Goal: Information Seeking & Learning: Learn about a topic

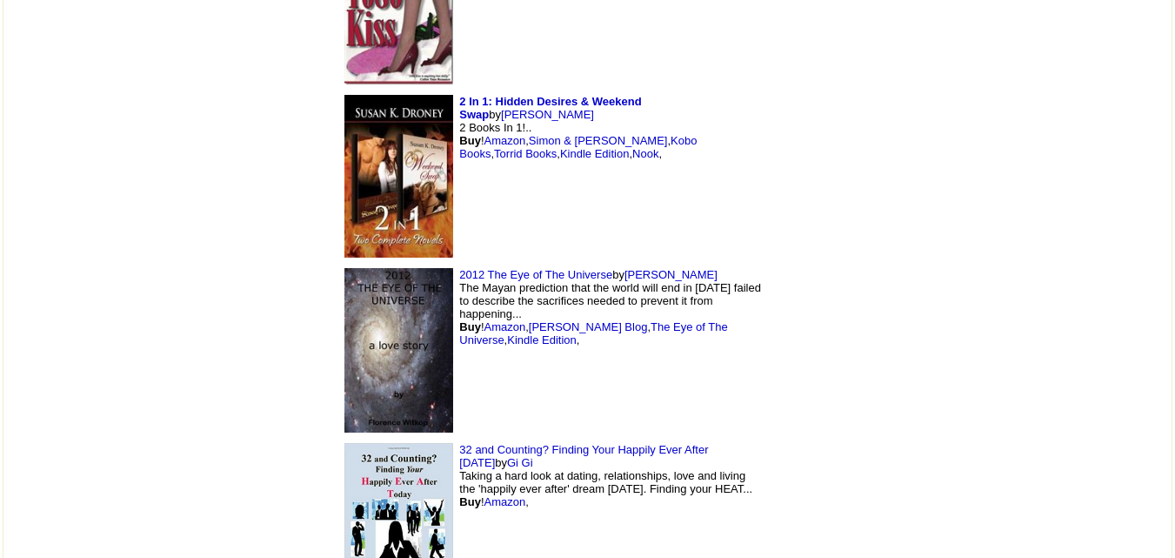
scroll to position [1517, 0]
click at [533, 456] on link "Gi Gi" at bounding box center [520, 462] width 26 height 13
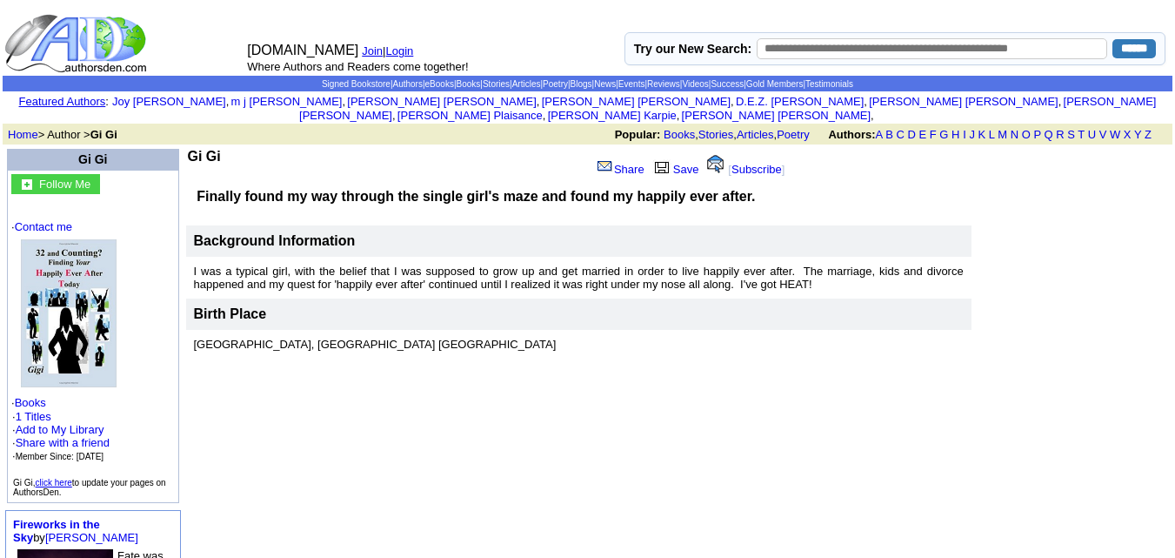
click at [185, 146] on td "Gi Gi Share Save [ Subscribe ] Finally found my way through the single girl's m…" at bounding box center [578, 252] width 787 height 213
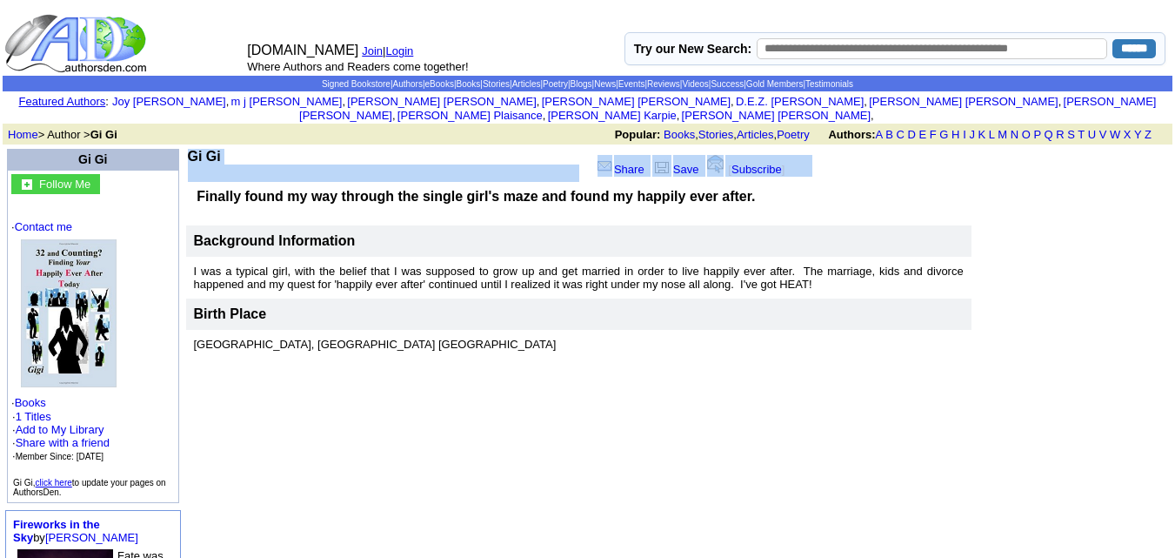
click at [185, 146] on td "Gi Gi Share Save [ Subscribe ] Finally found my way through the single girl's m…" at bounding box center [578, 252] width 787 height 213
click at [254, 149] on td "Gi Gi" at bounding box center [389, 165] width 403 height 33
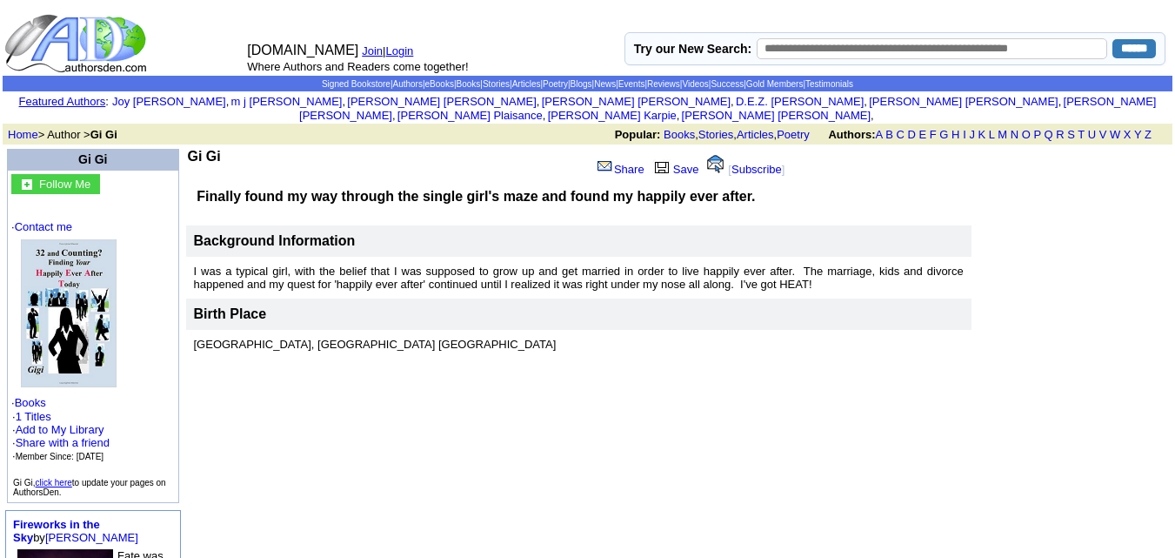
click at [188, 149] on b "Gi Gi" at bounding box center [204, 156] width 33 height 15
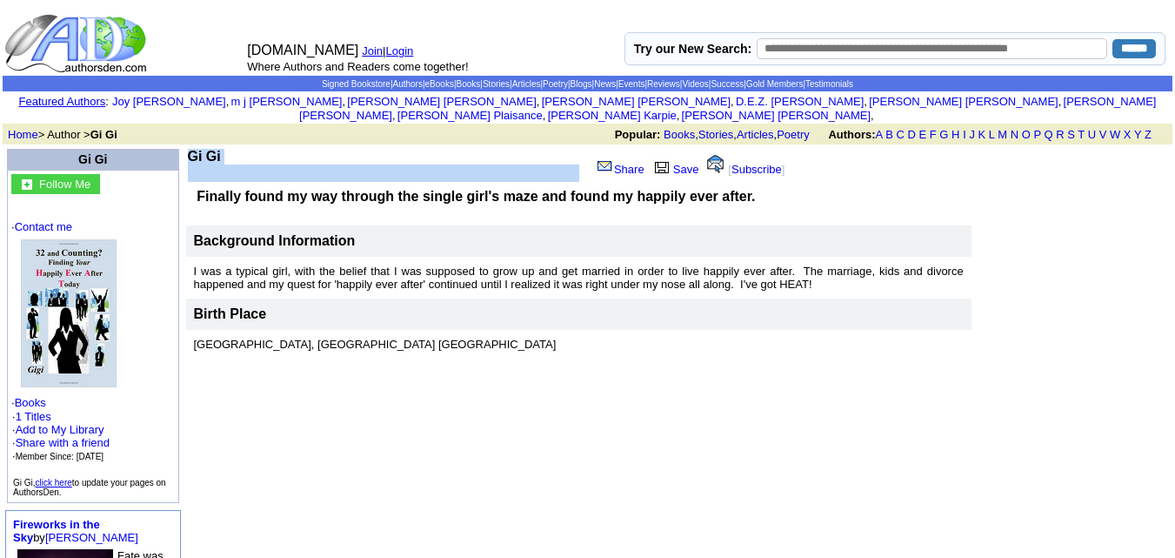
click at [188, 149] on b "Gi Gi" at bounding box center [204, 156] width 33 height 15
copy td "Gi Gi"
click at [54, 220] on link "Contact me" at bounding box center [43, 226] width 57 height 13
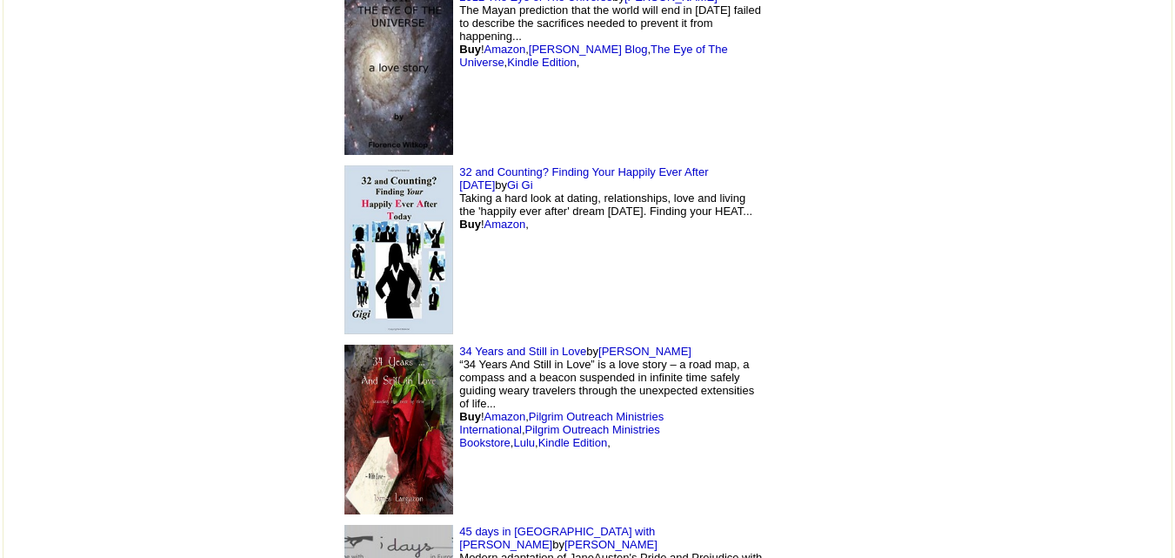
scroll to position [1800, 0]
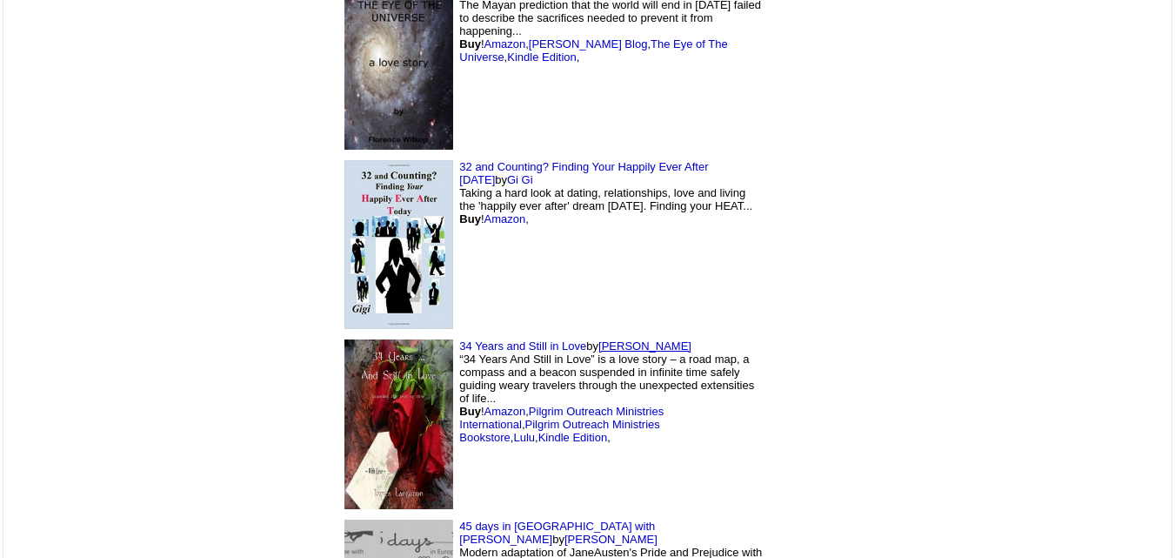
click at [599, 339] on link "James Langston" at bounding box center [645, 345] width 93 height 13
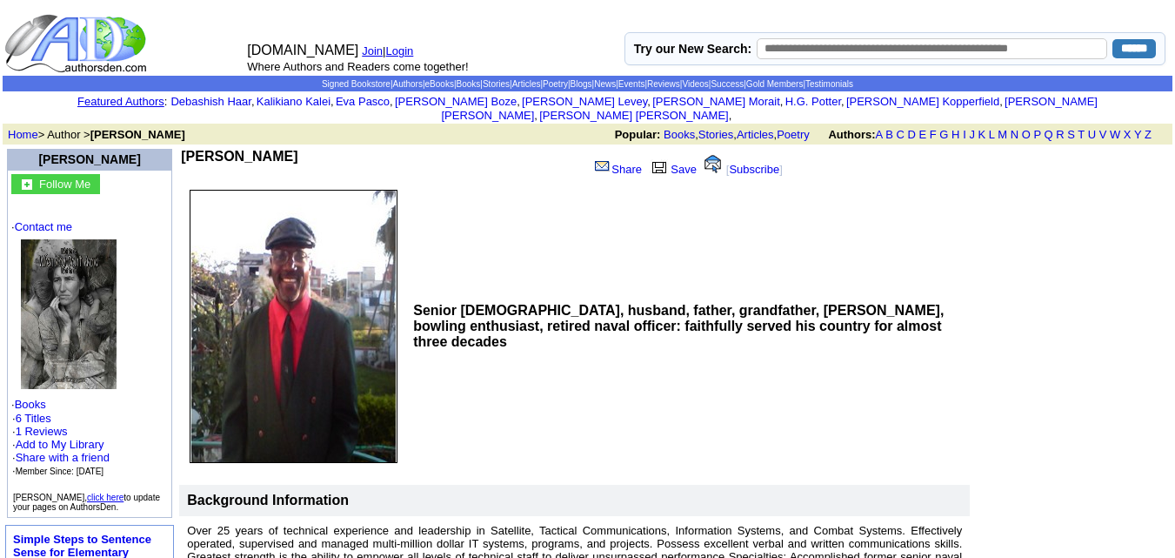
click at [245, 149] on b "James Langston" at bounding box center [239, 156] width 117 height 15
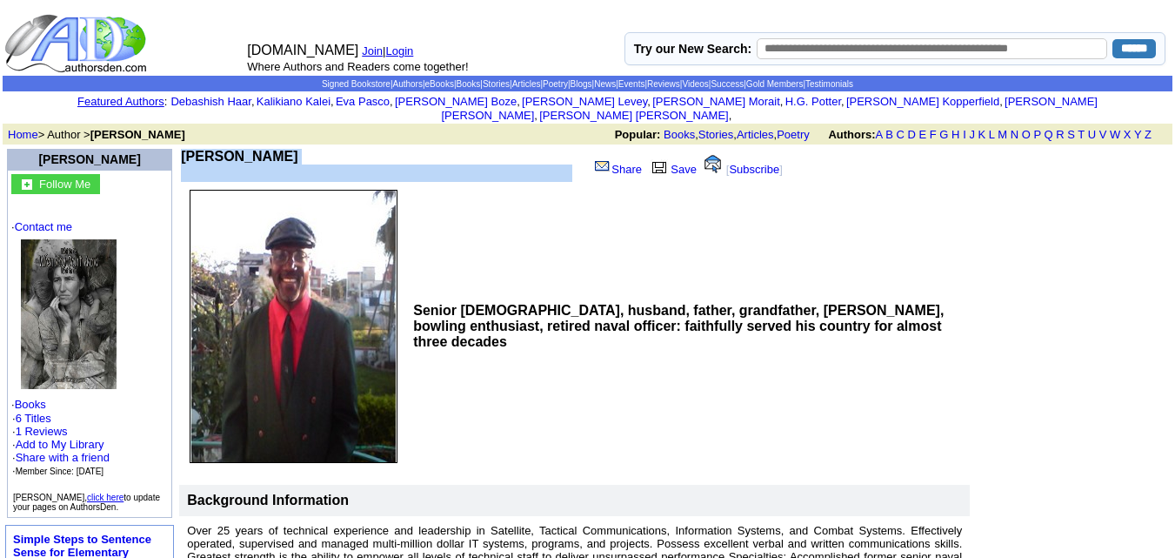
click at [245, 149] on b "James Langston" at bounding box center [239, 156] width 117 height 15
copy td "James Langston"
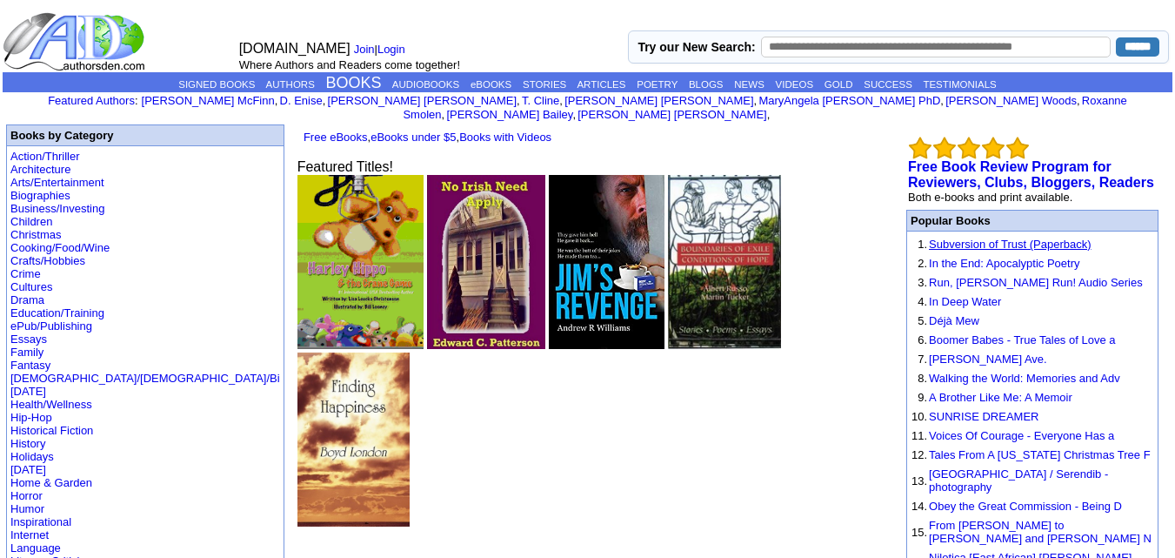
click at [968, 238] on link "Subversion of Trust (Paperback)" at bounding box center [1010, 244] width 162 height 13
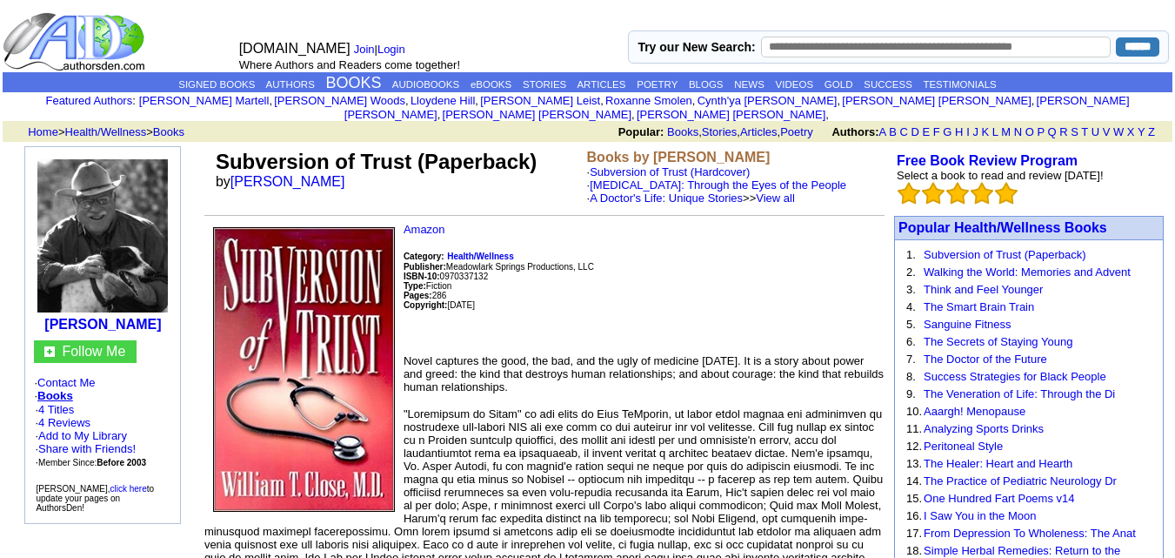
click at [271, 159] on font "Subversion of Trust (Paperback)" at bounding box center [376, 161] width 321 height 23
click at [276, 174] on link "William T Close" at bounding box center [288, 181] width 115 height 15
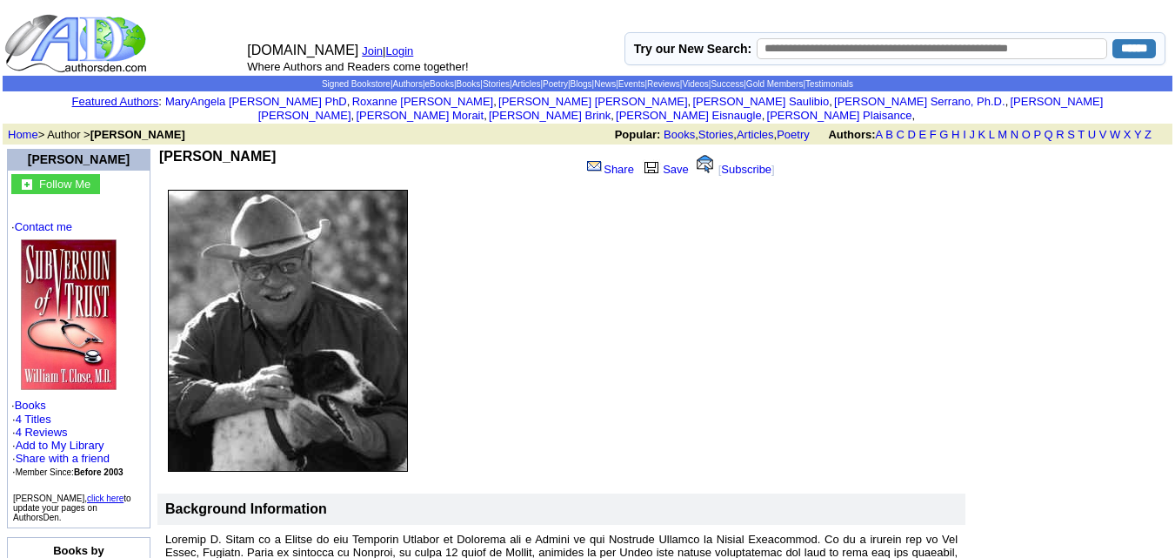
click at [241, 149] on b "[PERSON_NAME]" at bounding box center [217, 156] width 117 height 15
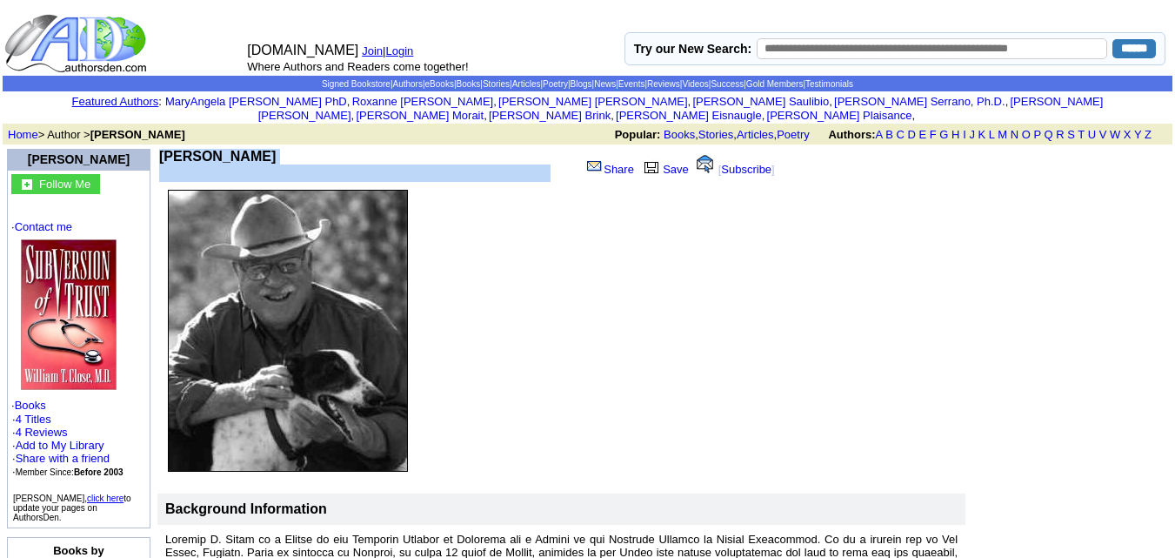
click at [241, 149] on b "[PERSON_NAME]" at bounding box center [217, 156] width 117 height 15
copy td "[PERSON_NAME]"
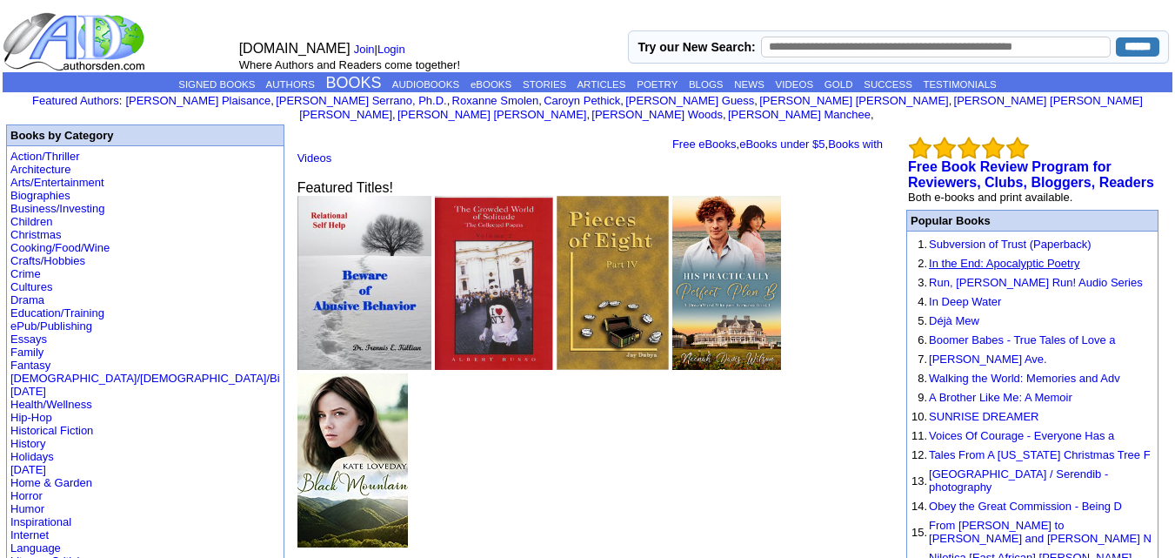
click at [1013, 257] on link "In the End: Apocalyptic Poetry" at bounding box center [1004, 263] width 151 height 13
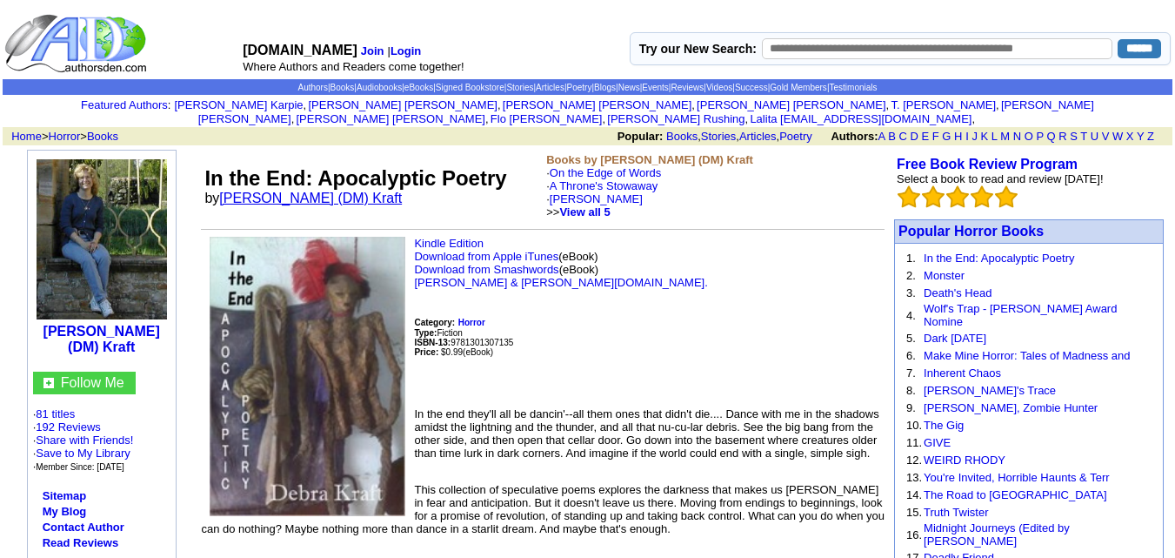
click at [277, 191] on link "[PERSON_NAME] (DM) Kraft" at bounding box center [310, 198] width 183 height 15
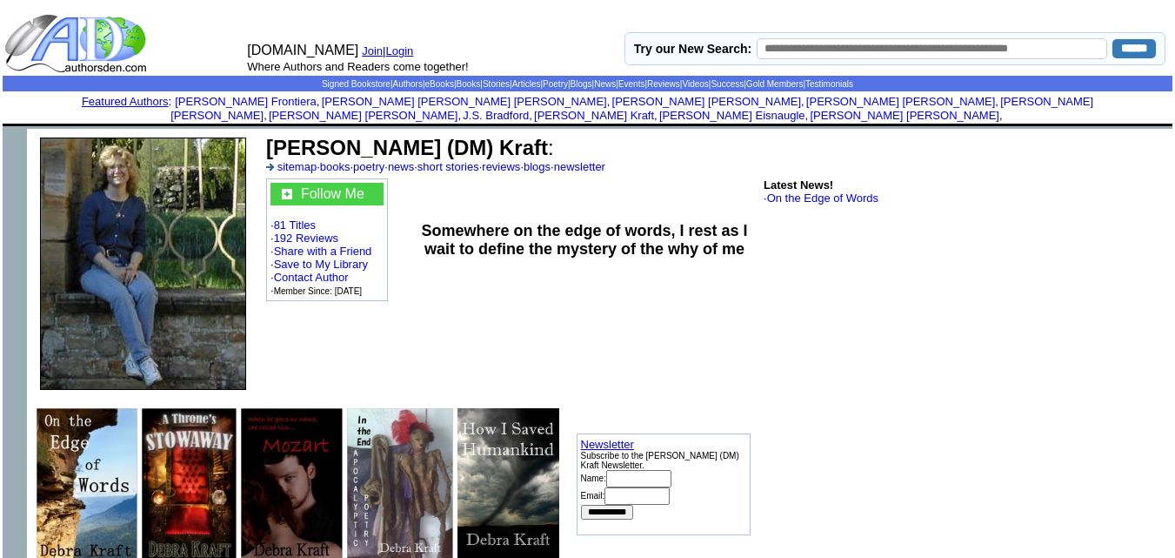
click at [302, 136] on b "[PERSON_NAME] (DM) Kraft" at bounding box center [407, 147] width 282 height 23
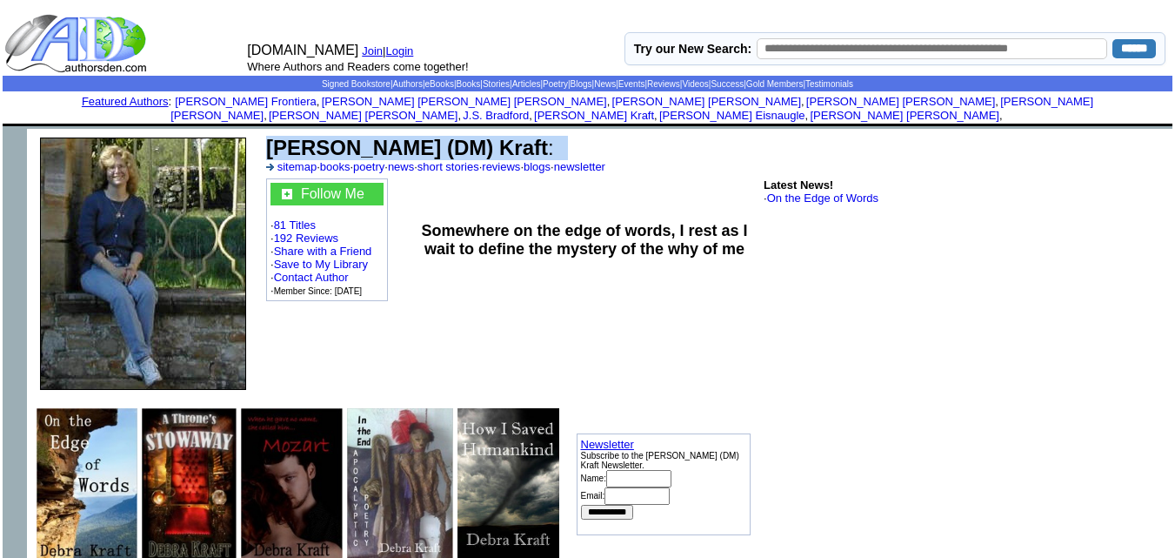
click at [302, 136] on b "[PERSON_NAME] (DM) Kraft" at bounding box center [407, 147] width 282 height 23
copy td "[PERSON_NAME] (DM) Kraft :"
click at [415, 480] on img at bounding box center [400, 484] width 107 height 152
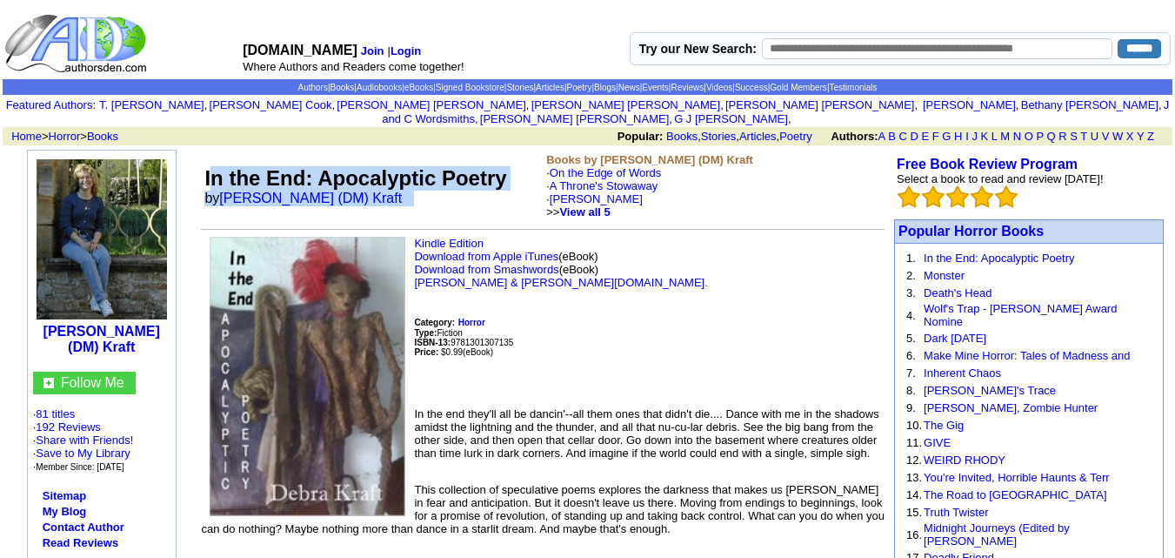
drag, startPoint x: 209, startPoint y: 160, endPoint x: 343, endPoint y: 200, distance: 139.8
click at [343, 200] on td "In the End: Apocalyptic Poetry by Debra (DM) Kraft" at bounding box center [372, 186] width 342 height 72
copy td "n the End: Apocalyptic Poetry by Debra (DM) Kraft"
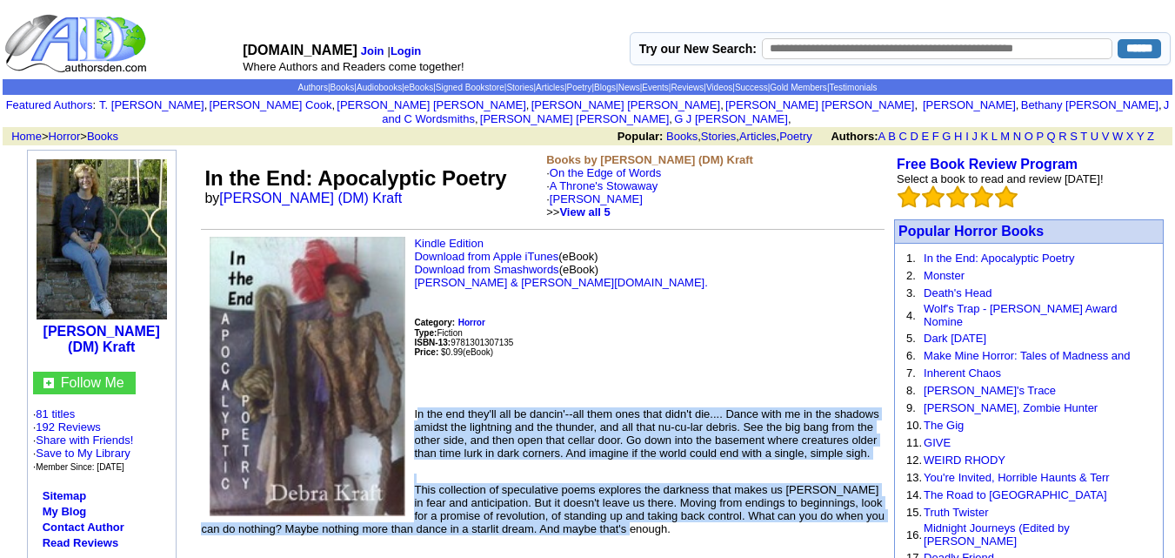
drag, startPoint x: 417, startPoint y: 398, endPoint x: 660, endPoint y: 521, distance: 272.4
click at [660, 521] on td "Kindle Edition Download from Apple iTunes (eBook) Download from Smashwords (eBo…" at bounding box center [543, 386] width 684 height 298
copy td "n the end they'll all be dancin'--all them ones that didn't die.... Dance with …"
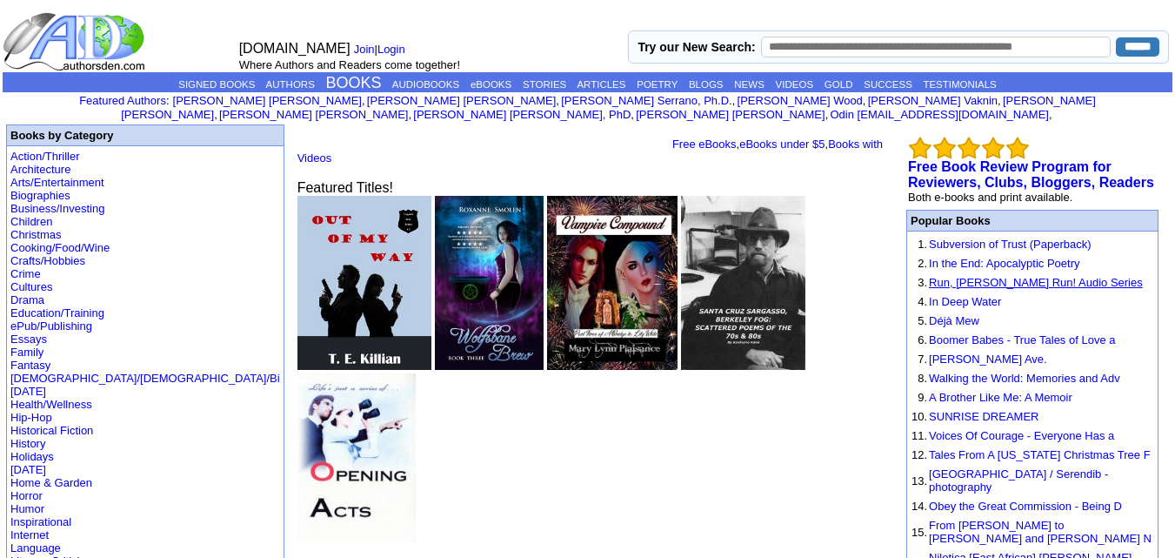
click at [945, 276] on link "Run, [PERSON_NAME] Run! Audio Series" at bounding box center [1036, 282] width 214 height 13
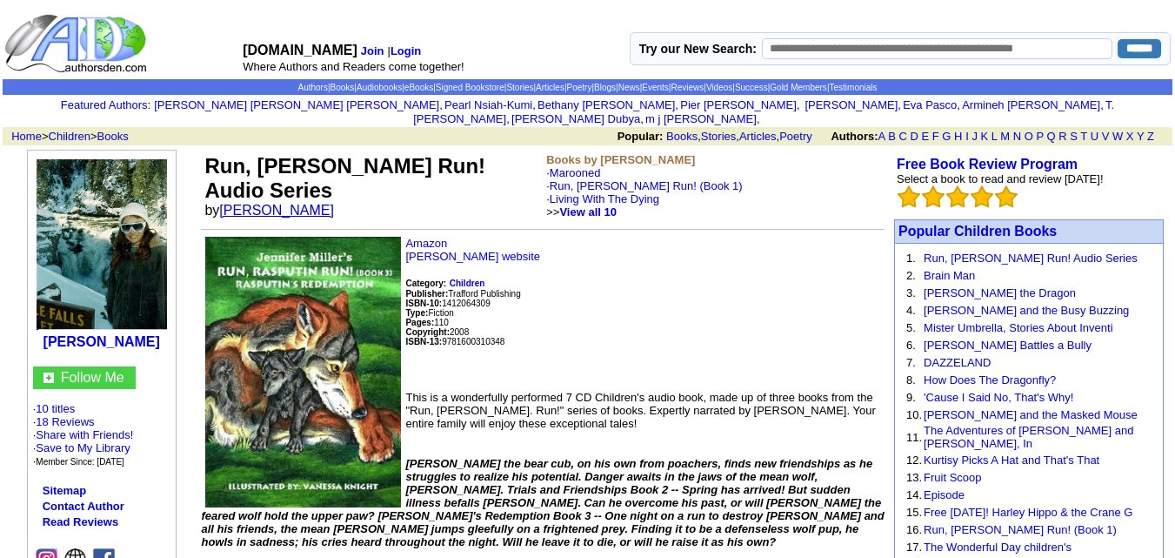
click at [264, 203] on link "Jennifer Miller" at bounding box center [276, 210] width 115 height 15
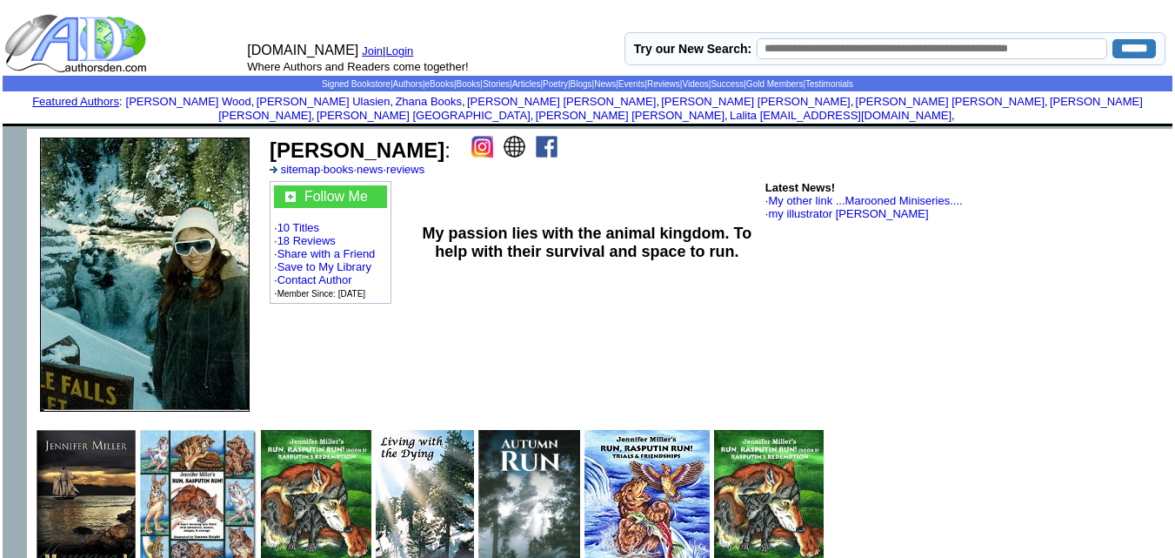
click at [705, 178] on td "My passion lies with the animal kingdom. To help with their survival and space …" at bounding box center [588, 242] width 352 height 128
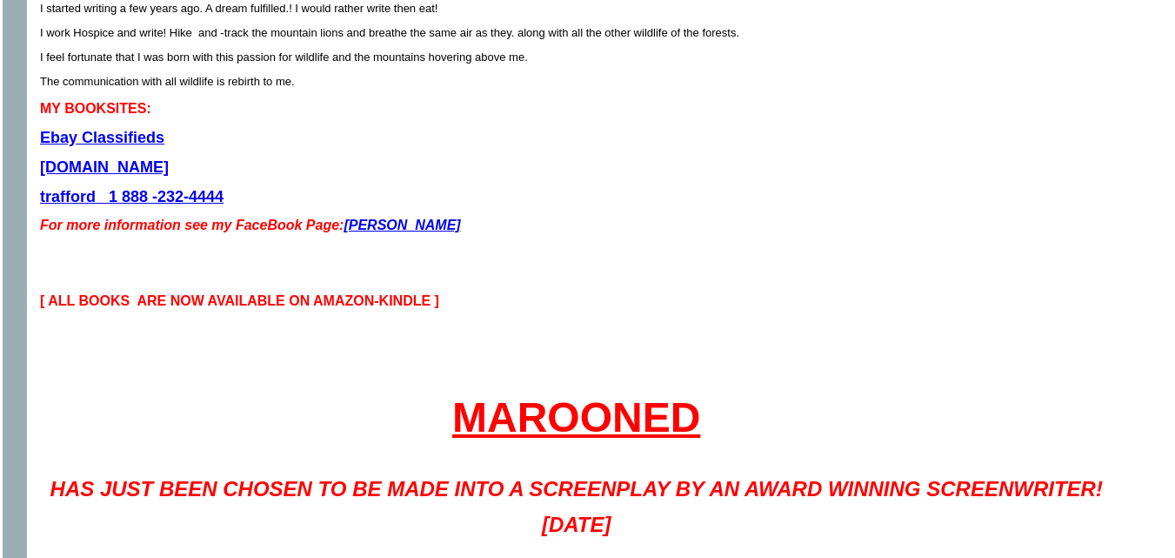
scroll to position [594, 0]
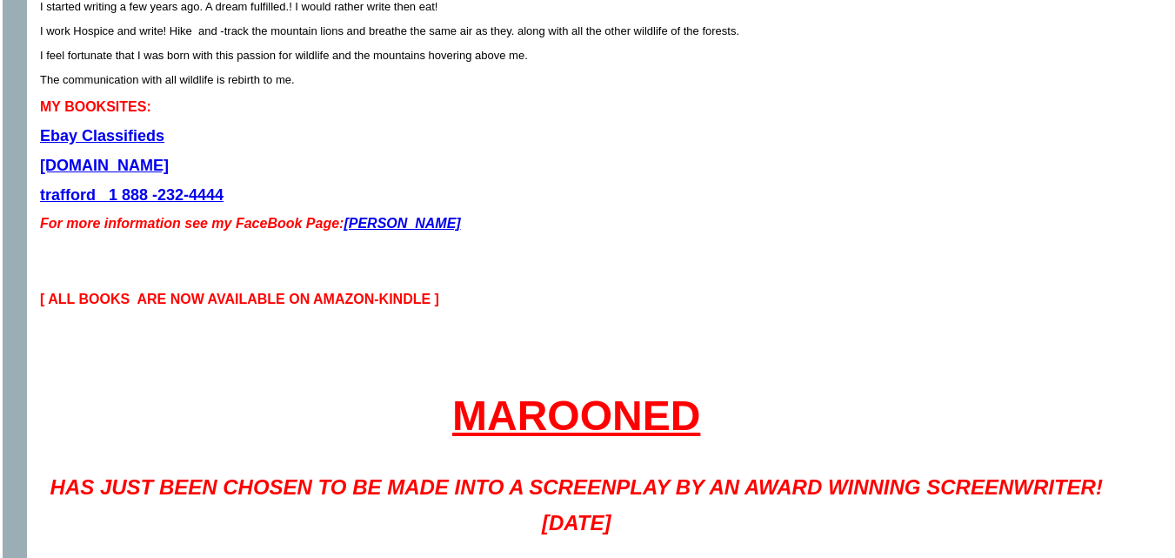
click at [407, 216] on link "[PERSON_NAME]" at bounding box center [402, 223] width 117 height 15
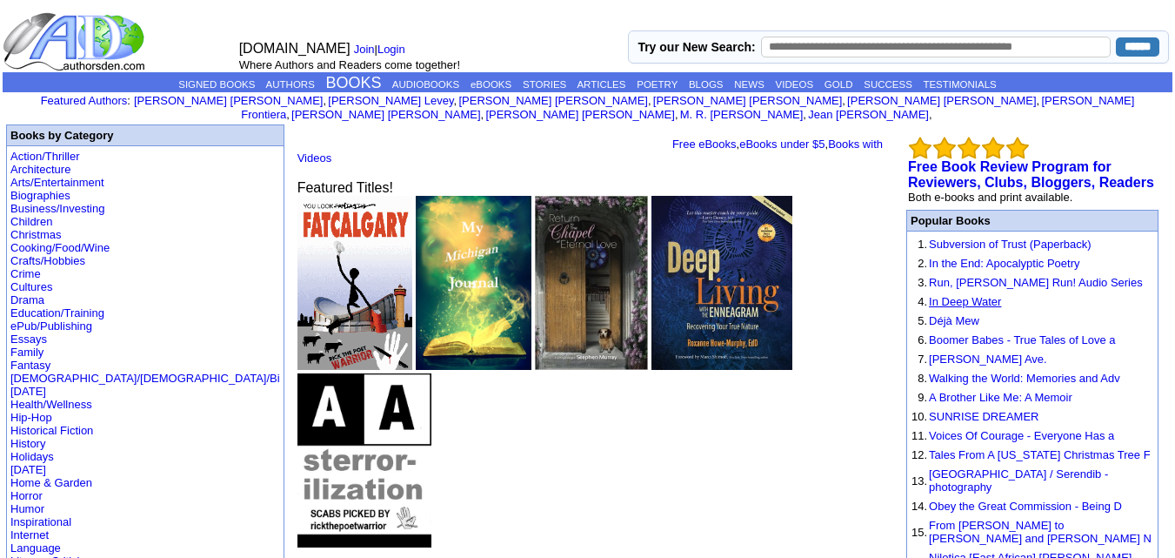
click at [961, 295] on link "In Deep Water" at bounding box center [965, 301] width 72 height 13
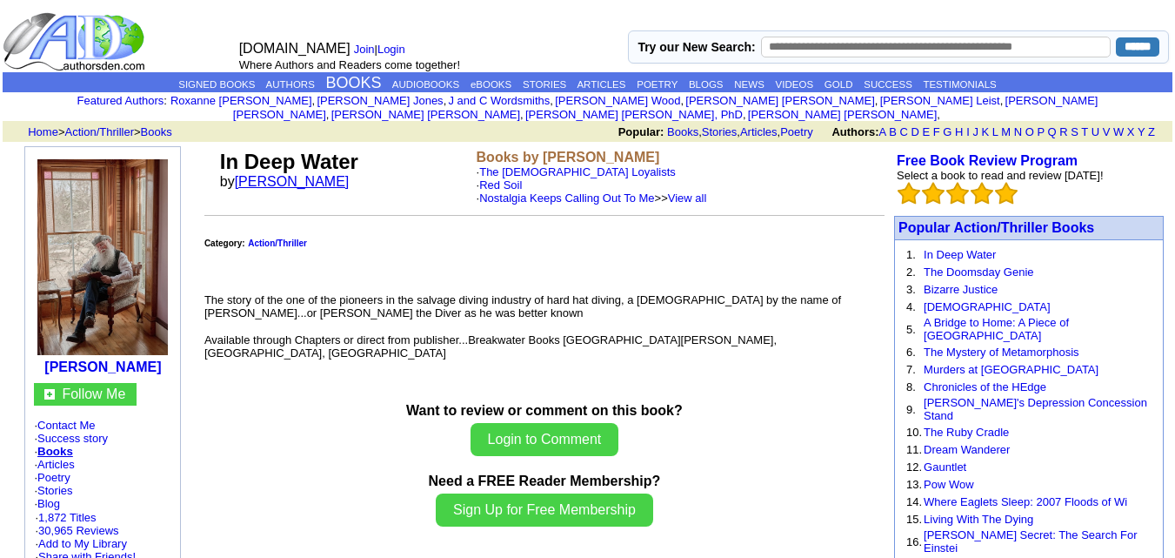
click at [274, 174] on link "[PERSON_NAME]" at bounding box center [292, 181] width 115 height 15
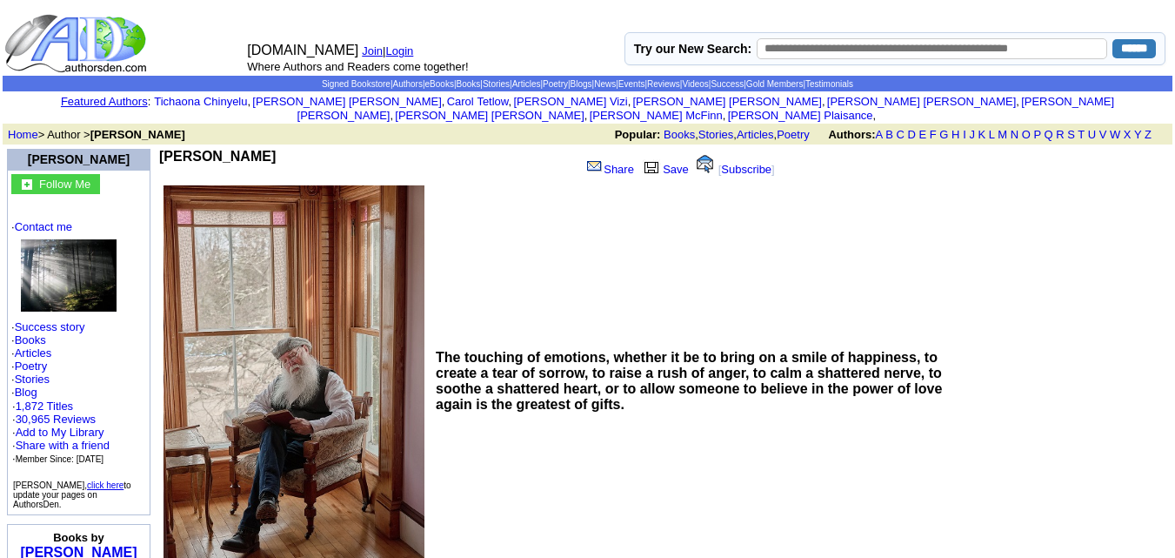
click at [245, 149] on b "[PERSON_NAME]" at bounding box center [217, 156] width 117 height 15
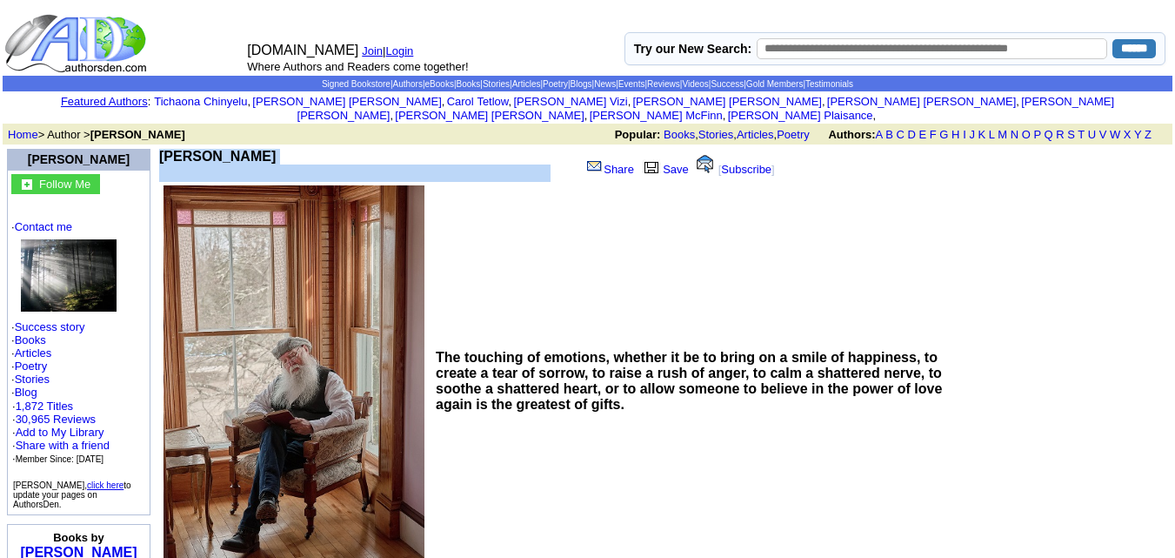
click at [245, 149] on b "[PERSON_NAME]" at bounding box center [217, 156] width 117 height 15
copy td "[PERSON_NAME]"
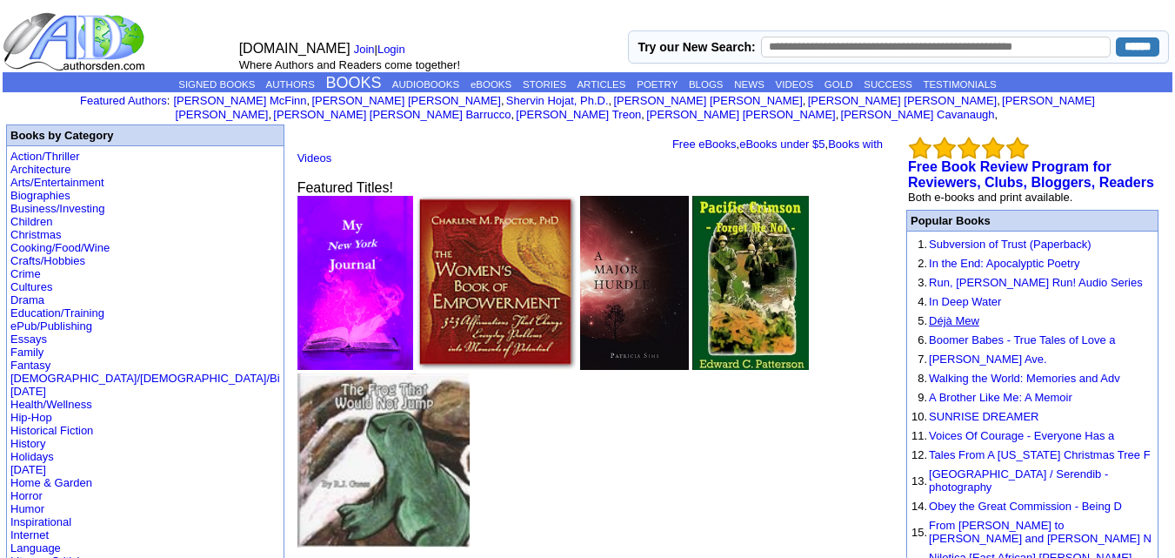
click at [941, 314] on link "Déjà Mew" at bounding box center [954, 320] width 50 height 13
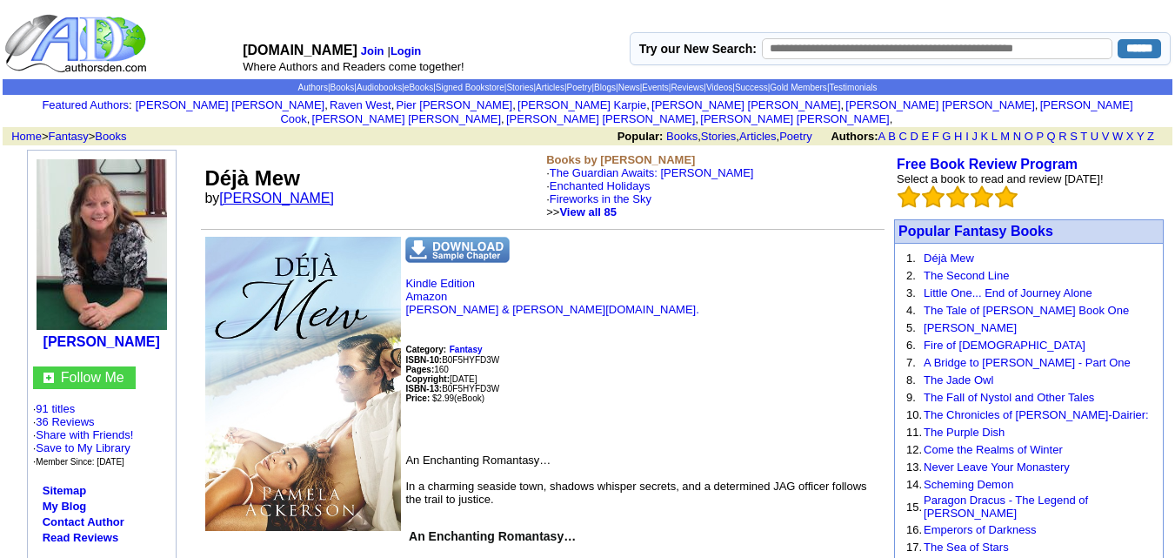
click at [272, 191] on link "[PERSON_NAME]" at bounding box center [276, 198] width 115 height 15
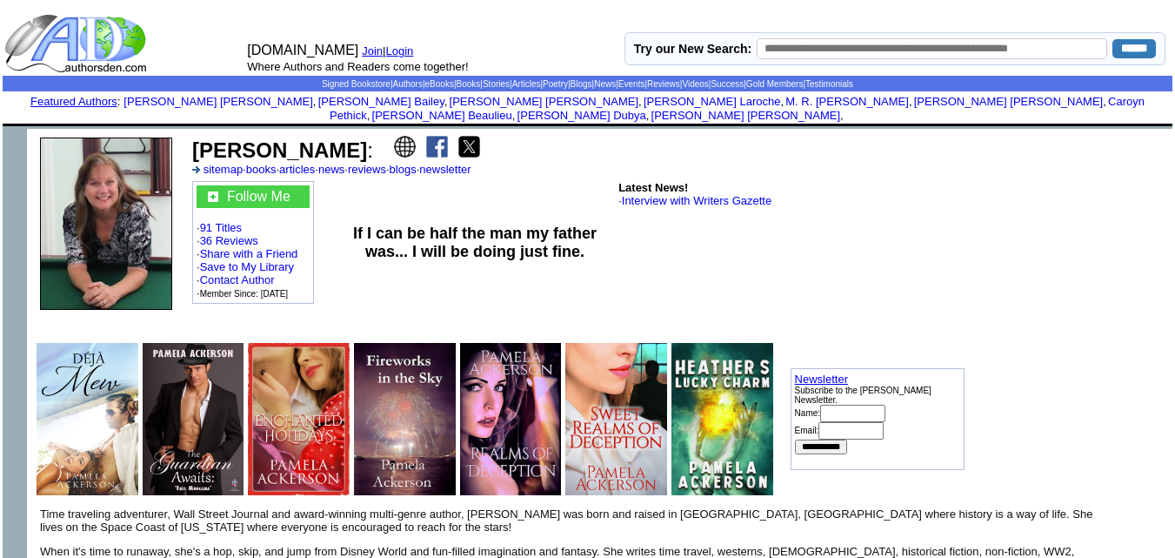
click at [251, 138] on b "[PERSON_NAME]" at bounding box center [279, 149] width 175 height 23
click at [251, 138] on b "Pamela Ackerson" at bounding box center [279, 149] width 175 height 23
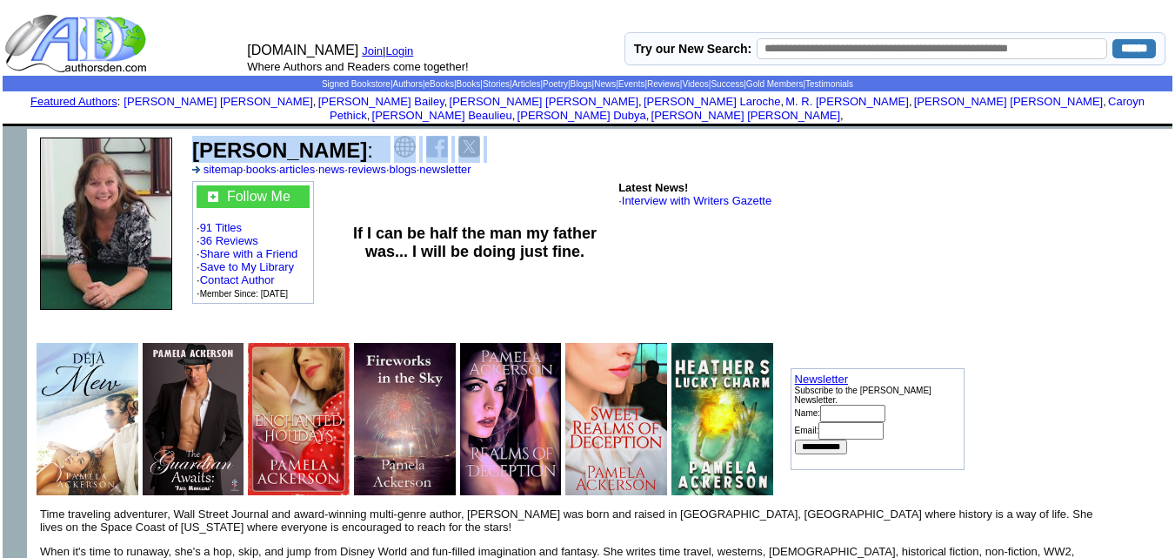
click at [251, 138] on b "Pamela Ackerson" at bounding box center [279, 149] width 175 height 23
copy td "Pamela Ackerson :"
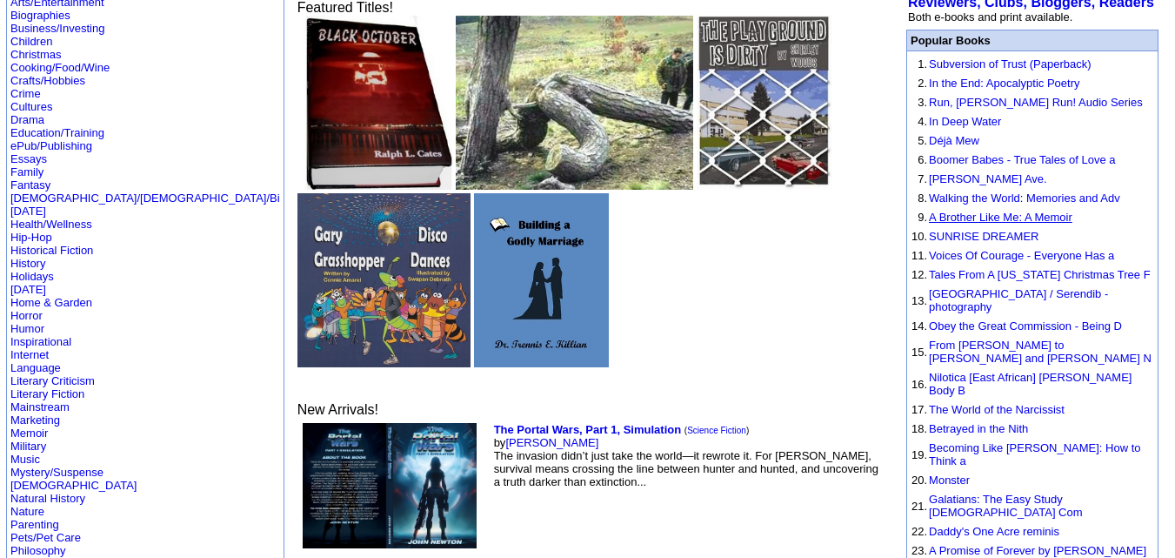
scroll to position [182, 0]
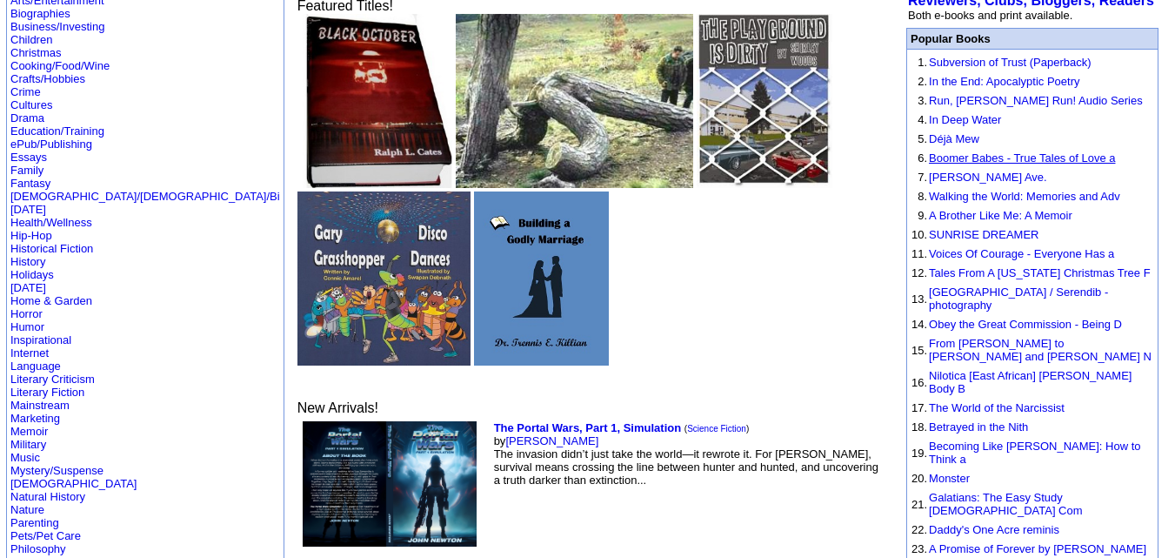
click at [985, 151] on link "Boomer Babes - True Tales of Love a" at bounding box center [1022, 157] width 186 height 13
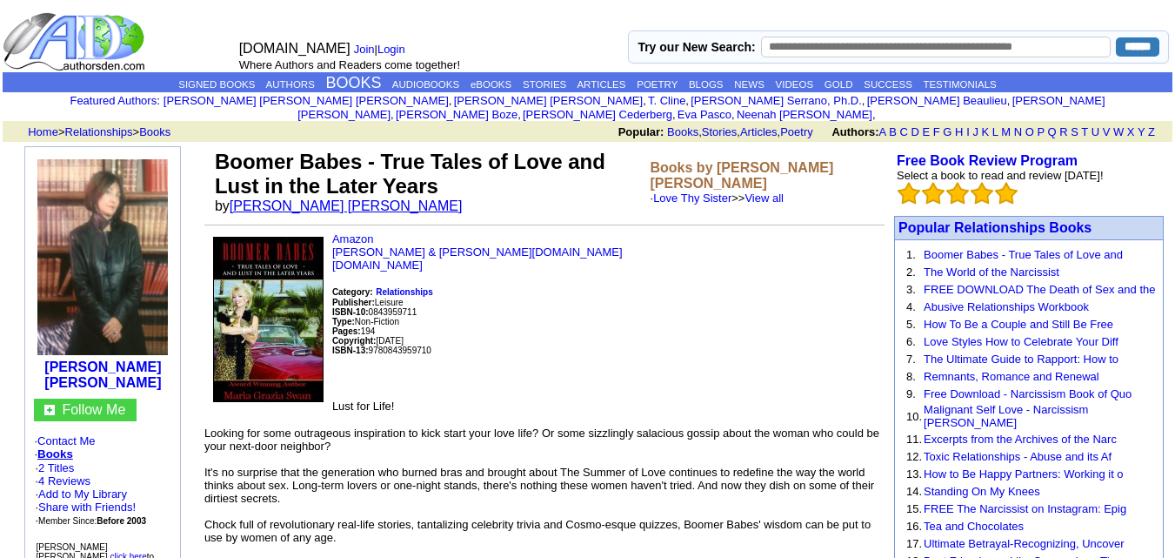
click at [285, 198] on link "[PERSON_NAME] [PERSON_NAME]" at bounding box center [346, 205] width 233 height 15
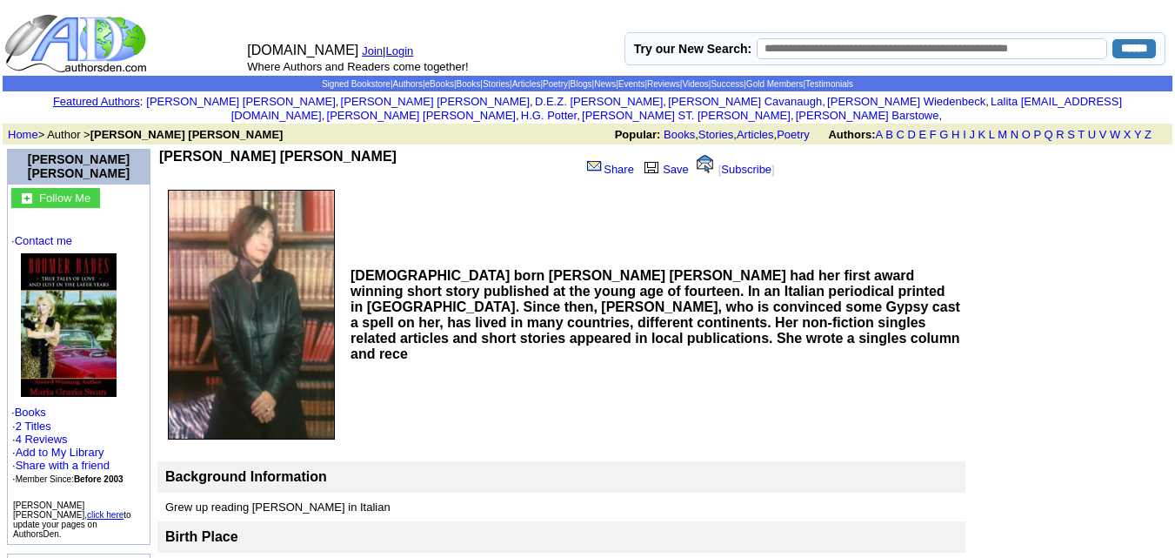
click at [228, 149] on b "[PERSON_NAME] [PERSON_NAME]" at bounding box center [278, 156] width 238 height 15
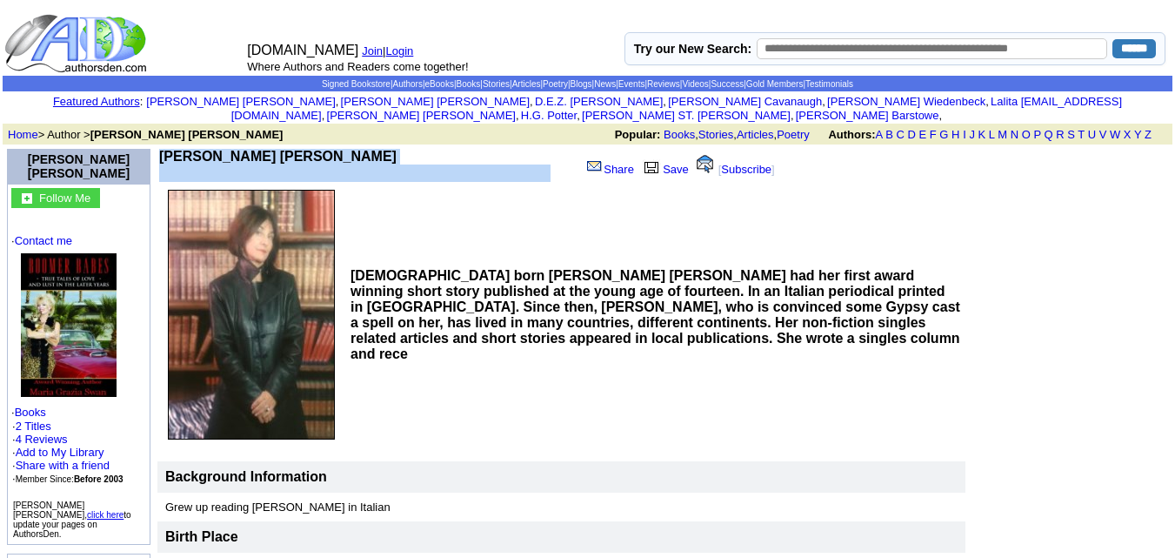
click at [228, 149] on b "[PERSON_NAME] [PERSON_NAME]" at bounding box center [278, 156] width 238 height 15
copy td "[PERSON_NAME] [PERSON_NAME]"
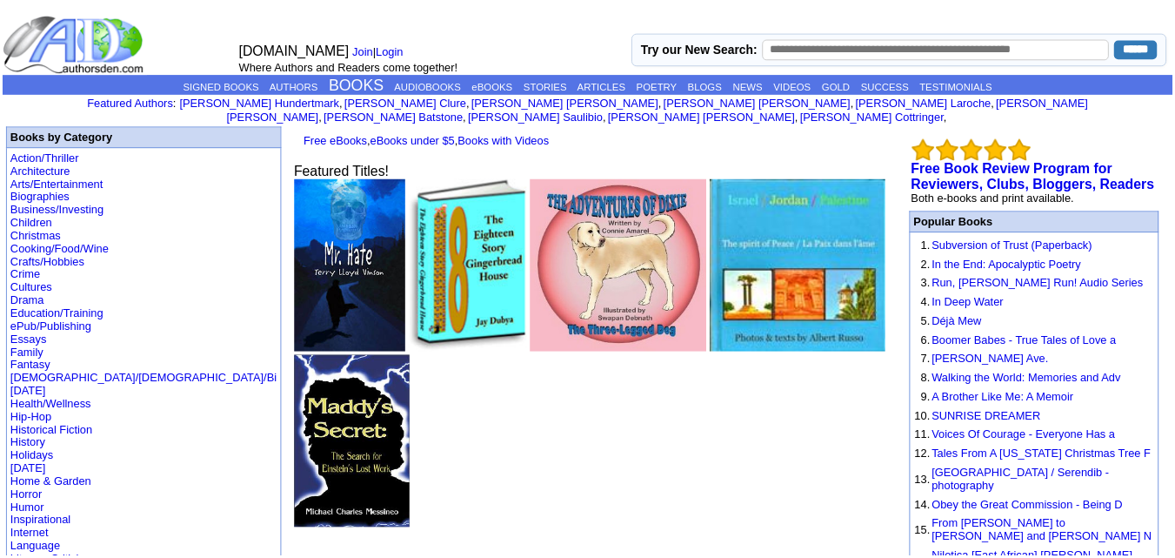
scroll to position [182, 0]
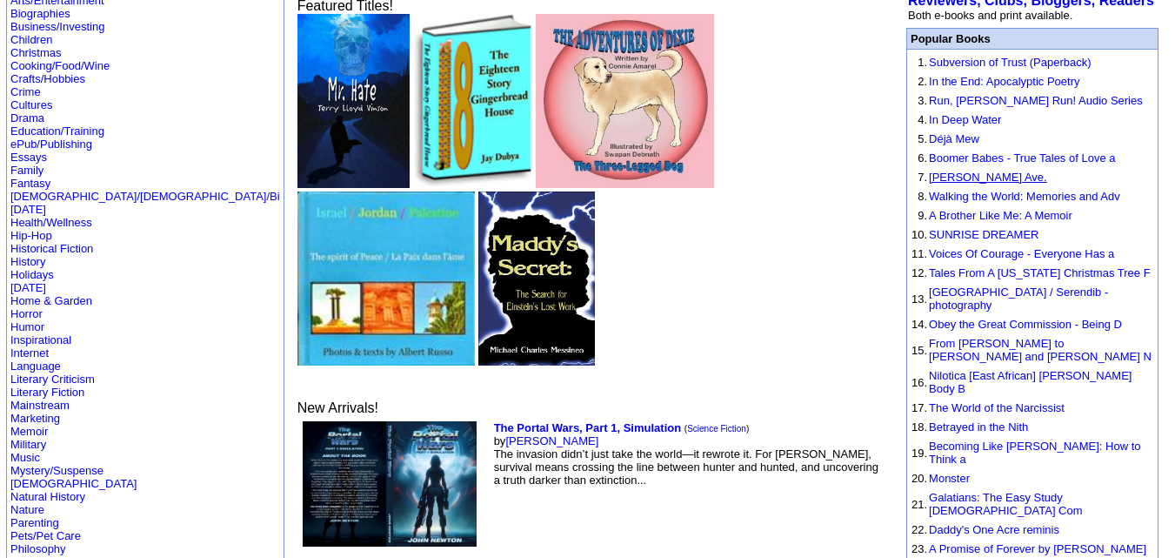
click at [954, 171] on link "[PERSON_NAME] Ave." at bounding box center [988, 177] width 118 height 13
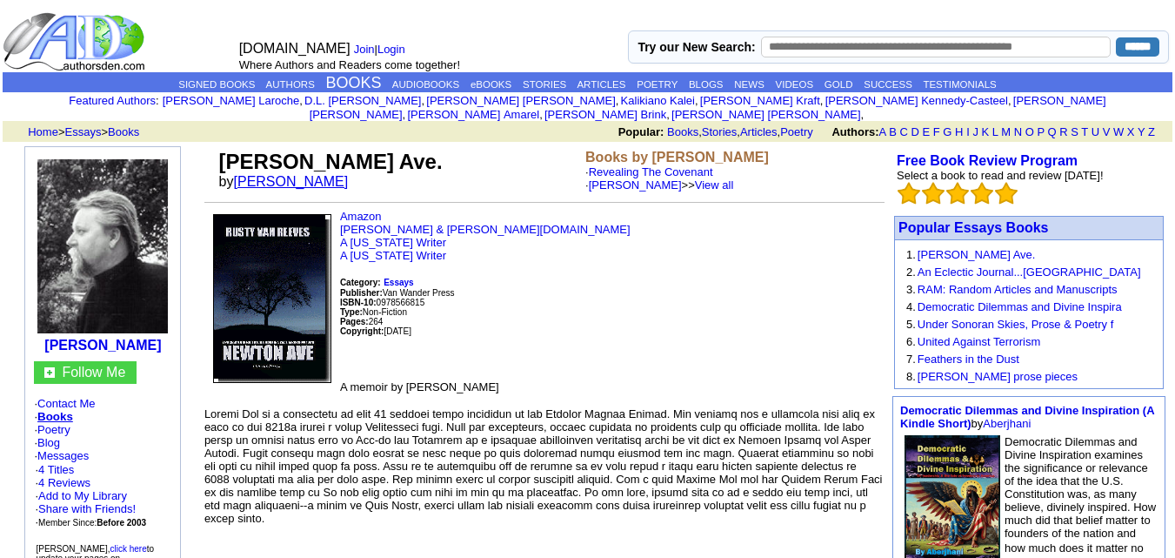
click at [285, 174] on link "Rusty Van Reeves" at bounding box center [291, 181] width 115 height 15
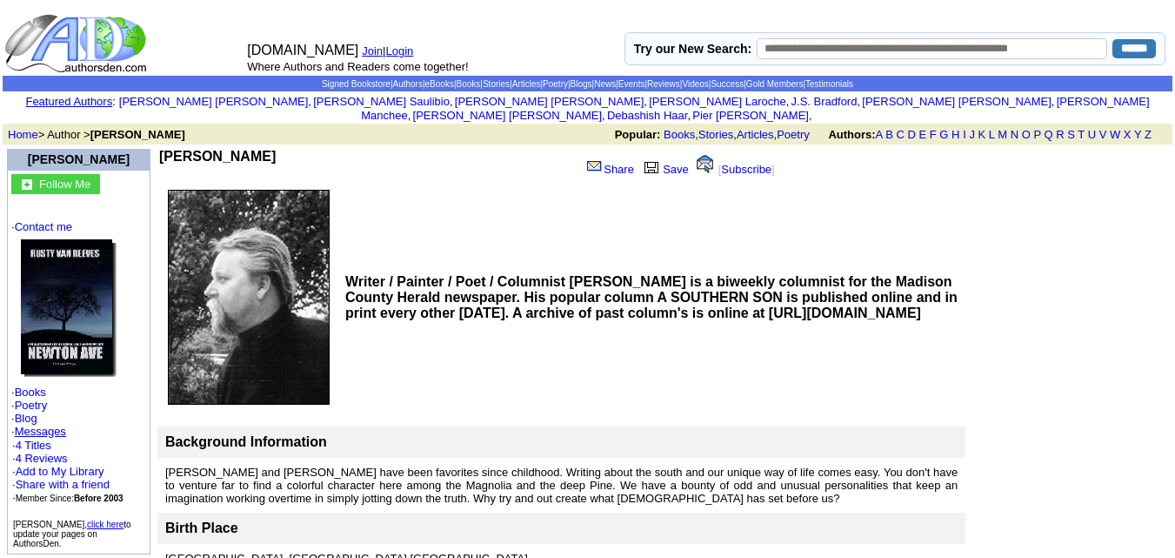
click at [262, 149] on b "[PERSON_NAME]" at bounding box center [217, 156] width 117 height 15
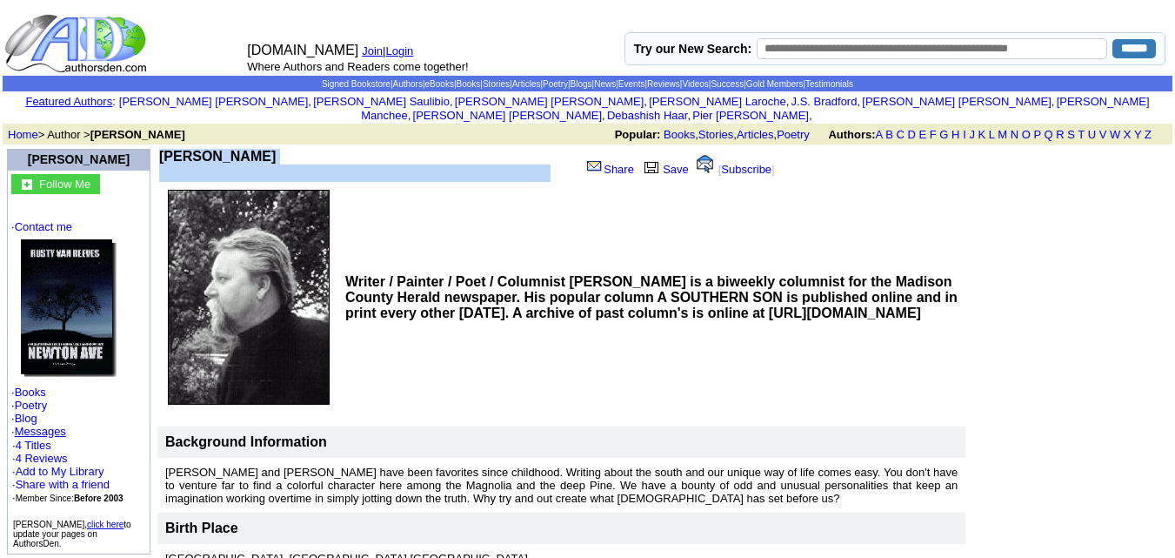
click at [262, 149] on b "[PERSON_NAME]" at bounding box center [217, 156] width 117 height 15
copy td "[PERSON_NAME]"
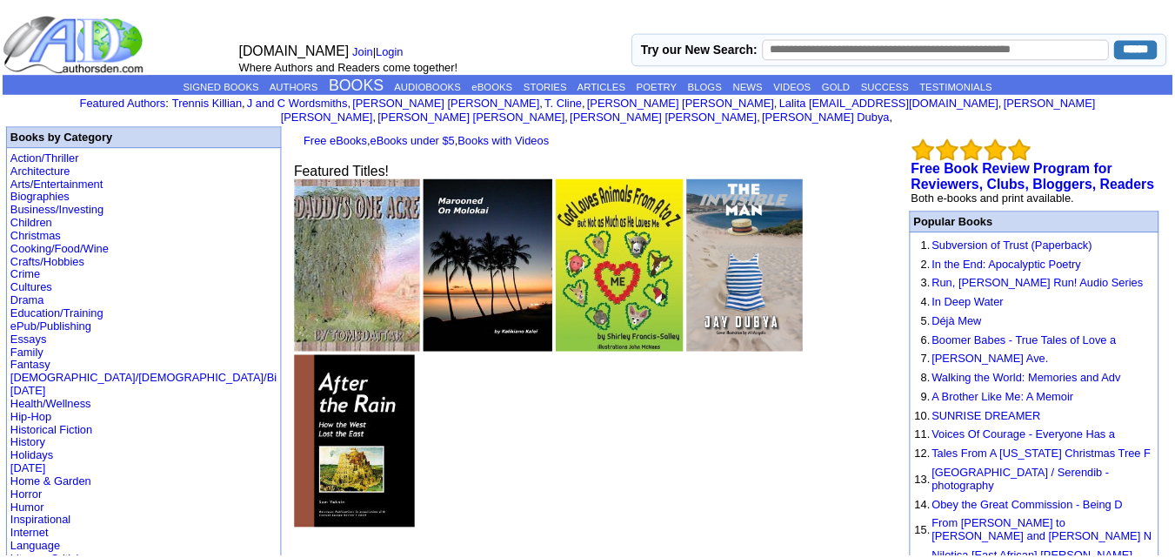
scroll to position [182, 0]
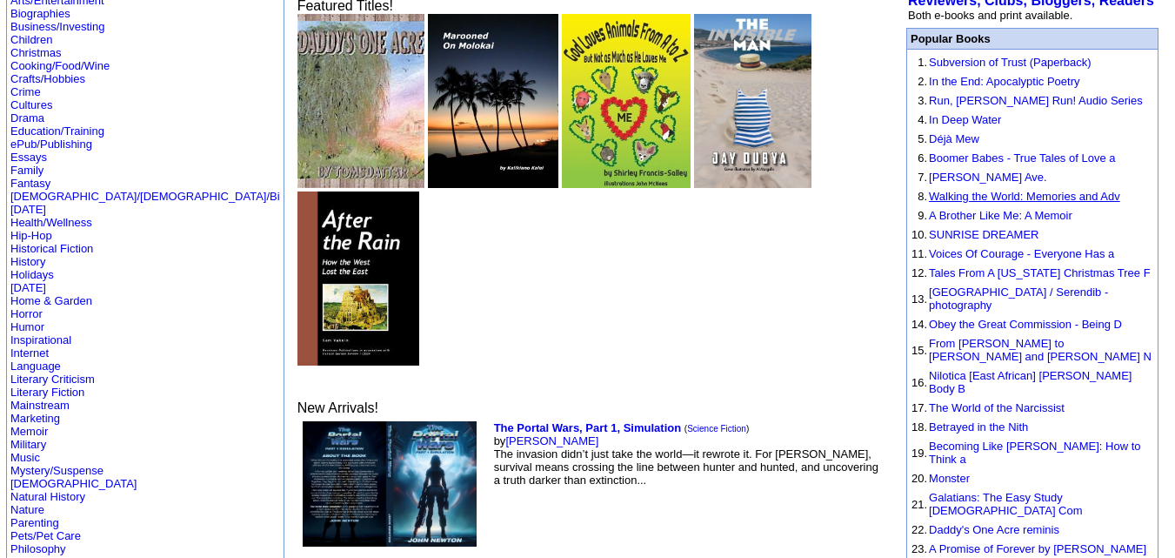
click at [960, 190] on link "Walking the World: Memories and Adv" at bounding box center [1024, 196] width 191 height 13
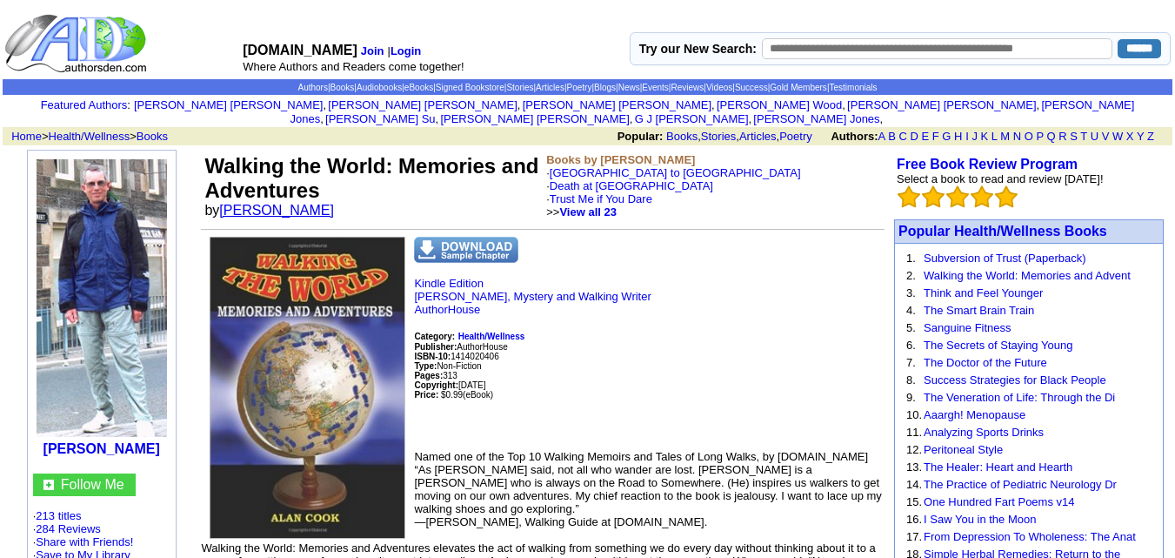
click at [264, 203] on link "[PERSON_NAME]" at bounding box center [276, 210] width 115 height 15
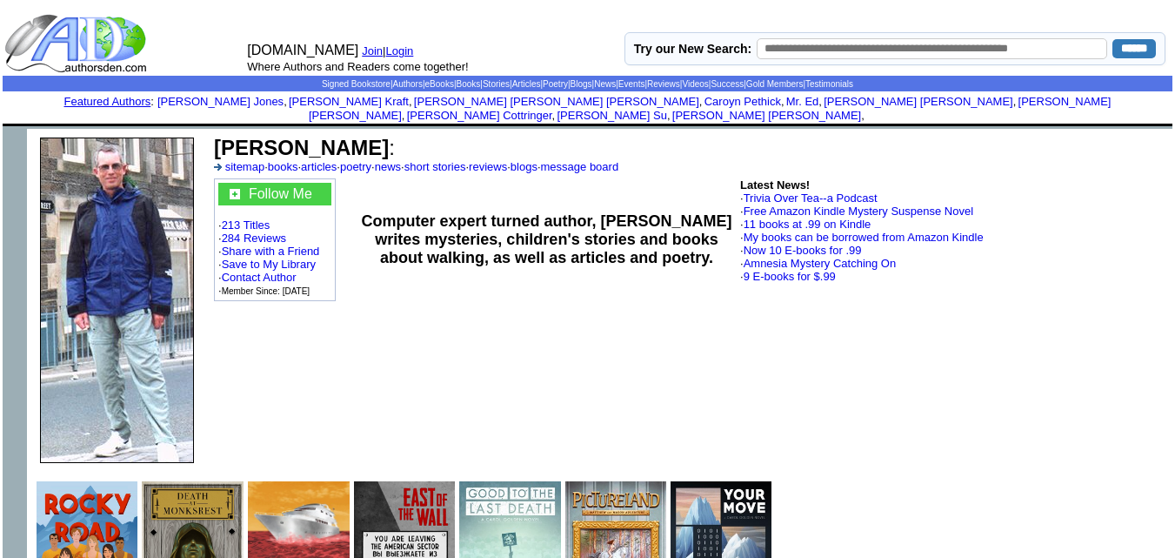
click at [268, 136] on b "[PERSON_NAME]" at bounding box center [301, 147] width 175 height 23
click at [268, 136] on b "Alan Cook" at bounding box center [301, 147] width 175 height 23
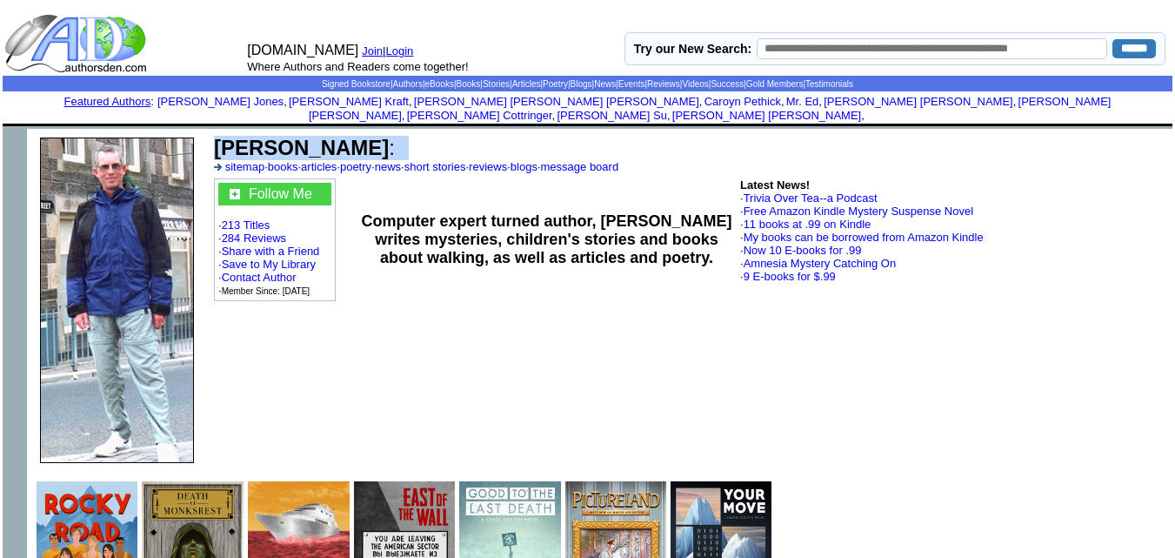
click at [268, 136] on b "Alan Cook" at bounding box center [301, 147] width 175 height 23
copy td "Alan Cook :"
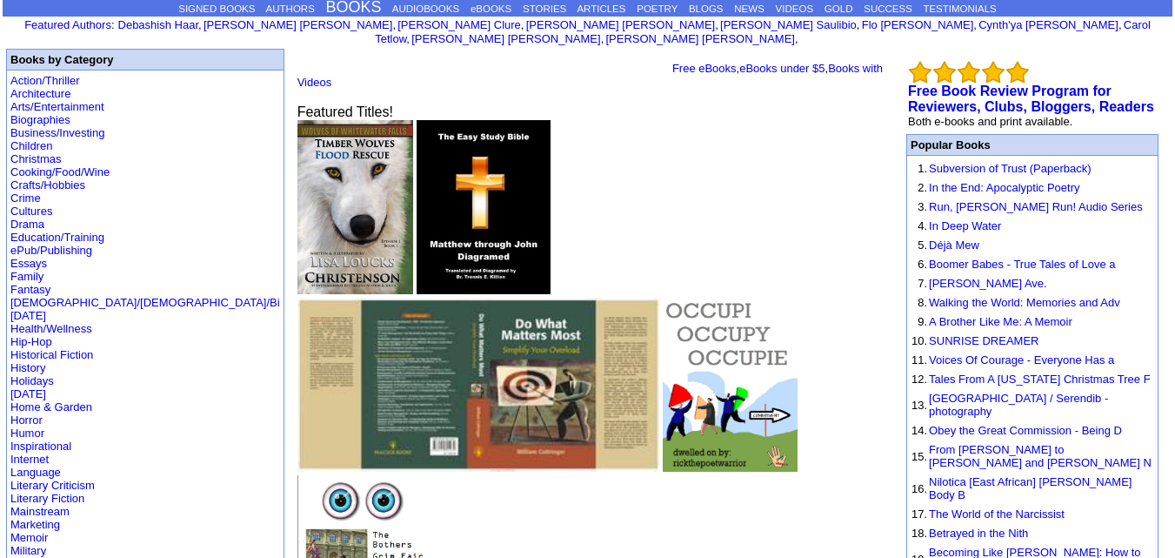
scroll to position [2, 0]
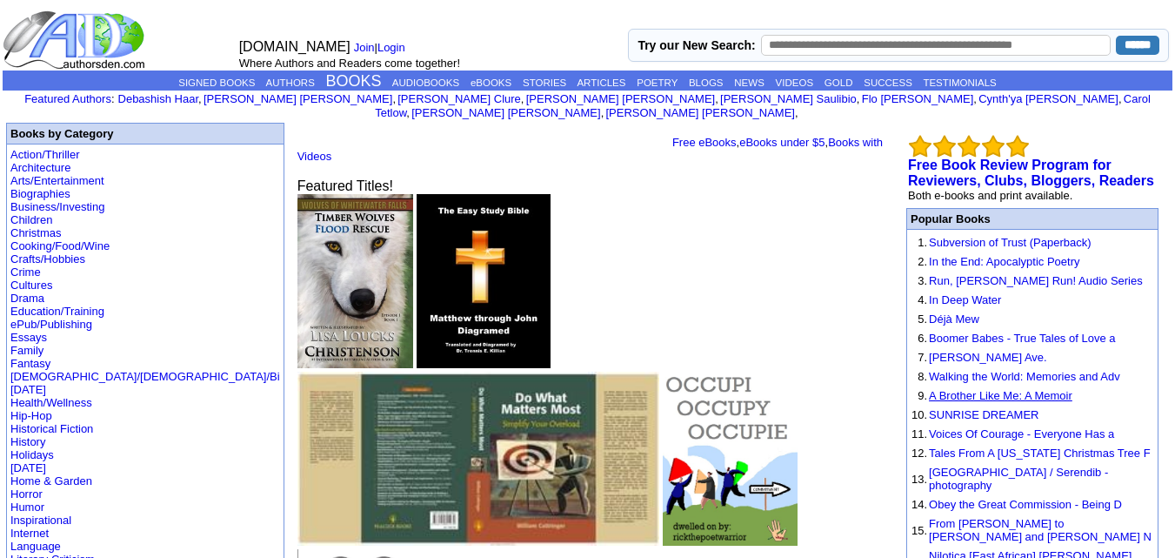
click at [1007, 389] on link "A Brother Like Me: A Memoir" at bounding box center [1001, 395] width 144 height 13
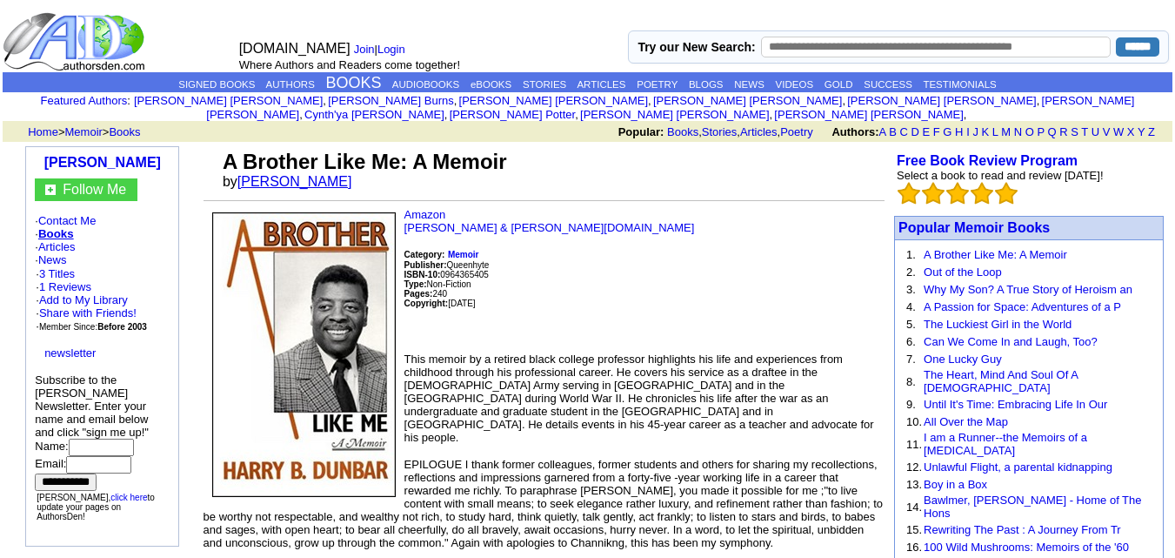
click at [308, 174] on link "[PERSON_NAME]" at bounding box center [295, 181] width 115 height 15
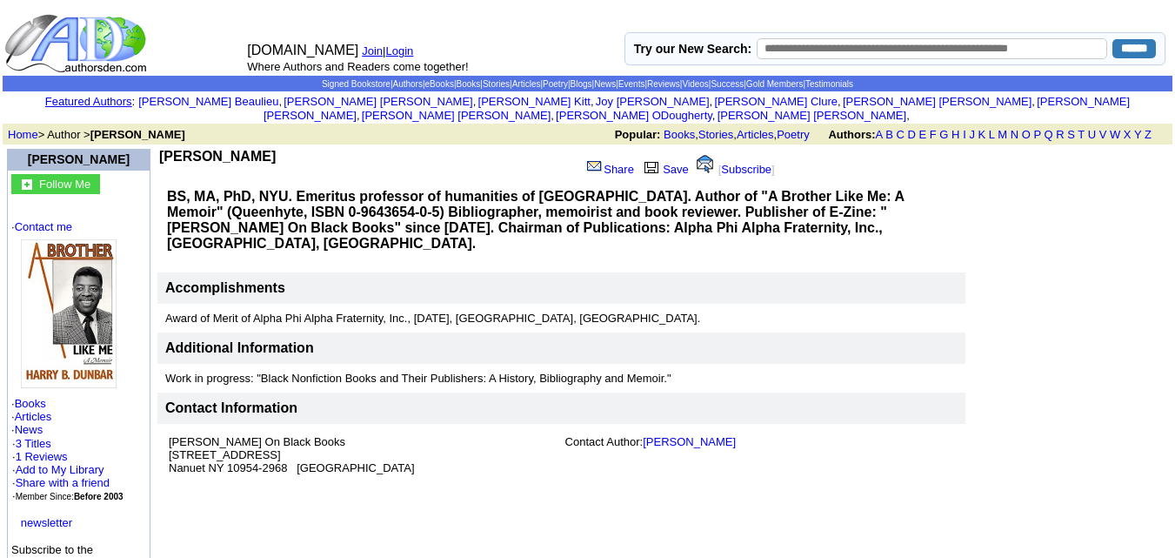
click at [214, 149] on b "Harry B Dunbar" at bounding box center [217, 156] width 117 height 15
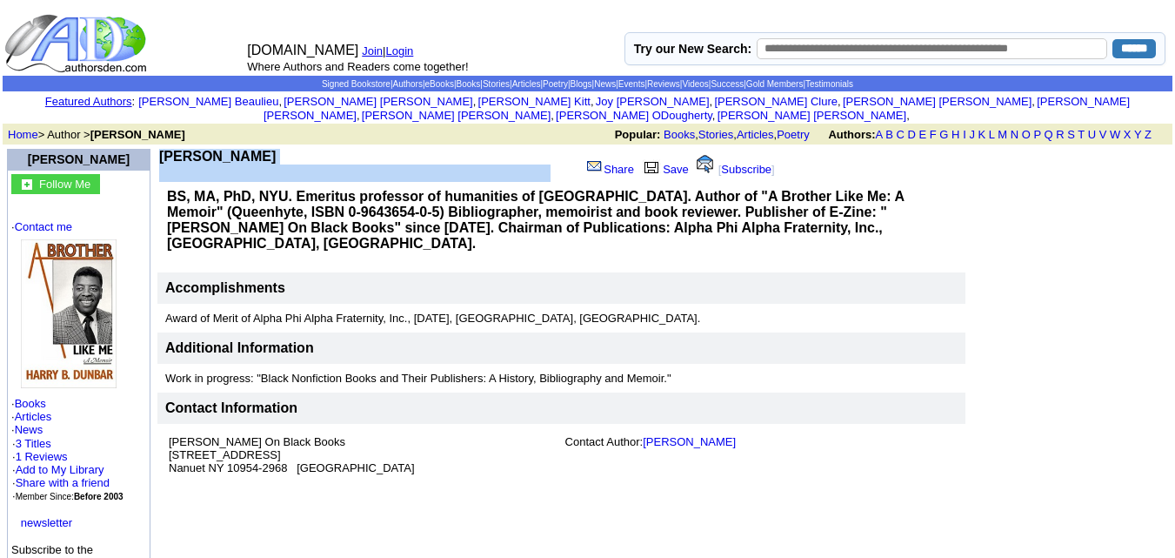
click at [214, 149] on b "Harry B Dunbar" at bounding box center [217, 156] width 117 height 15
copy td "Harry B Dunbar"
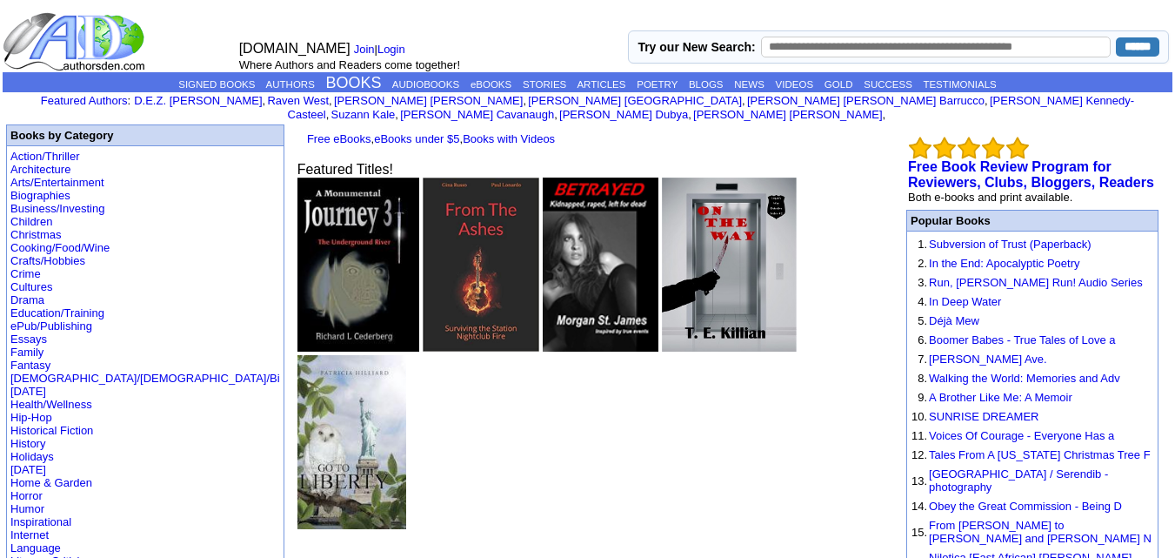
scroll to position [2, 0]
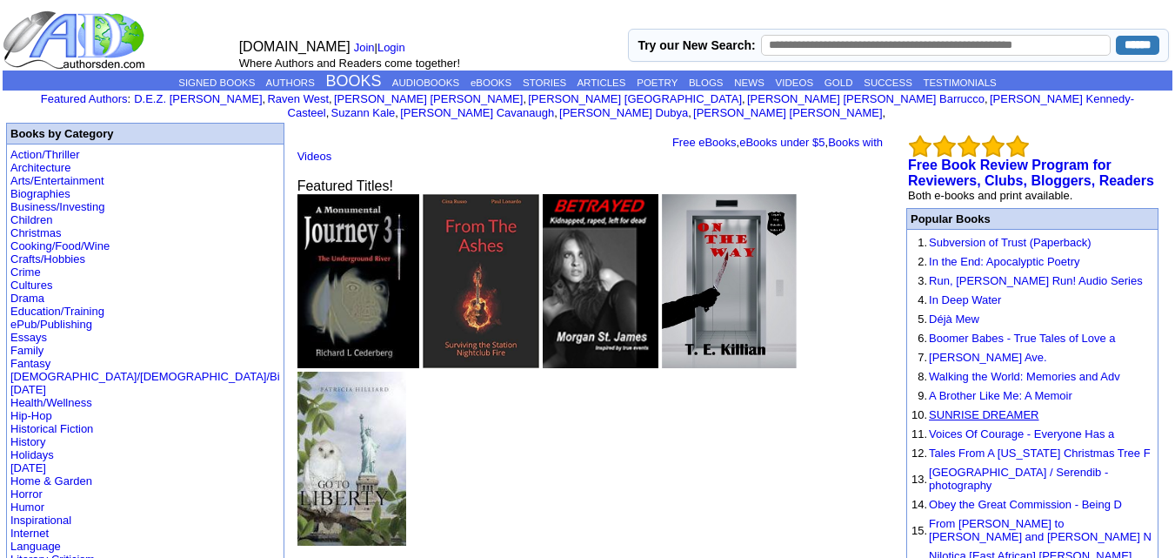
click at [980, 408] on link "SUNRISE DREAMER" at bounding box center [984, 414] width 110 height 13
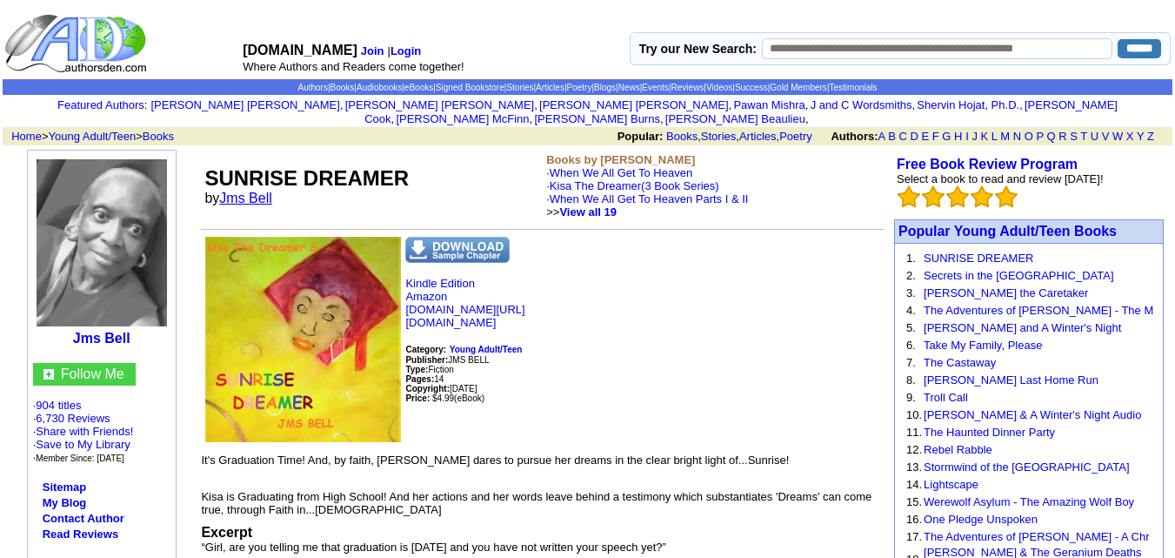
click at [264, 191] on link "Jms Bell" at bounding box center [245, 198] width 52 height 15
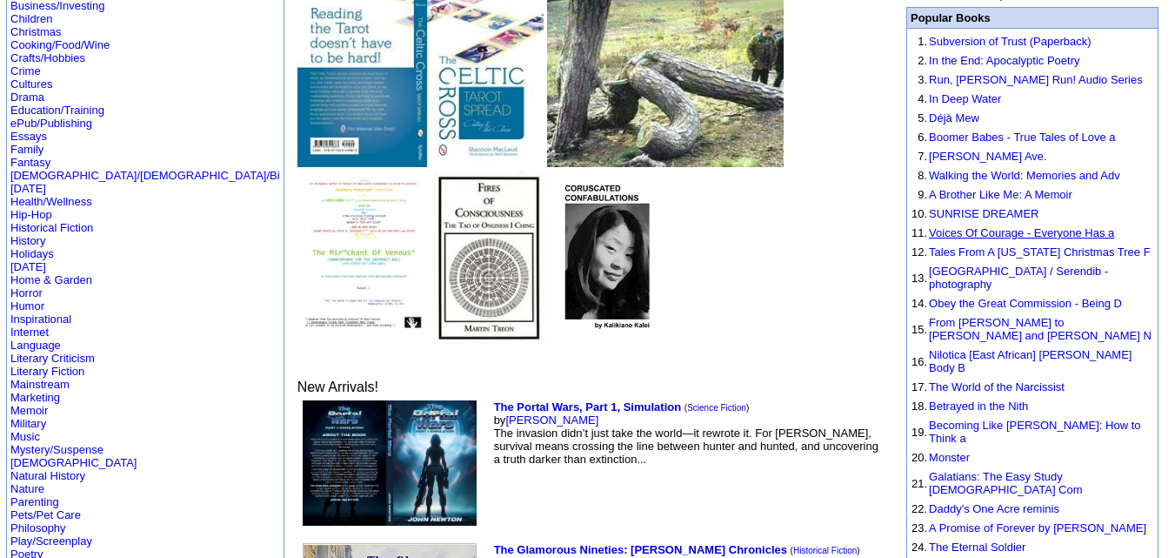
scroll to position [204, 0]
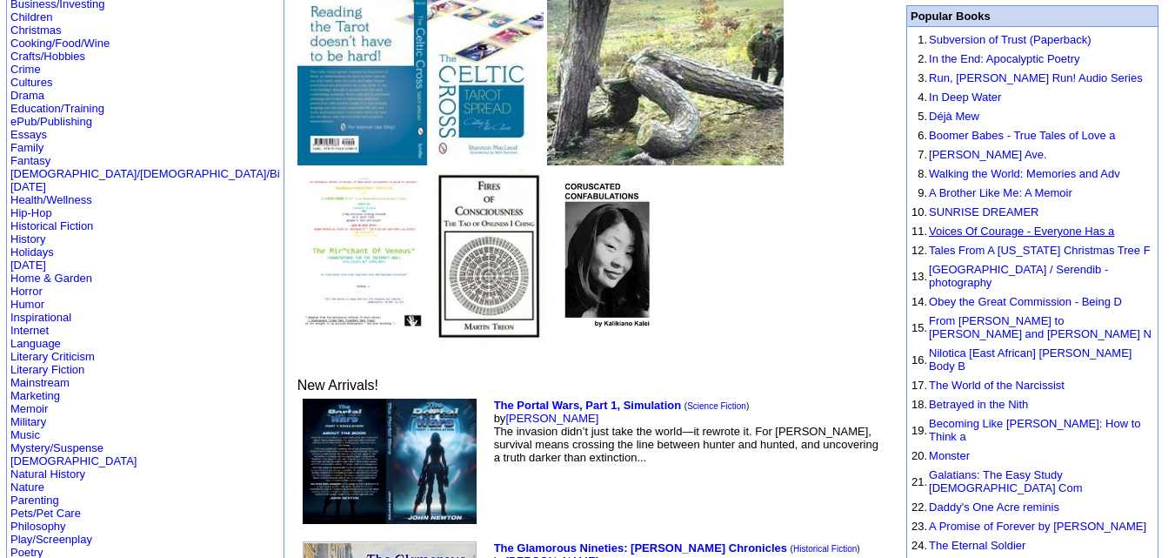
click at [986, 224] on link "Voices Of Courage - Everyone Has a" at bounding box center [1021, 230] width 185 height 13
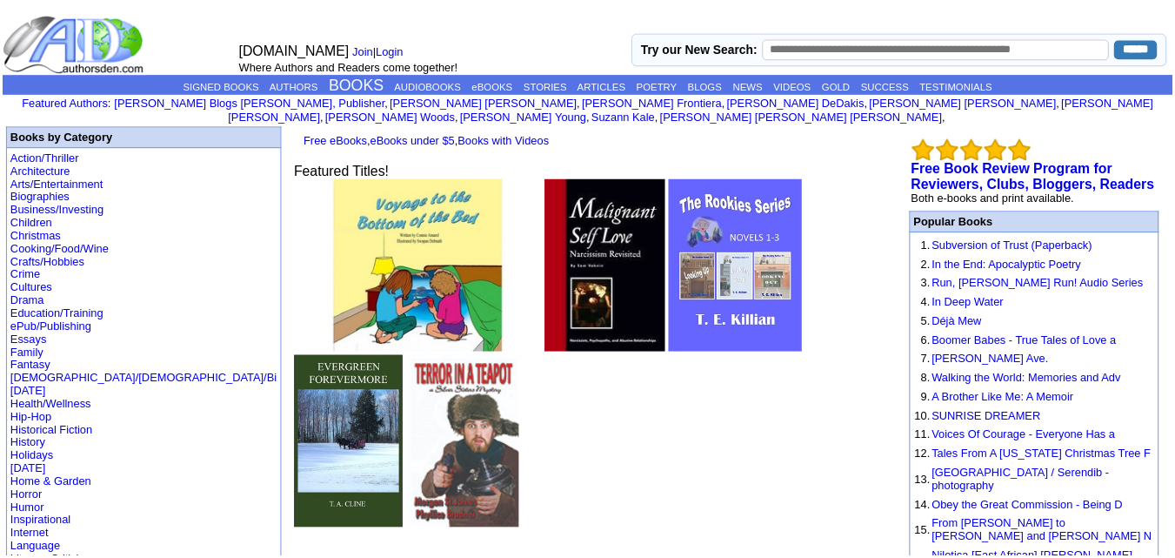
scroll to position [204, 0]
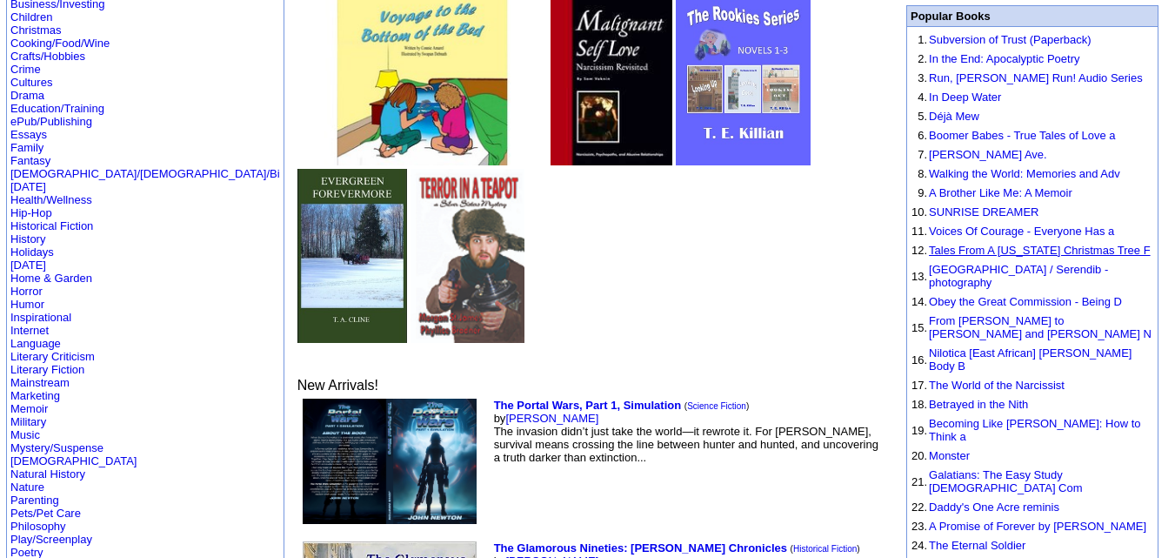
click at [980, 244] on link "Tales From A Texas Christmas Tree F" at bounding box center [1040, 250] width 222 height 13
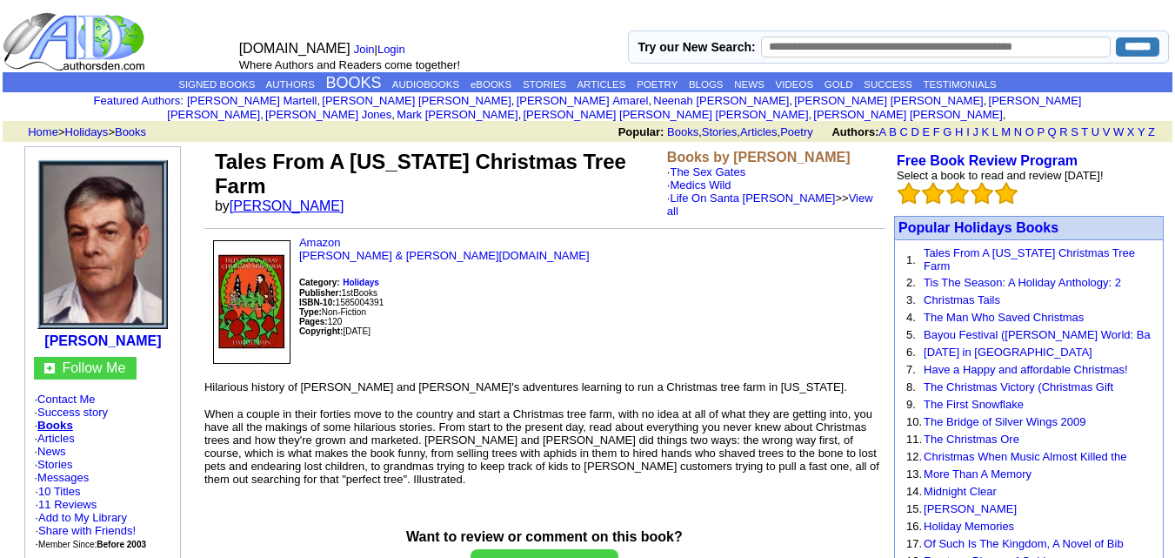
click at [264, 198] on link "Darrell Bain" at bounding box center [287, 205] width 115 height 15
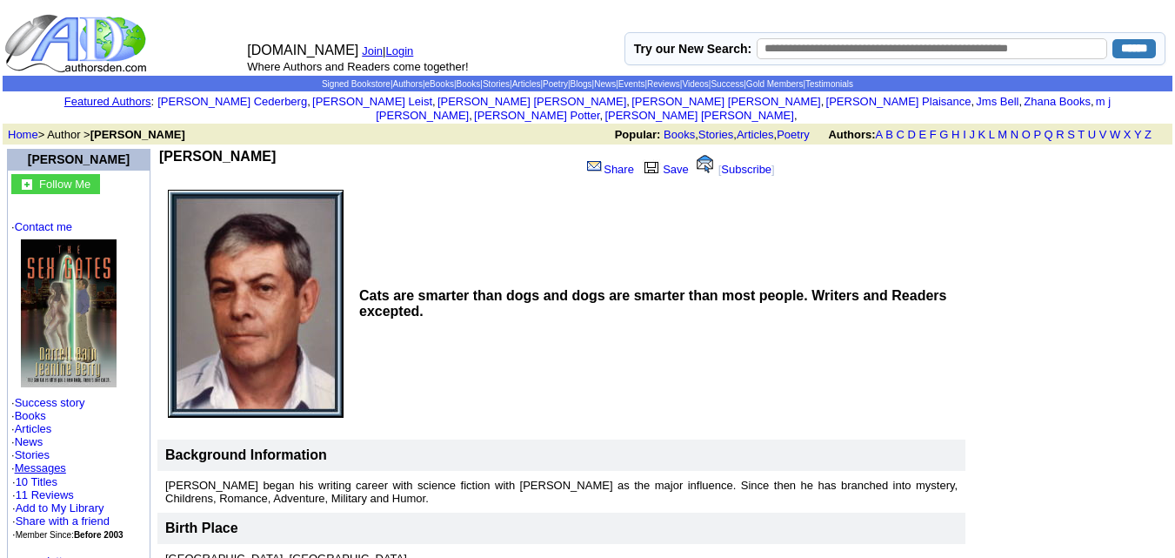
click at [198, 149] on b "[PERSON_NAME]" at bounding box center [217, 156] width 117 height 15
click at [221, 149] on b "[PERSON_NAME]" at bounding box center [217, 156] width 117 height 15
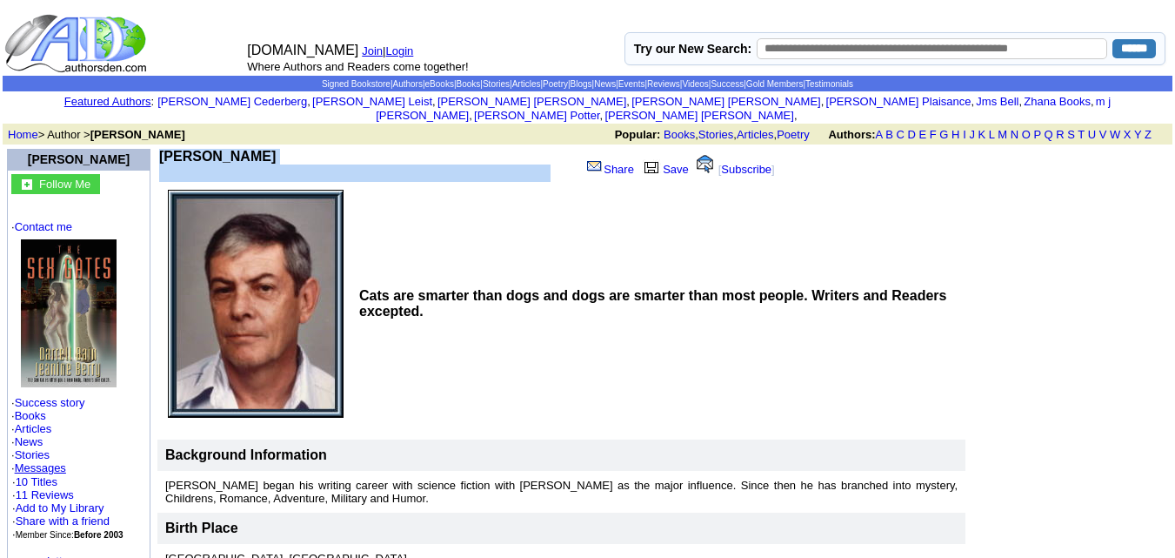
click at [221, 149] on b "[PERSON_NAME]" at bounding box center [217, 156] width 117 height 15
copy td "[PERSON_NAME]"
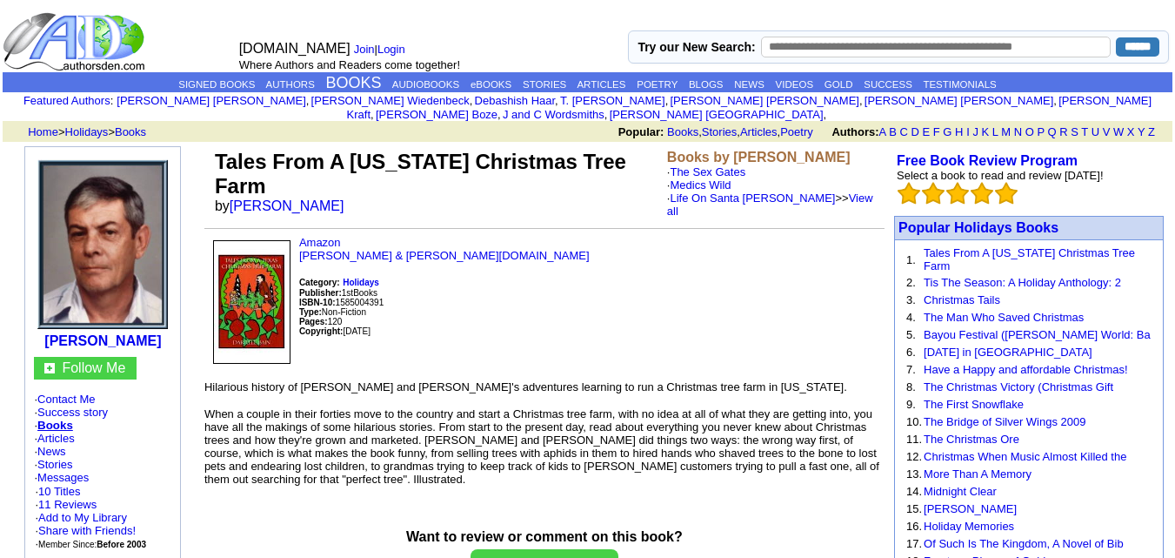
click at [218, 150] on font "Tales From A [US_STATE] Christmas Tree Farm" at bounding box center [421, 174] width 412 height 48
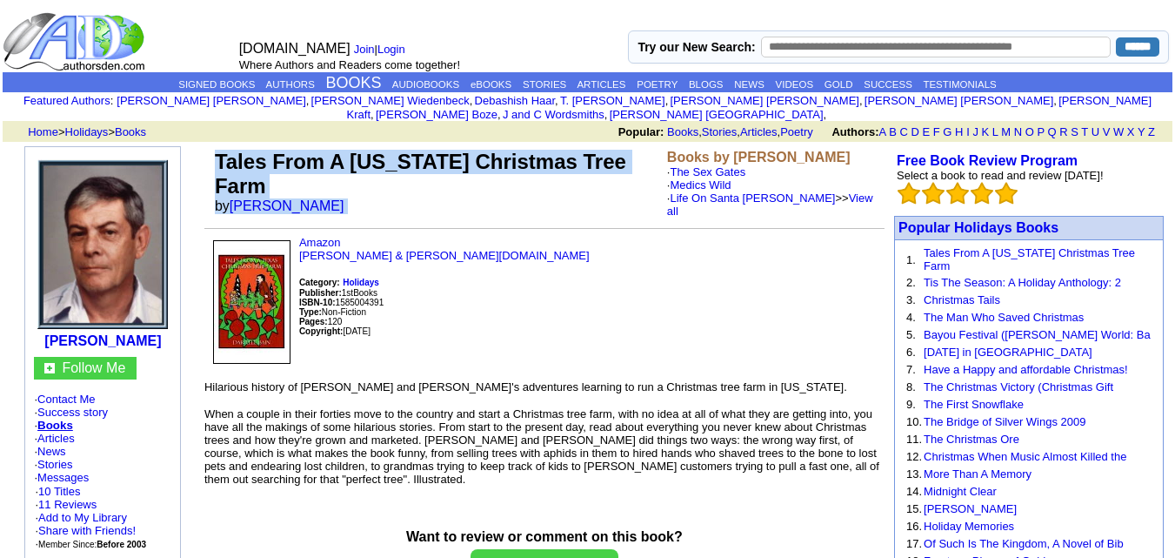
drag, startPoint x: 218, startPoint y: 147, endPoint x: 310, endPoint y: 185, distance: 99.9
click at [310, 185] on td "Tales From A Texas Christmas Tree Farm by Darrell Bain" at bounding box center [437, 183] width 452 height 75
copy td "Tales From A Texas Christmas Tree Farm by Darrell Bain"
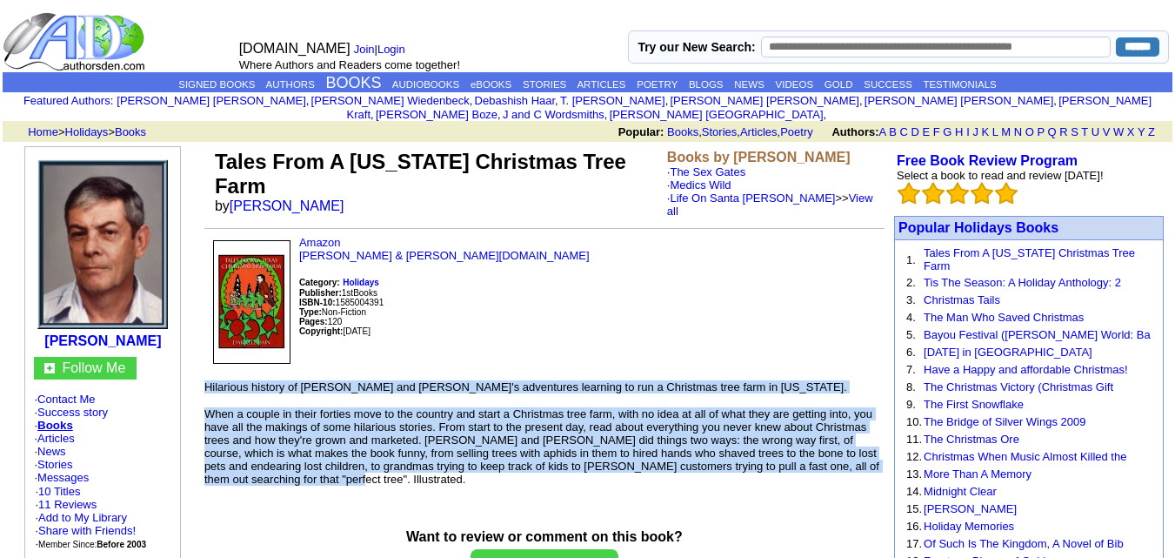
drag, startPoint x: 204, startPoint y: 356, endPoint x: 307, endPoint y: 457, distance: 144.0
click at [307, 457] on td "Amazon Barnes & Noble.com Category: Holidays Publisher: 1stBooks ISBN-10: 15850…" at bounding box center [544, 361] width 680 height 250
copy td "Hilarious history of Darrell and Betty's adventures learning to run a Christmas…"
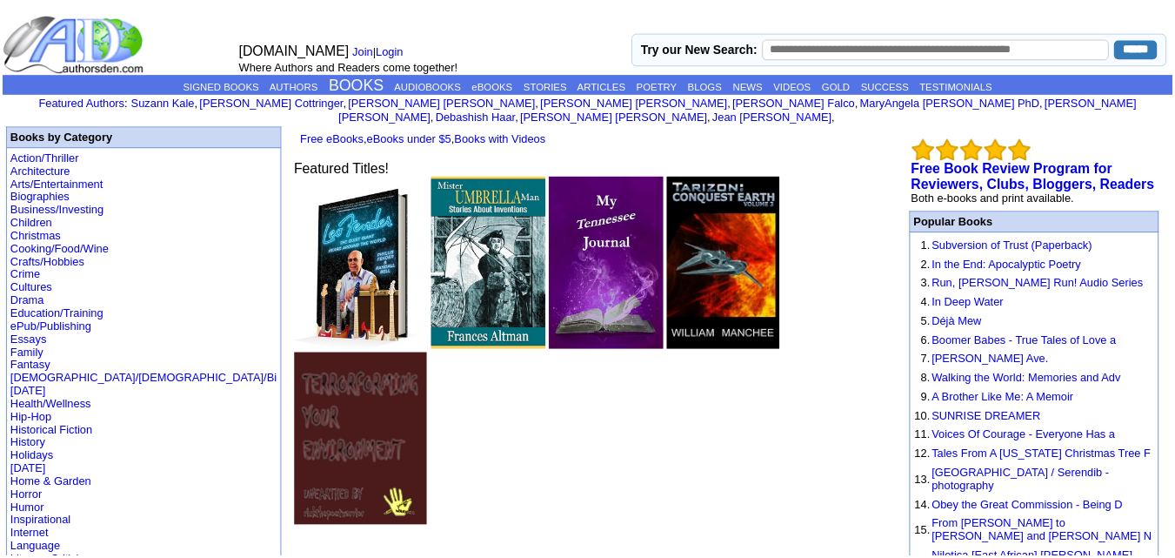
scroll to position [204, 0]
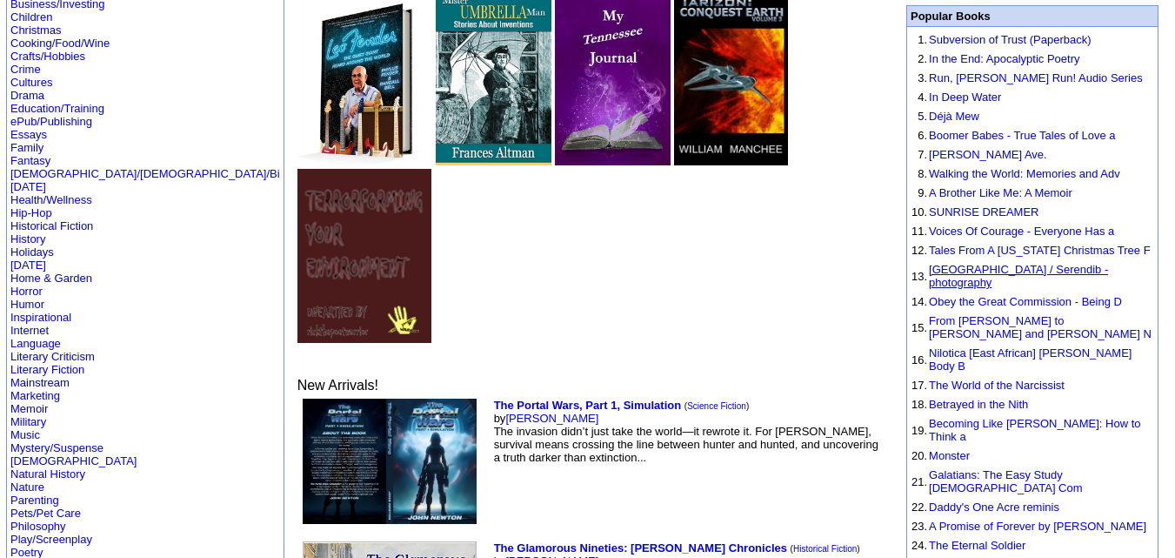
click at [993, 263] on link "Sri Lanka / Serendib - photography" at bounding box center [1018, 276] width 179 height 26
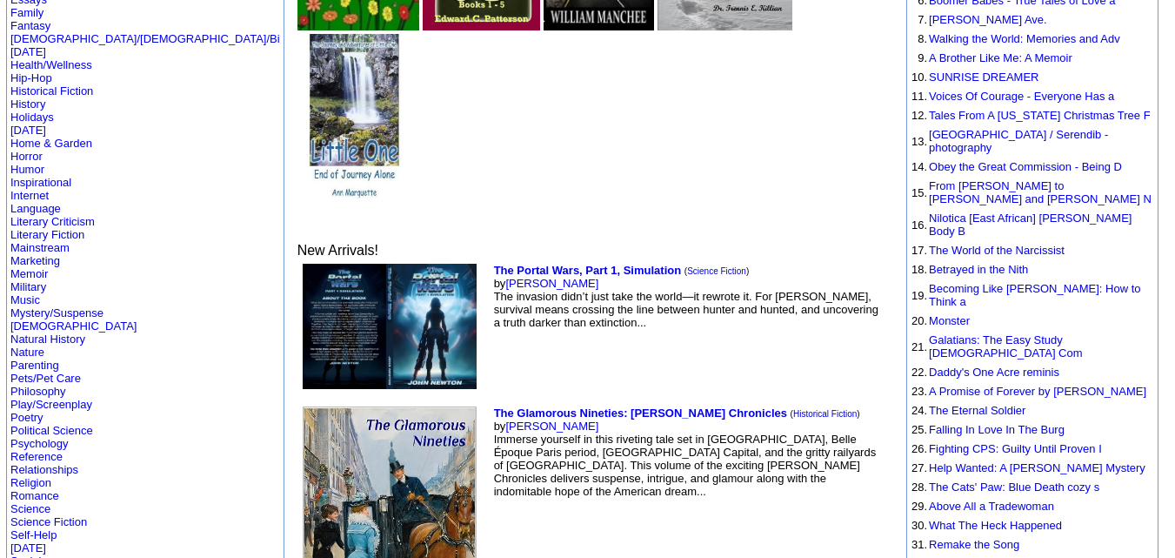
scroll to position [340, 0]
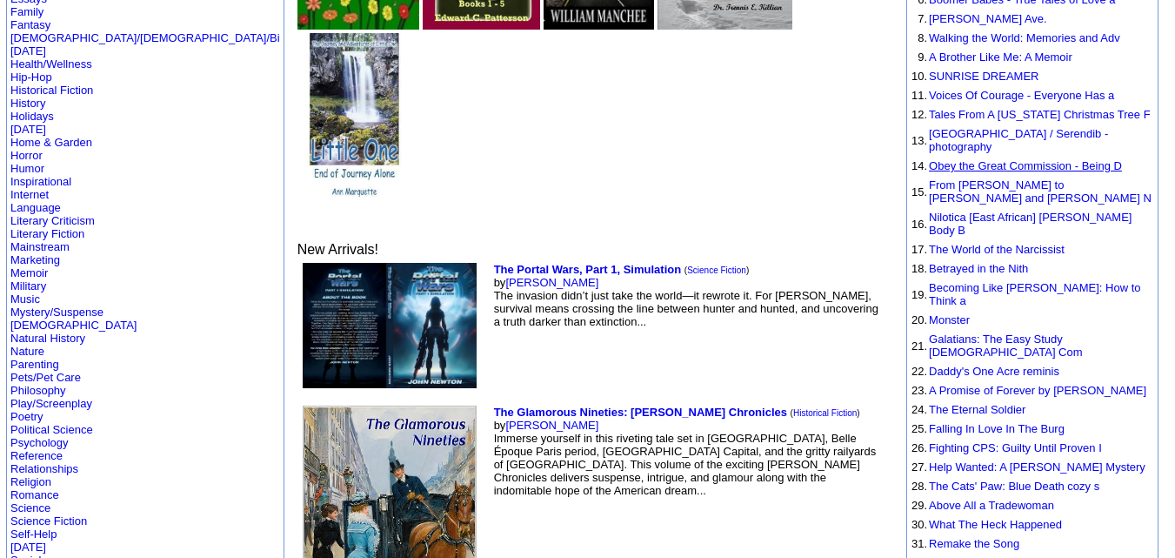
click at [970, 159] on link "Obey the Great Commission - Being D" at bounding box center [1025, 165] width 193 height 13
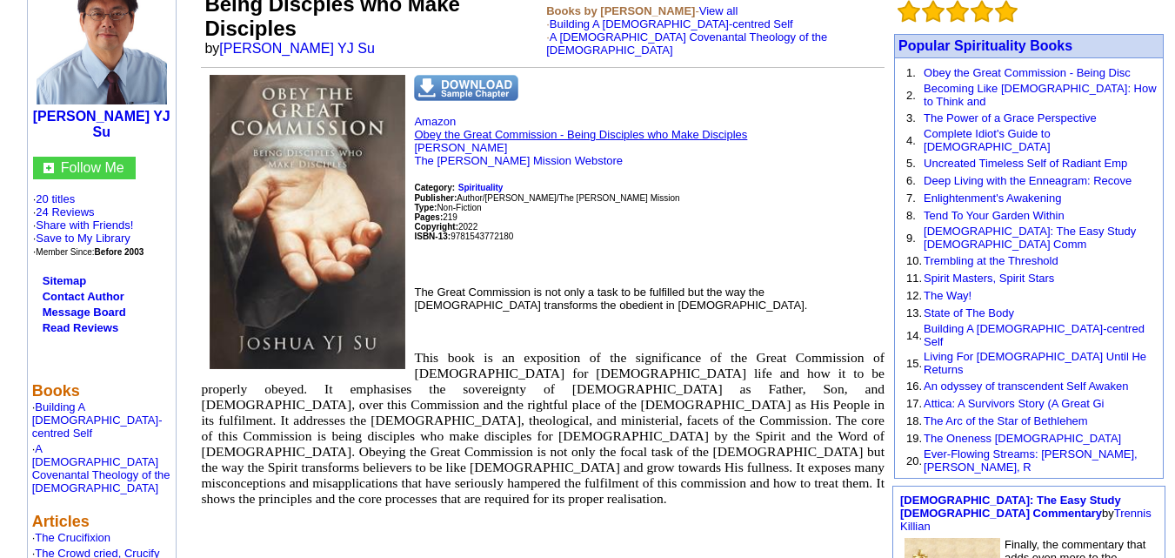
scroll to position [186, 0]
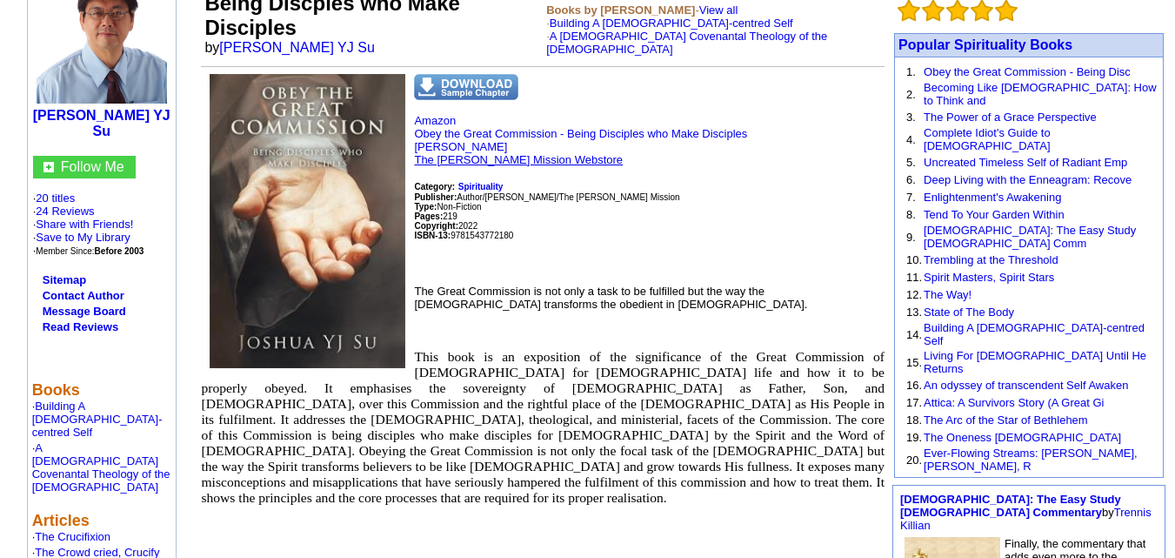
click at [516, 153] on link "The [PERSON_NAME] Mission Webstore" at bounding box center [518, 159] width 209 height 13
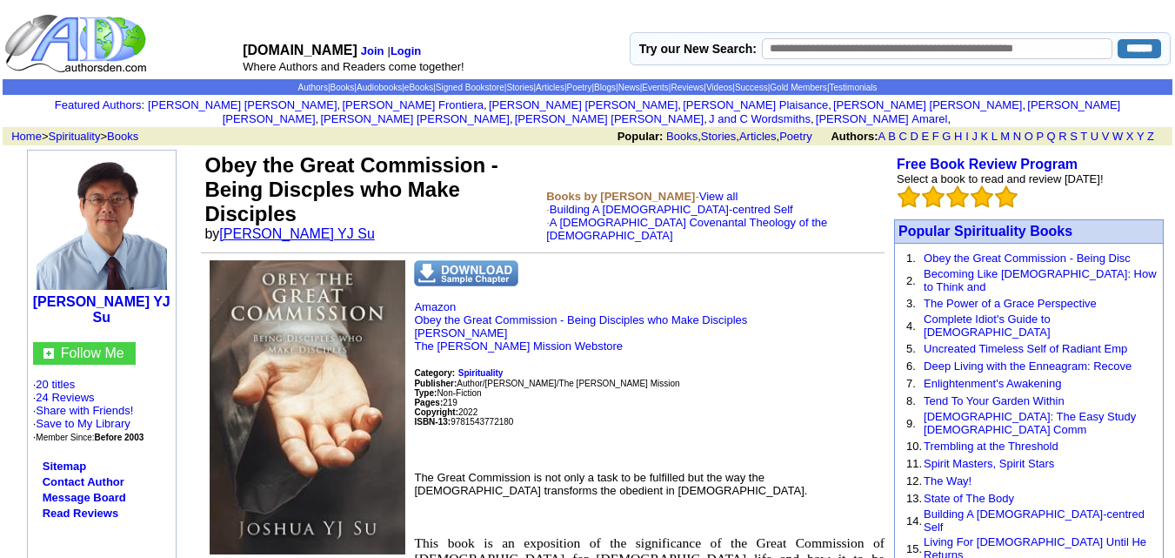
click at [274, 226] on link "[PERSON_NAME] YJ Su" at bounding box center [296, 233] width 155 height 15
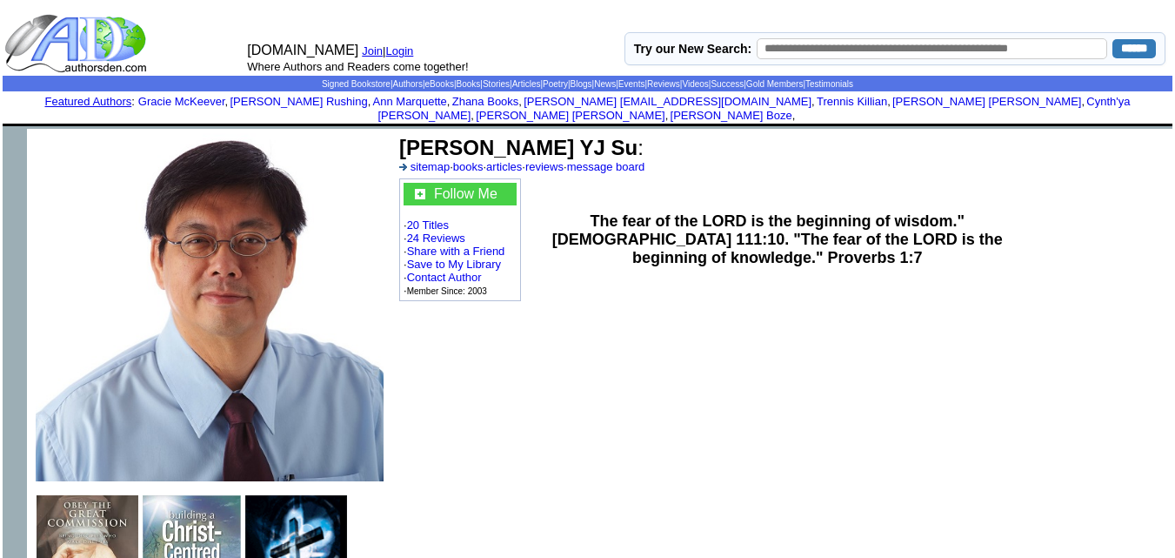
click at [470, 136] on b "[PERSON_NAME] YJ Su" at bounding box center [518, 147] width 238 height 23
click at [470, 136] on b "Joshua YJ Su" at bounding box center [518, 147] width 238 height 23
copy td "Joshua YJ Su :"
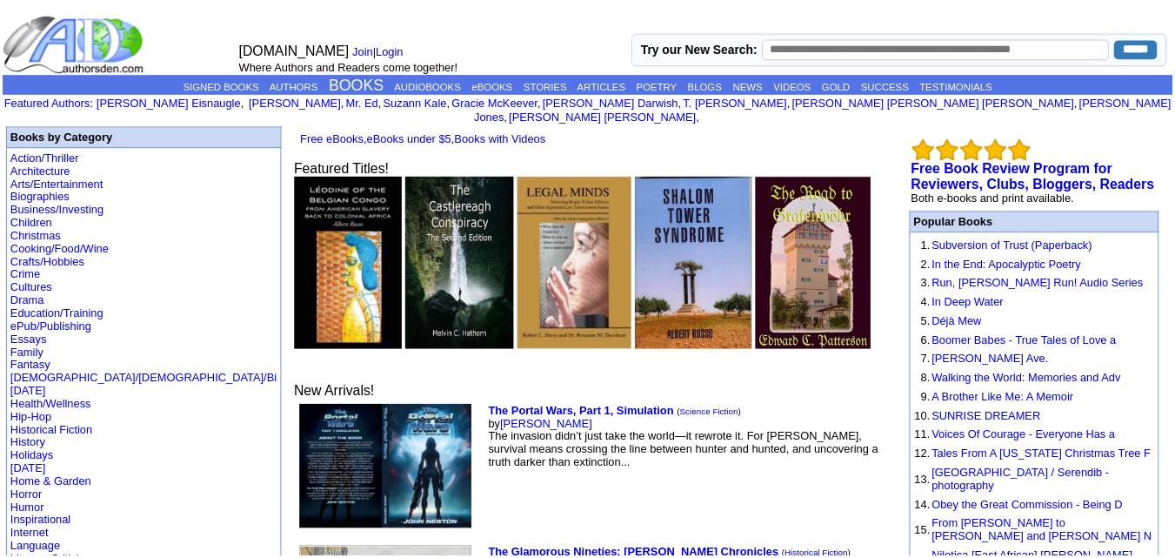
scroll to position [340, 0]
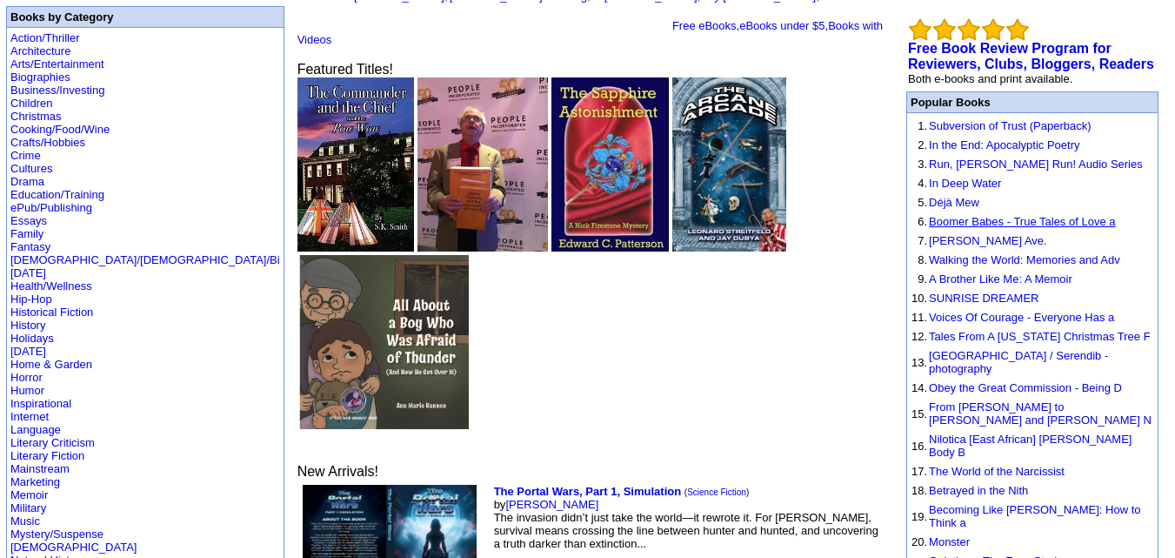
scroll to position [119, 0]
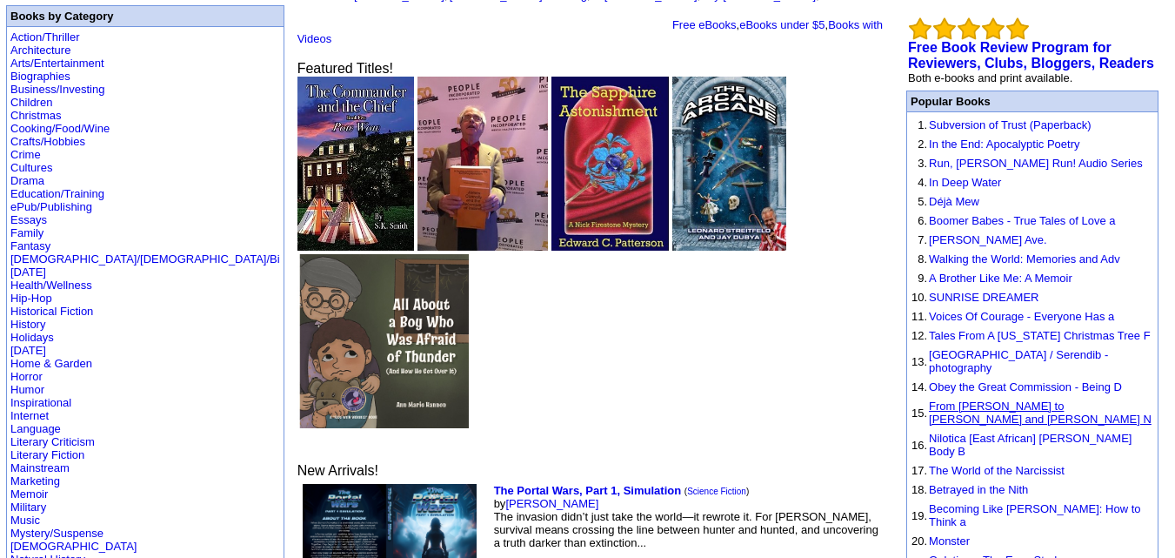
click at [1024, 399] on link "From Alexander to Trump and Obama N" at bounding box center [1040, 412] width 223 height 26
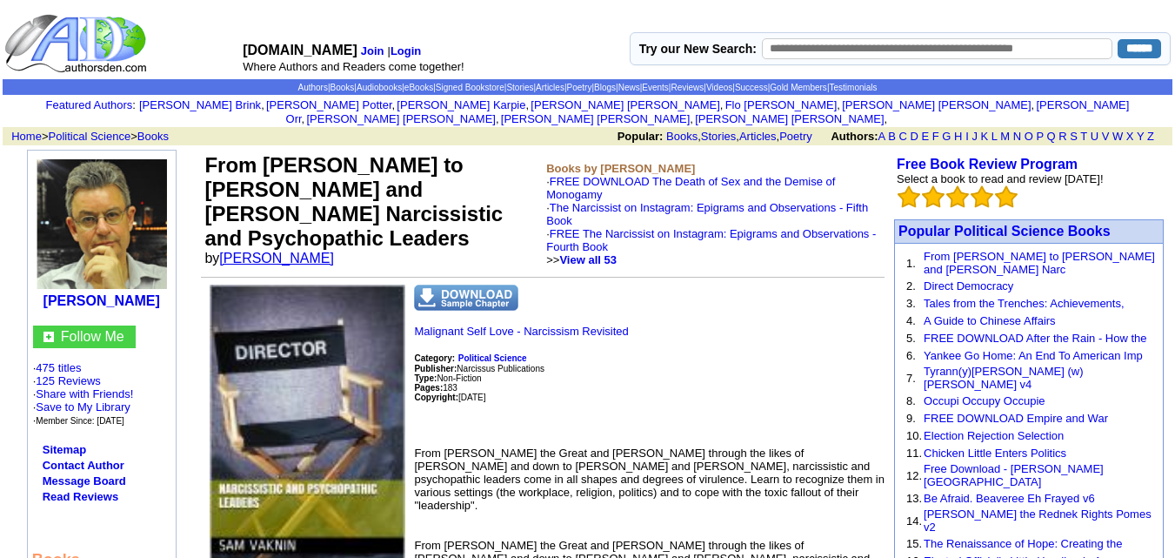
click at [247, 251] on link "Sam Vaknin" at bounding box center [276, 258] width 115 height 15
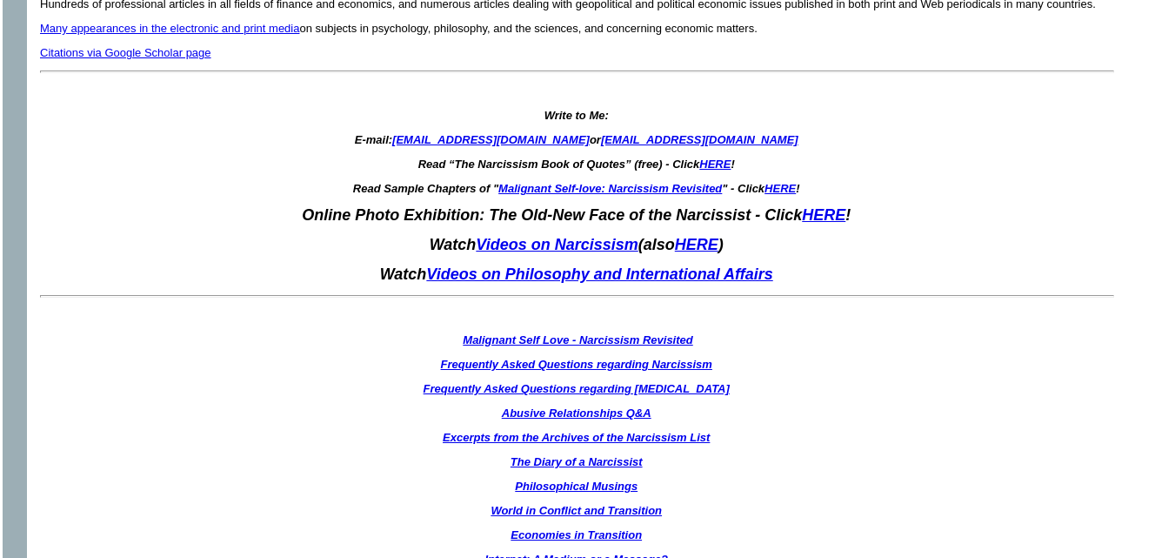
scroll to position [3313, 0]
click at [411, 134] on link "[EMAIL_ADDRESS][DOMAIN_NAME]" at bounding box center [491, 140] width 198 height 13
drag, startPoint x: 403, startPoint y: 109, endPoint x: 528, endPoint y: 115, distance: 125.4
click at [528, 134] on icon "E-mail: [EMAIL_ADDRESS][DOMAIN_NAME] or [EMAIL_ADDRESS][DOMAIN_NAME]" at bounding box center [577, 140] width 444 height 13
copy icon ": [EMAIL_ADDRESS][DOMAIN_NAME]"
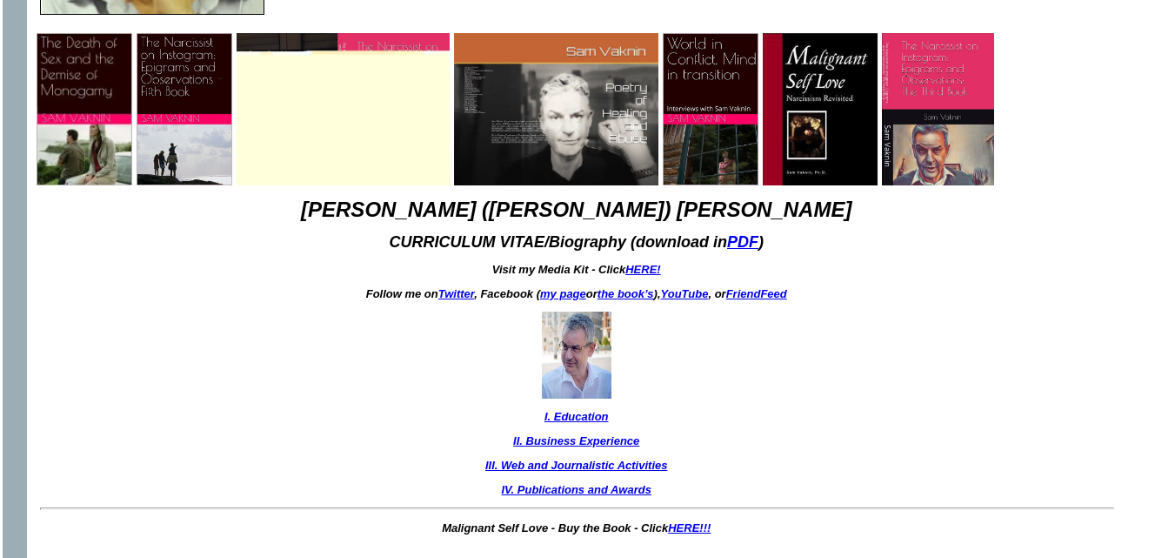
scroll to position [0, 0]
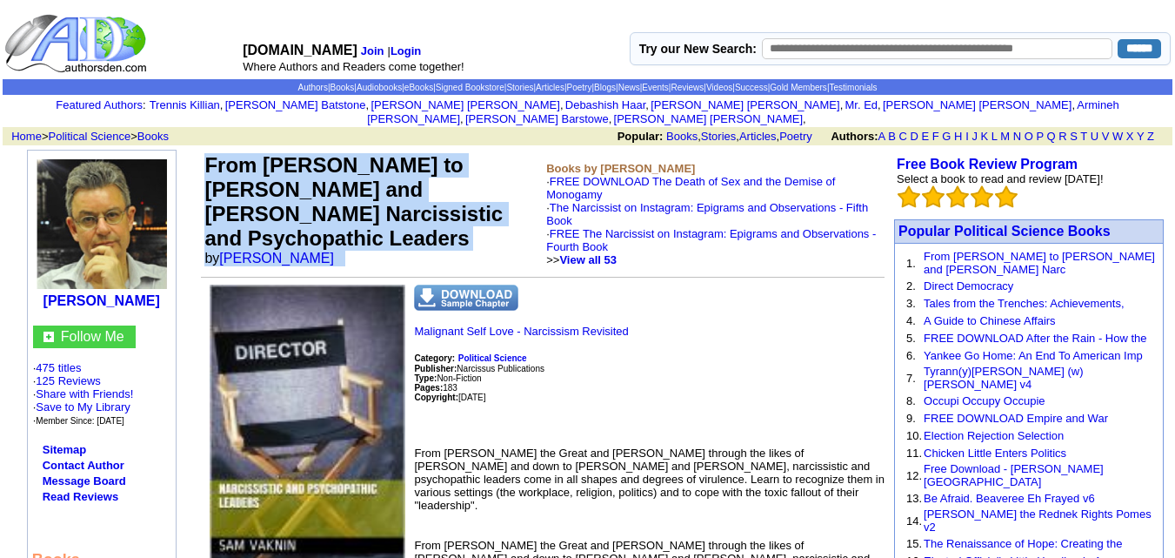
drag, startPoint x: 206, startPoint y: 157, endPoint x: 304, endPoint y: 212, distance: 111.8
click at [314, 243] on td "From Alexander to Trump and Obama Narcissistic and Psychopathic Leaders by Sam …" at bounding box center [372, 210] width 342 height 120
copy td "From Alexander to Trump and Obama Narcissistic and Psychopathic Leaders by Sam …"
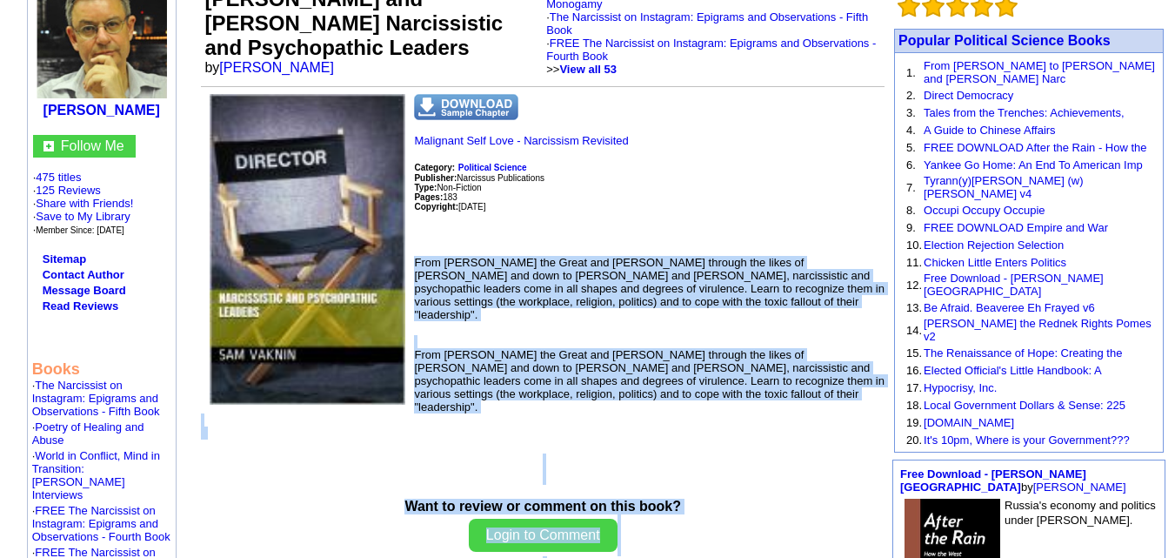
scroll to position [241, 0]
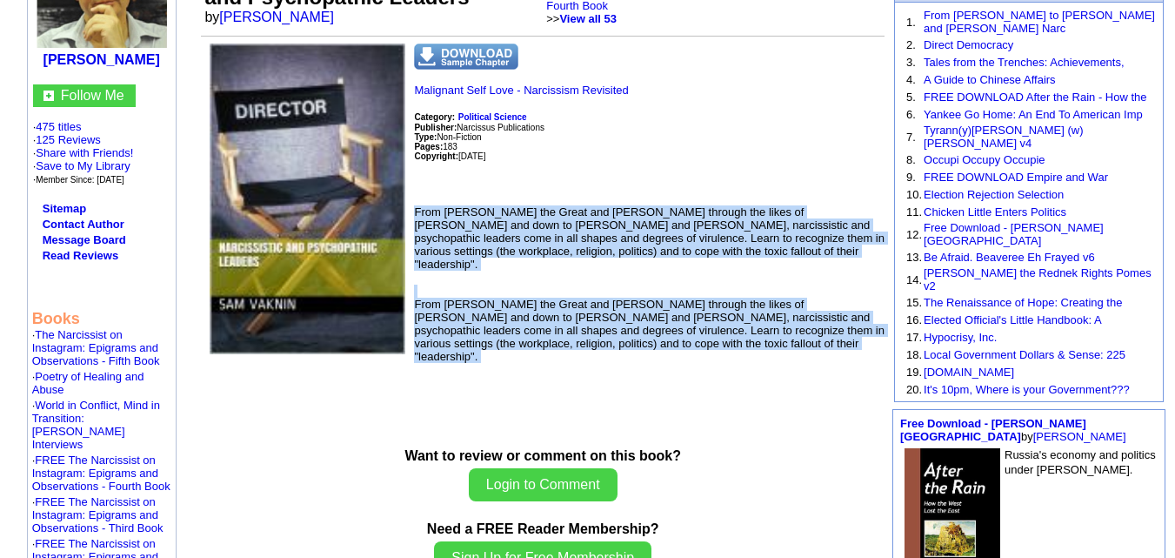
drag, startPoint x: 416, startPoint y: 432, endPoint x: 513, endPoint y: 322, distance: 146.7
click at [513, 322] on td "Malignant Self Love - Narcissism Revisited Category: Political Science Publishe…" at bounding box center [543, 216] width 684 height 345
copy td "From Alexander the Great and Jesus through the likes of Hitler and down to Bara…"
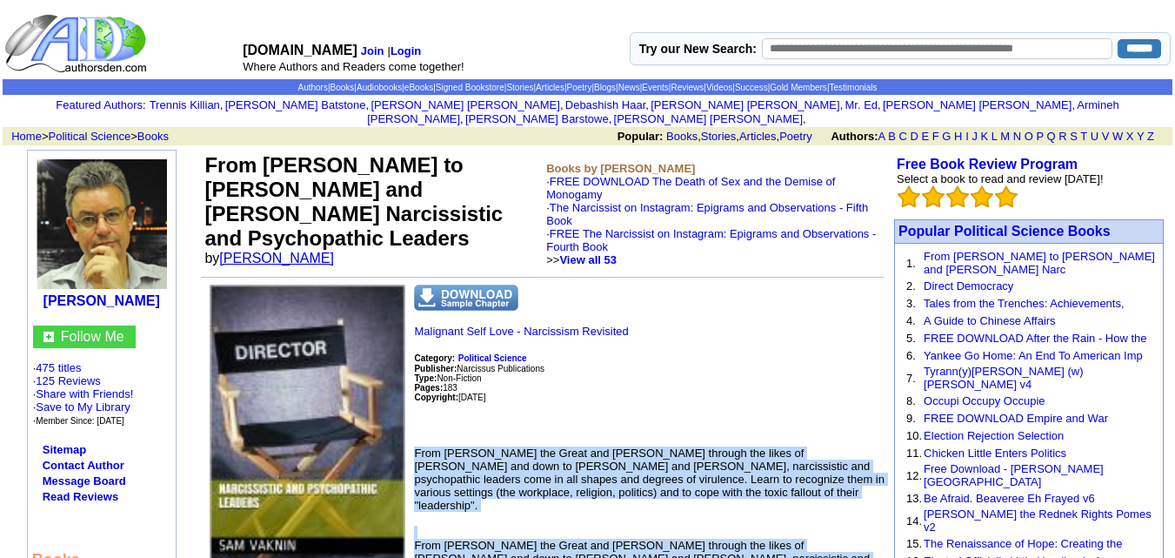
click at [256, 251] on link "Sam Vaknin" at bounding box center [276, 258] width 115 height 15
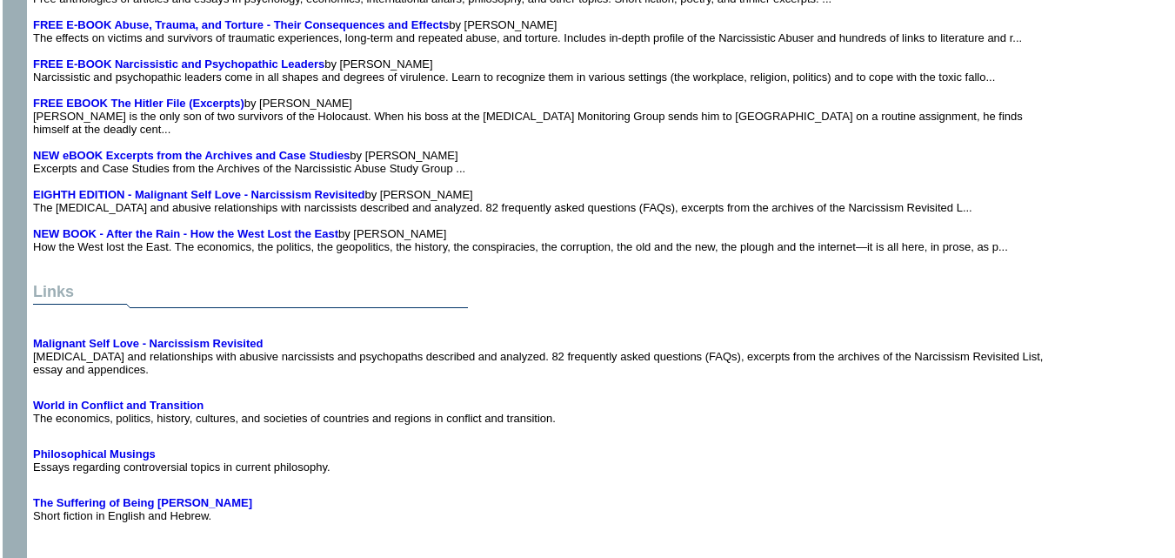
scroll to position [17516, 0]
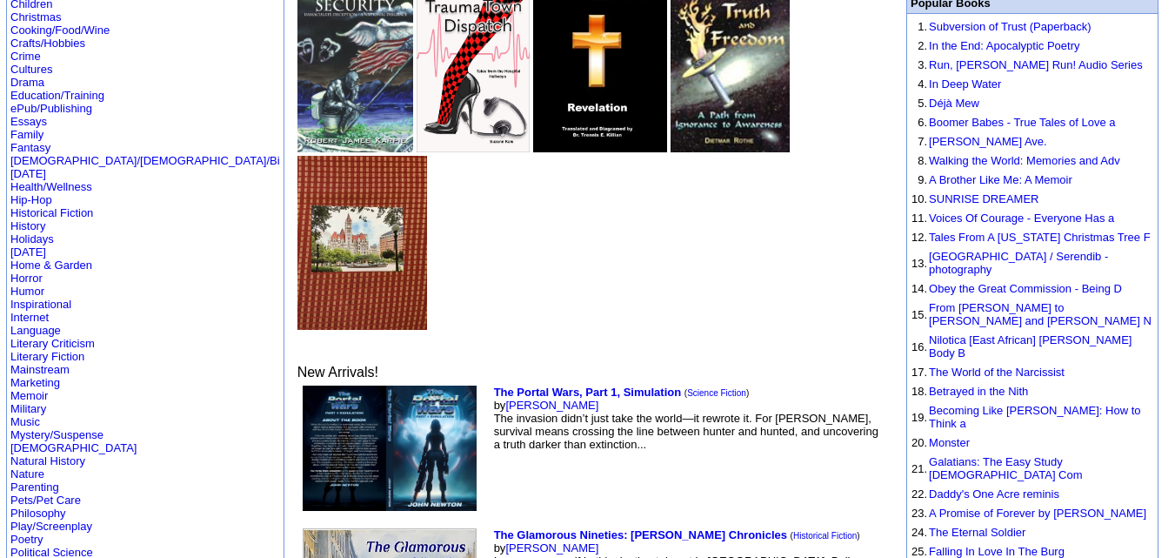
scroll to position [238, 0]
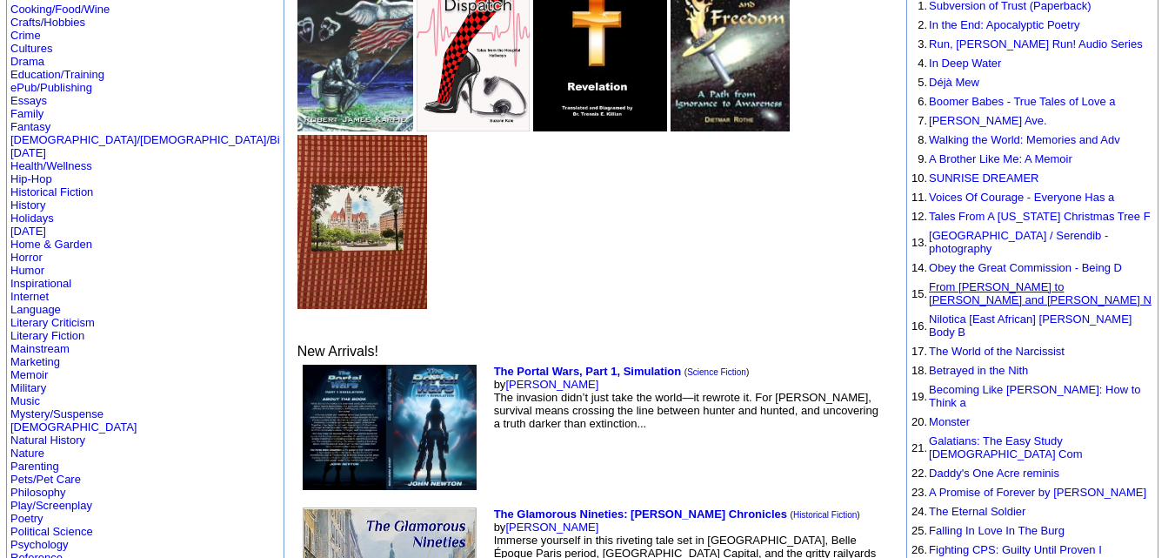
click at [988, 280] on link "From [PERSON_NAME] to [PERSON_NAME] and [PERSON_NAME] N" at bounding box center [1040, 293] width 223 height 26
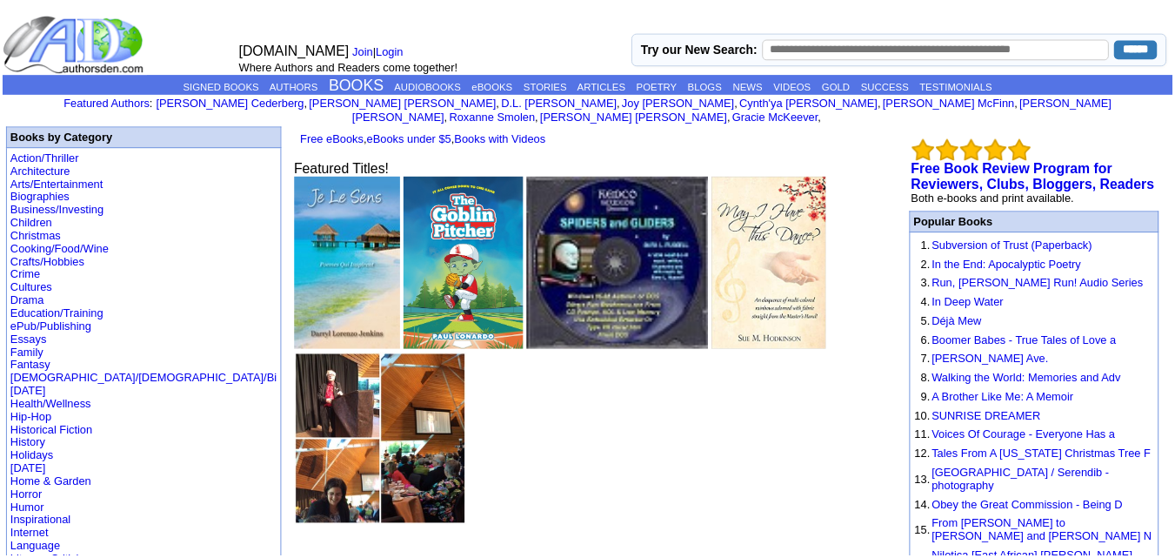
scroll to position [238, 0]
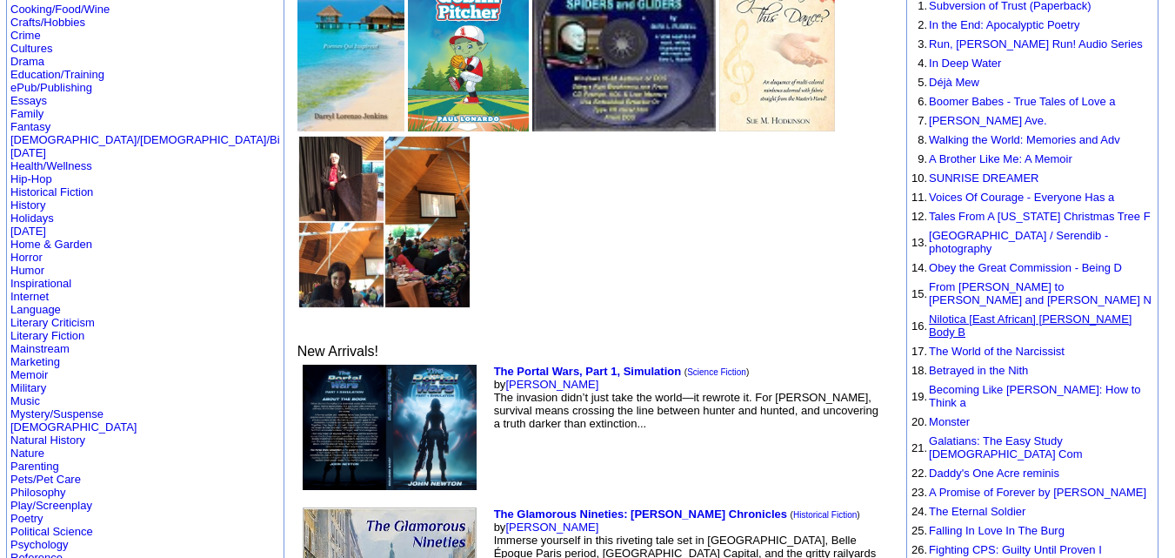
click at [1047, 312] on link "Nilotica [East African] Shea Body B" at bounding box center [1030, 325] width 203 height 26
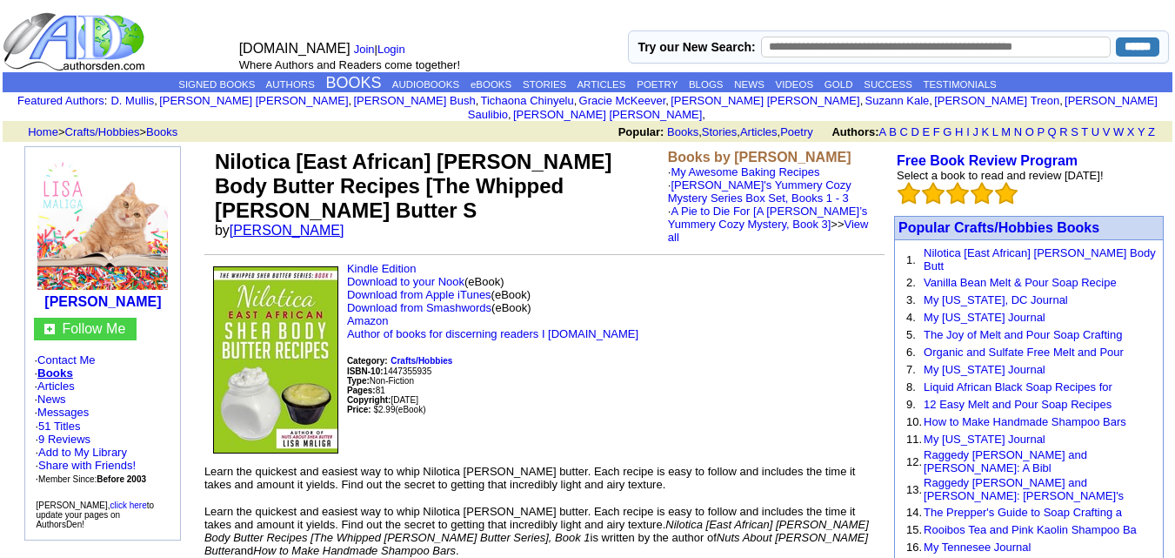
click at [280, 223] on link "[PERSON_NAME]" at bounding box center [287, 230] width 115 height 15
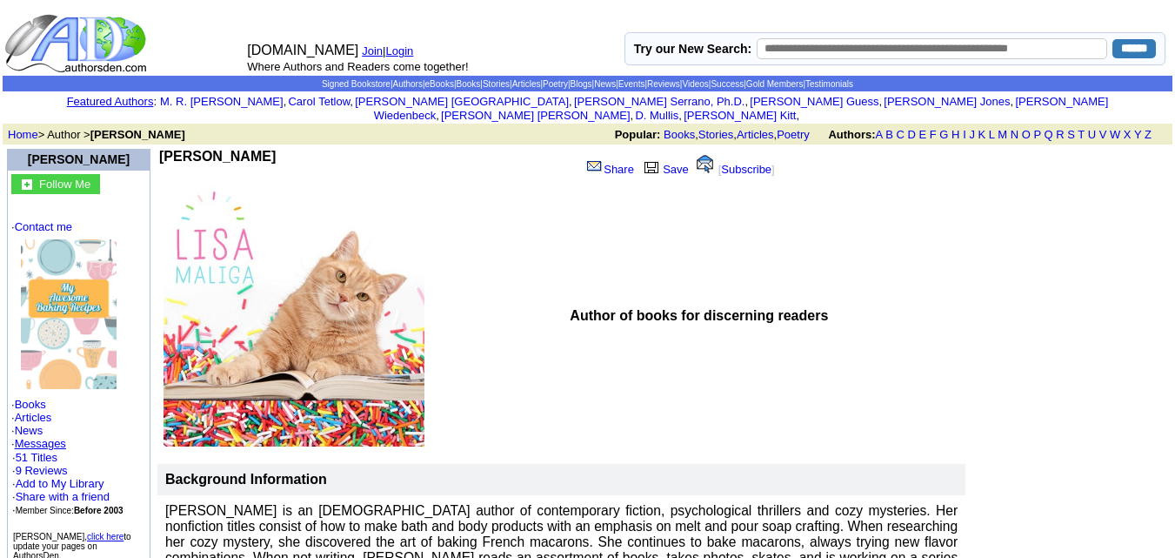
click at [205, 149] on b "[PERSON_NAME]" at bounding box center [217, 156] width 117 height 15
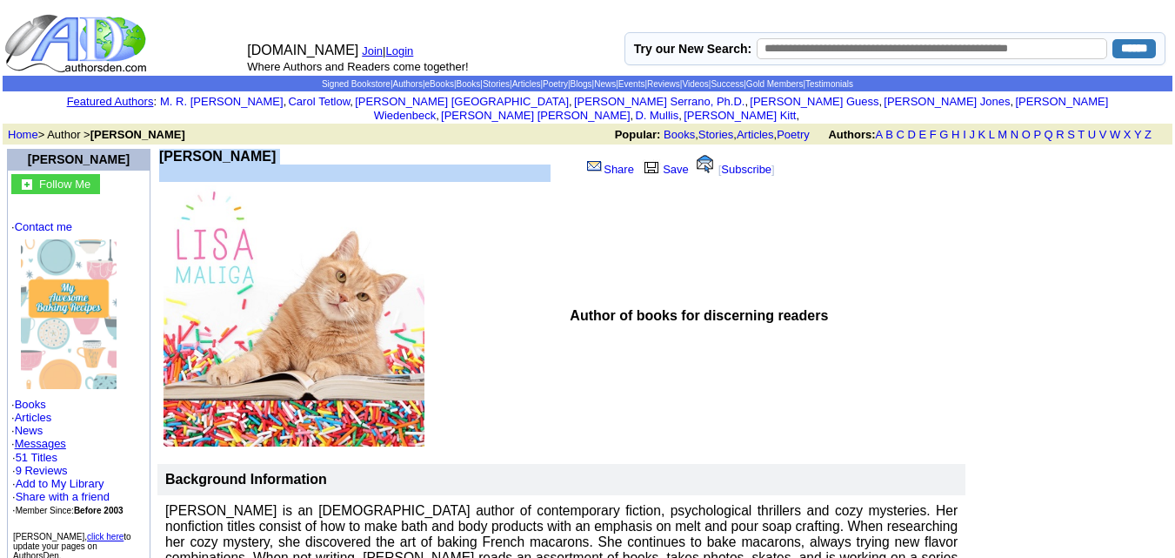
click at [205, 149] on b "[PERSON_NAME]" at bounding box center [217, 156] width 117 height 15
copy td "Lisa Maliga"
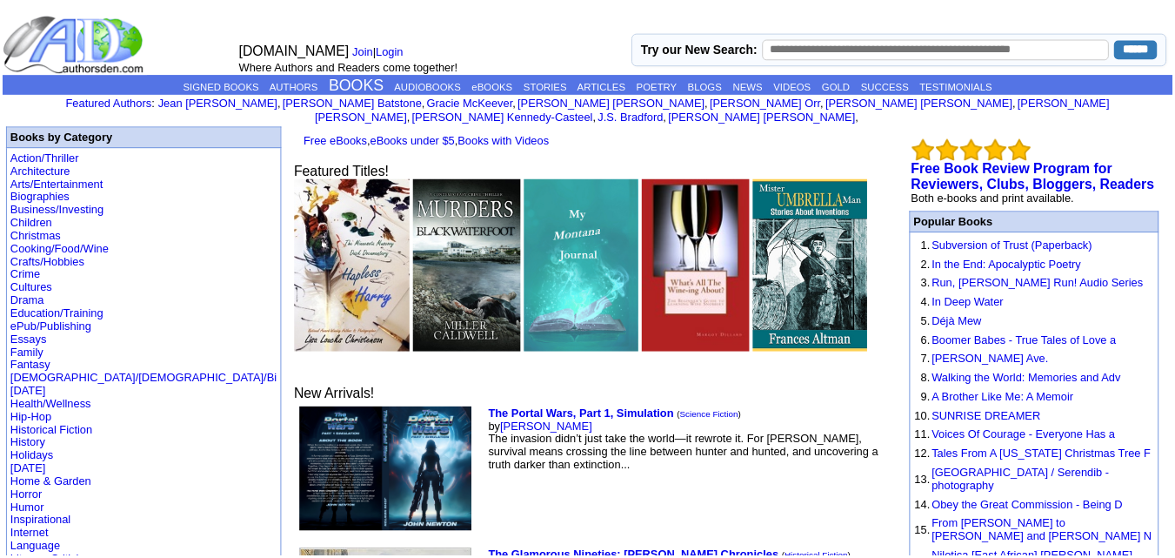
scroll to position [238, 0]
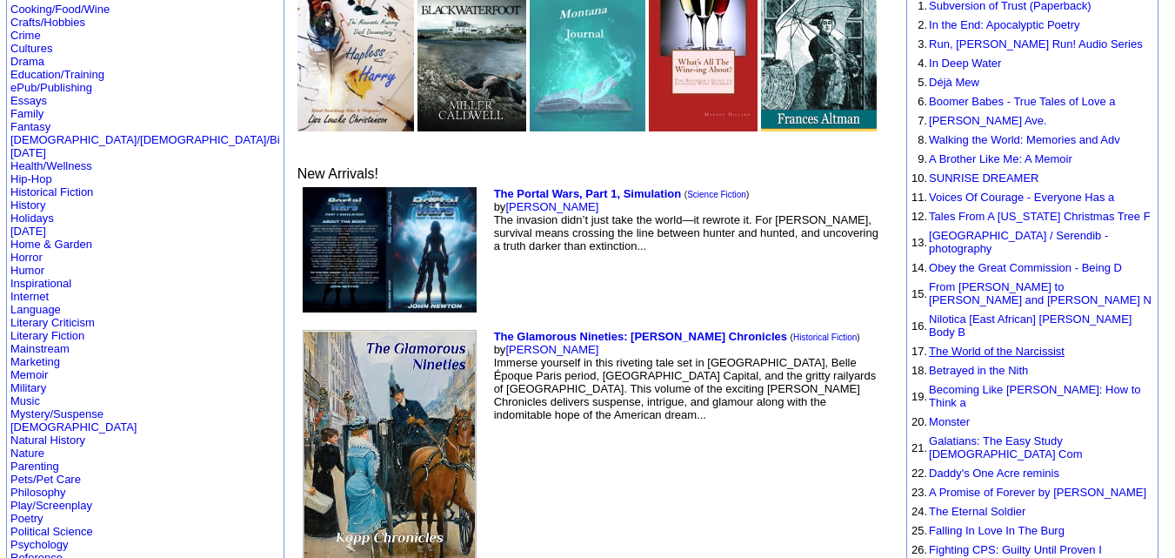
click at [978, 345] on link "The World of the Narcissist" at bounding box center [997, 351] width 136 height 13
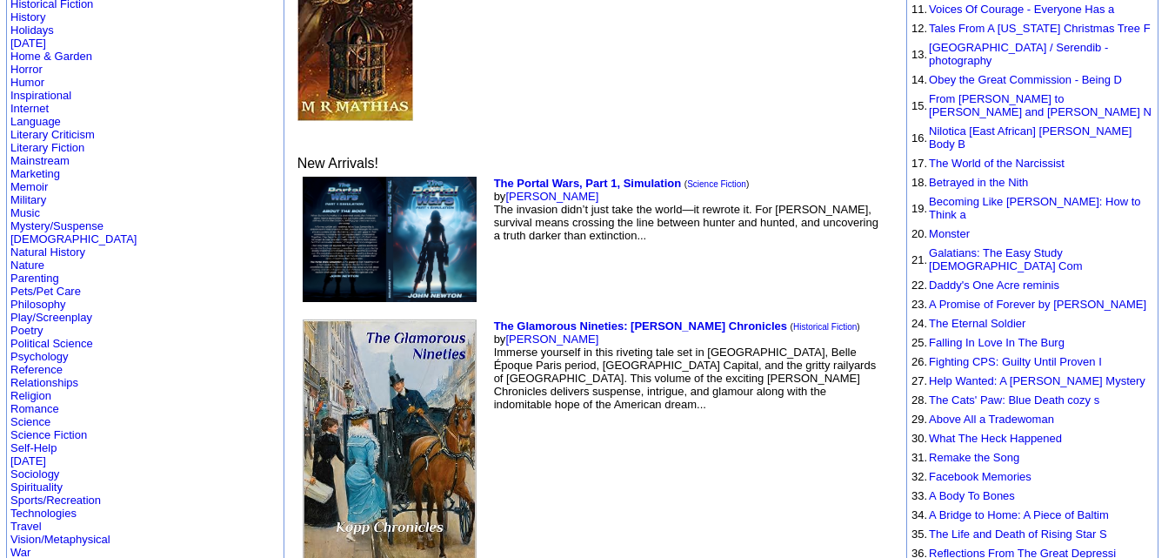
scroll to position [427, 0]
click at [948, 175] on link "Betrayed in the Nith" at bounding box center [978, 181] width 99 height 13
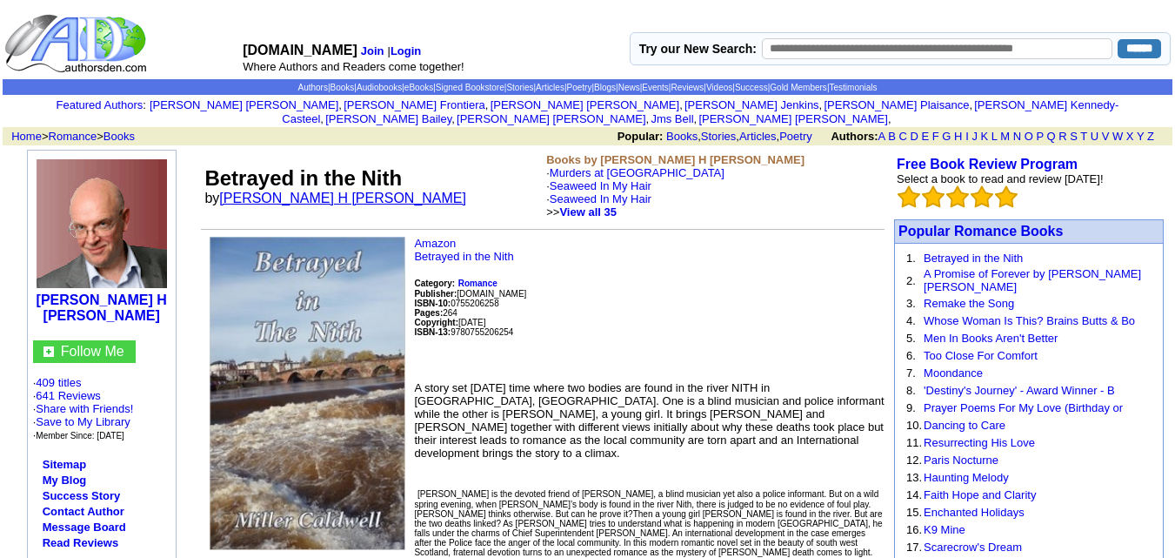
click at [273, 191] on link "[PERSON_NAME] H [PERSON_NAME]" at bounding box center [342, 198] width 247 height 15
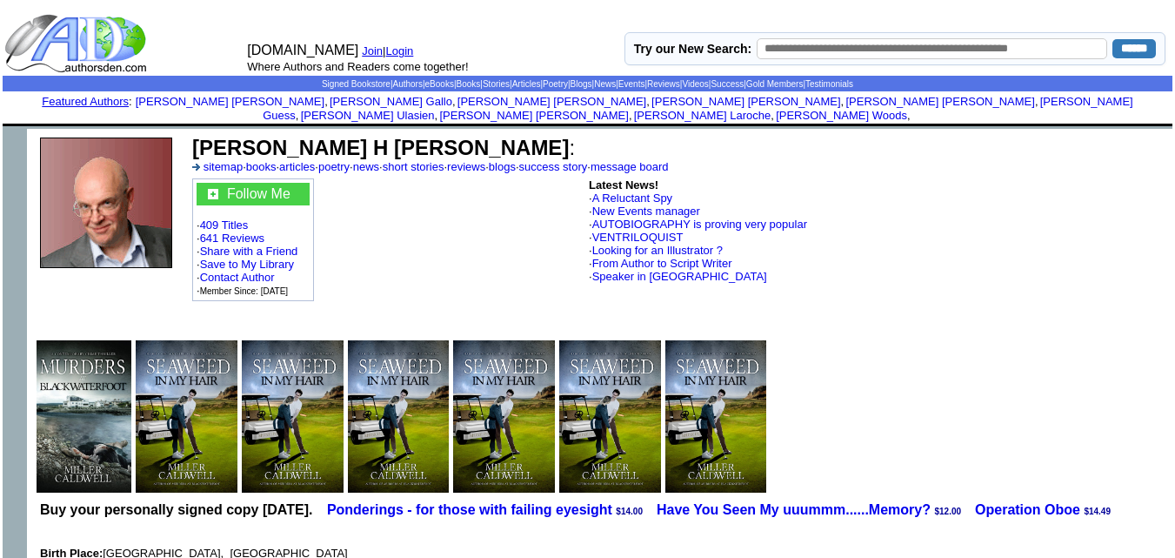
click at [769, 142] on td "Miller H Caldwell : sitemap · books · articles · poetry · news · short stories …" at bounding box center [500, 154] width 620 height 43
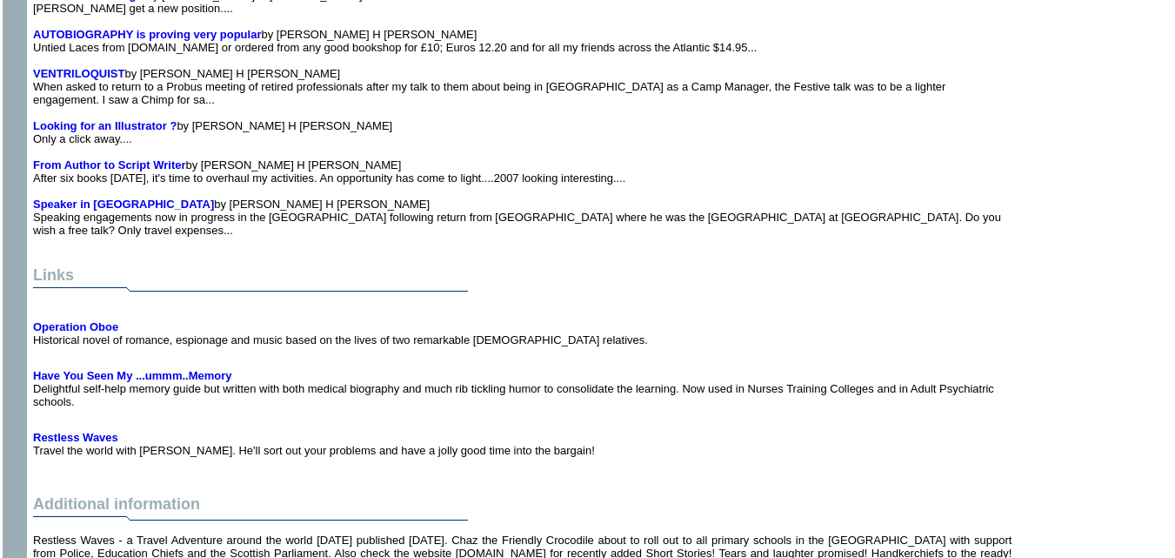
scroll to position [11515, 0]
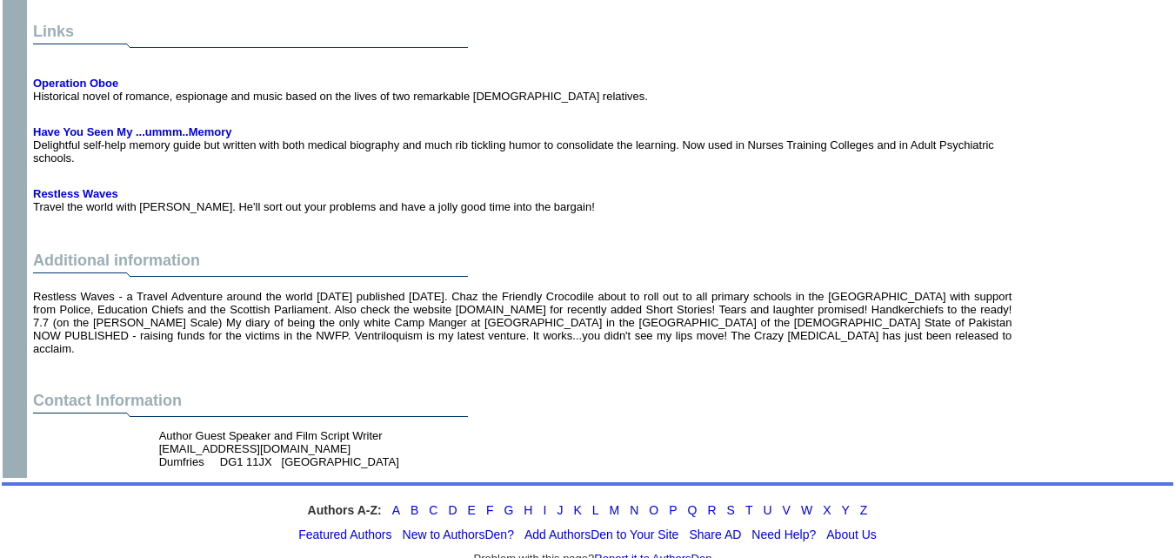
drag, startPoint x: 652, startPoint y: 82, endPoint x: 225, endPoint y: 351, distance: 504.0
click at [225, 388] on td "Contact Information Author Guest Speaker and Film Script Writer netherholm6@yah…" at bounding box center [523, 431] width 986 height 87
drag, startPoint x: 157, startPoint y: 406, endPoint x: 292, endPoint y: 408, distance: 134.9
click at [292, 425] on td "Author Guest Speaker and Film Script Writer netherholm6@yahoo.com Dumfries DG1 …" at bounding box center [339, 448] width 367 height 46
copy font "netherholm6@yahoo.com"
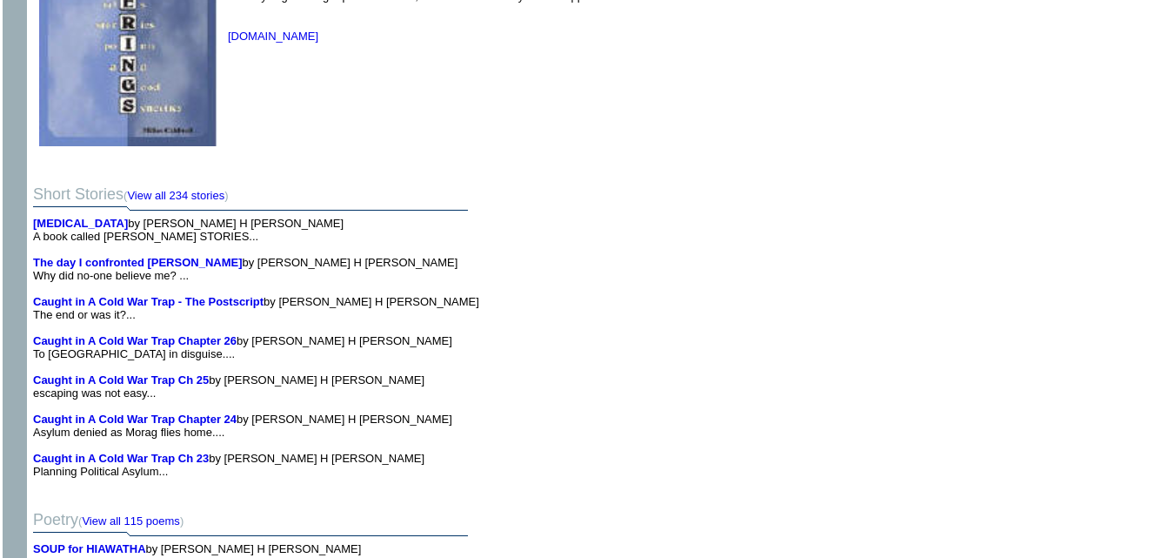
scroll to position [9794, 0]
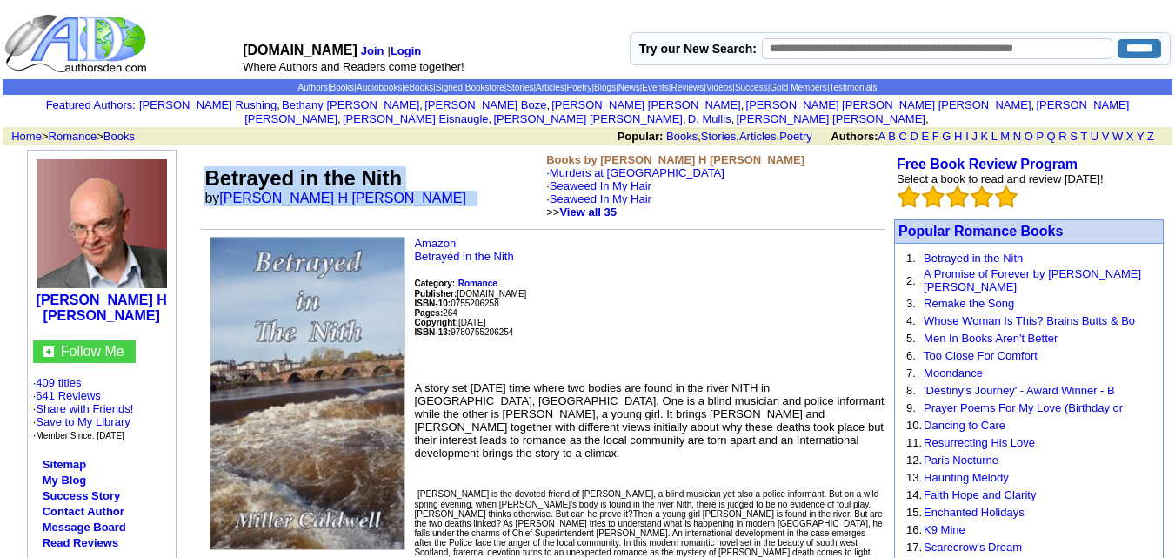
drag, startPoint x: 210, startPoint y: 164, endPoint x: 352, endPoint y: 198, distance: 146.5
click at [352, 198] on td "Betrayed in the Nith by [PERSON_NAME] H [PERSON_NAME]" at bounding box center [372, 186] width 342 height 72
copy td "Betrayed in the Nith by [PERSON_NAME] H [PERSON_NAME]"
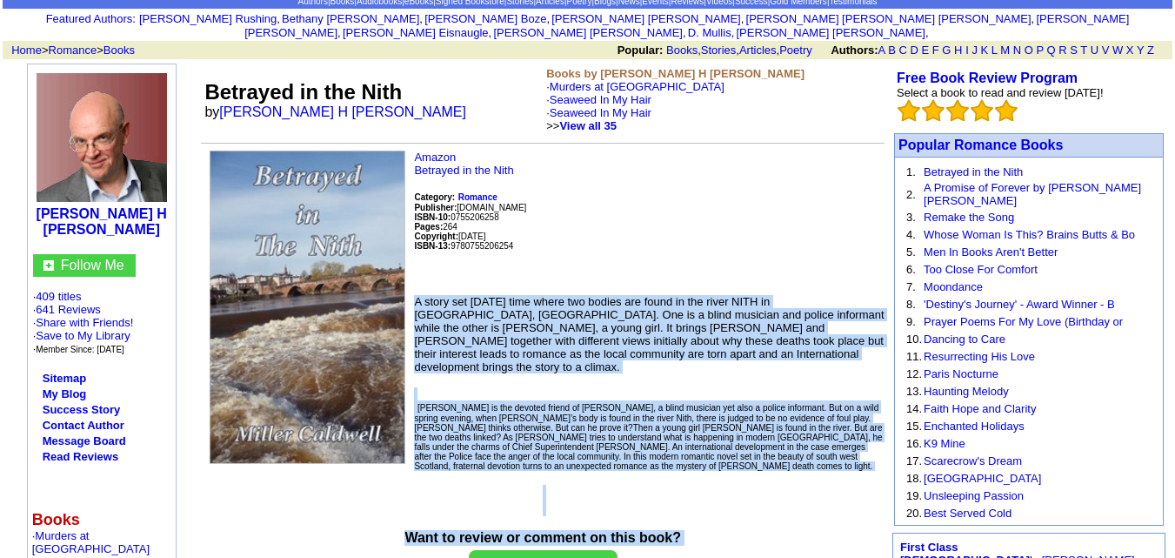
scroll to position [111, 0]
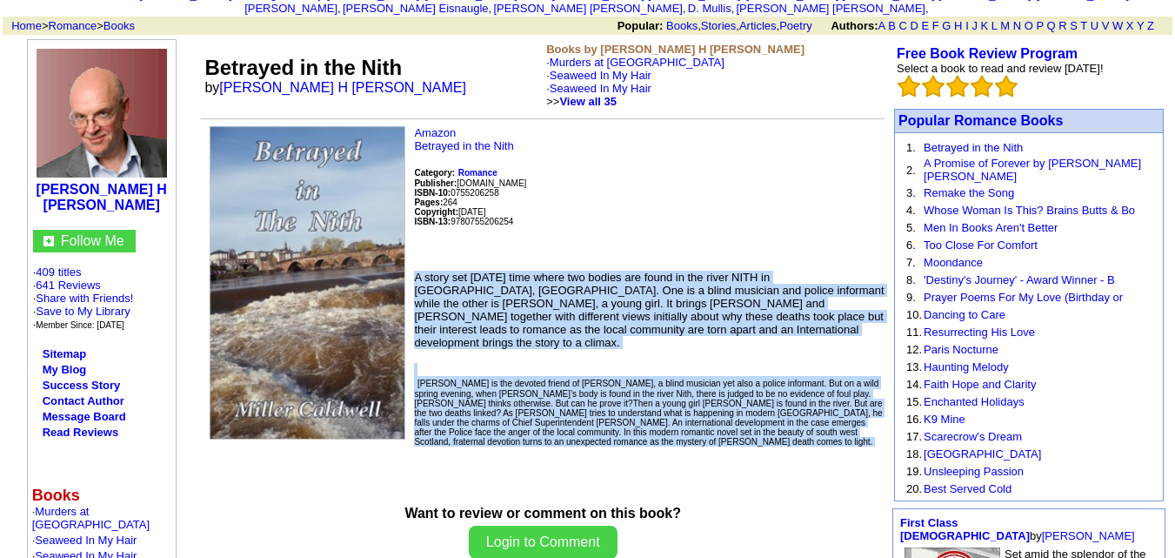
drag, startPoint x: 413, startPoint y: 370, endPoint x: 501, endPoint y: 437, distance: 110.5
copy td "L ipsum dol si 90 ametc adip elits doe tempor inc utlab et dol magna ALIQ en Ad…"
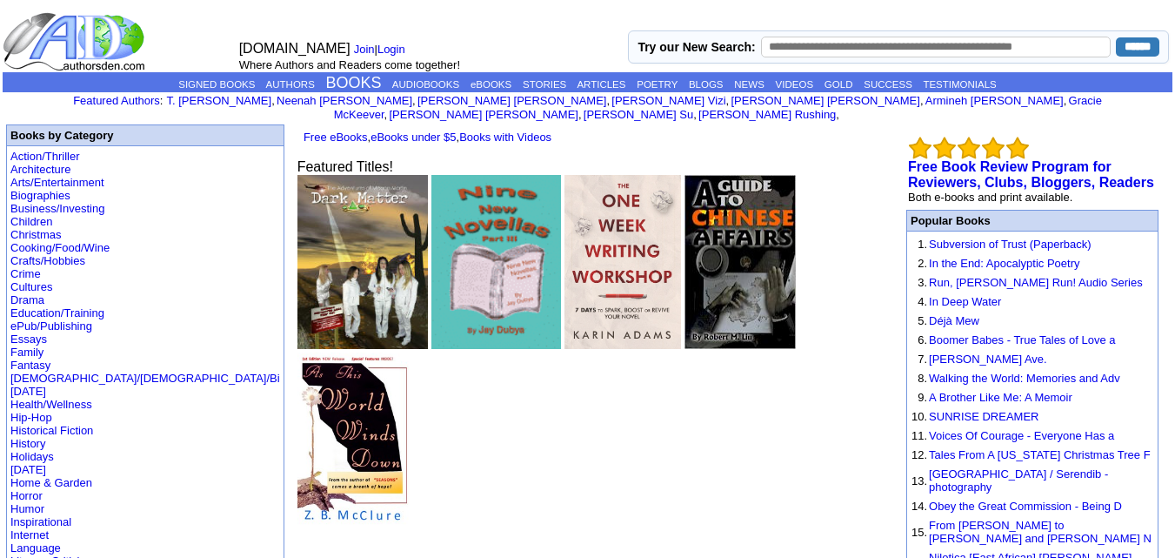
scroll to position [427, 0]
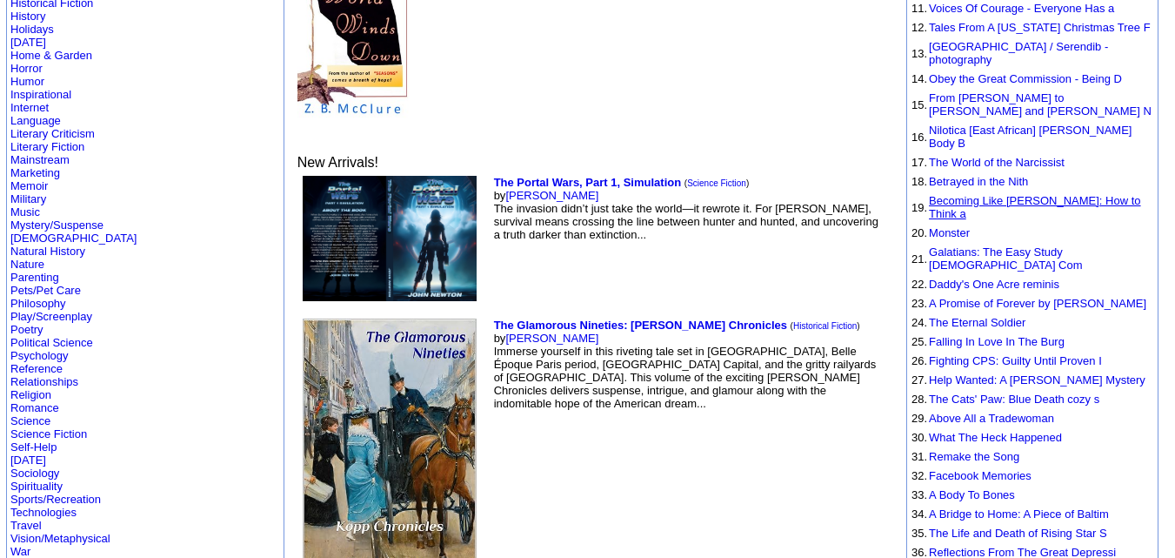
click at [986, 194] on link "Becoming Like Jesus: How to Think a" at bounding box center [1034, 207] width 211 height 26
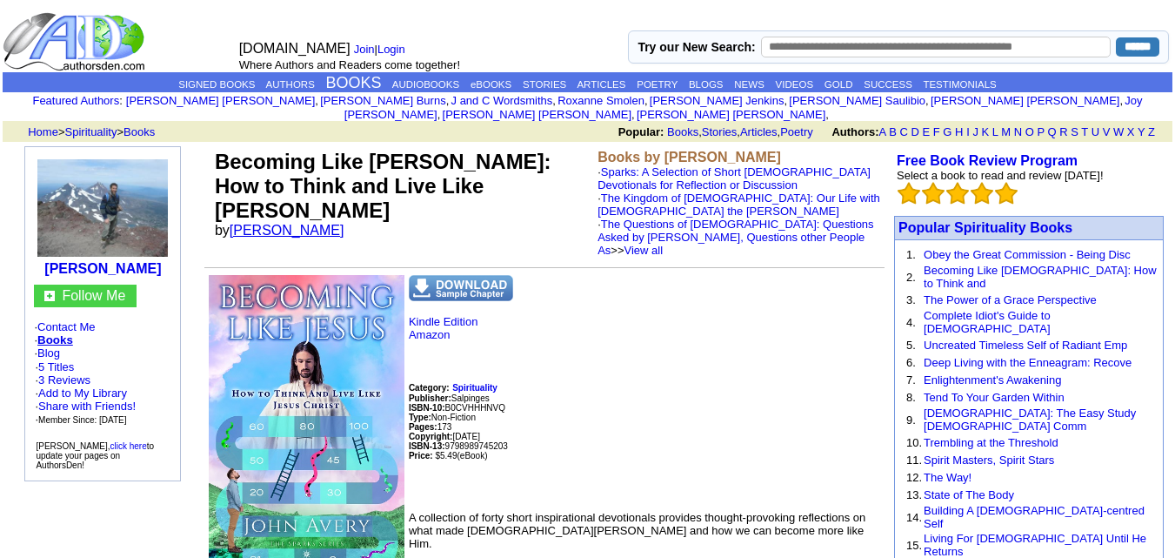
click at [260, 223] on link "[PERSON_NAME]" at bounding box center [287, 230] width 115 height 15
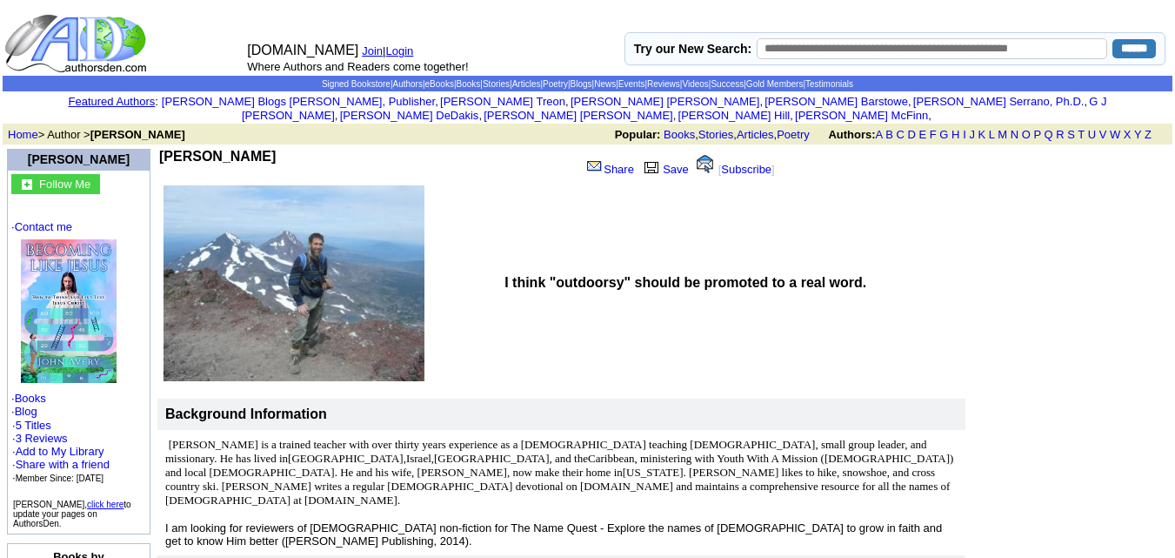
click at [210, 149] on b "John Avery" at bounding box center [217, 156] width 117 height 15
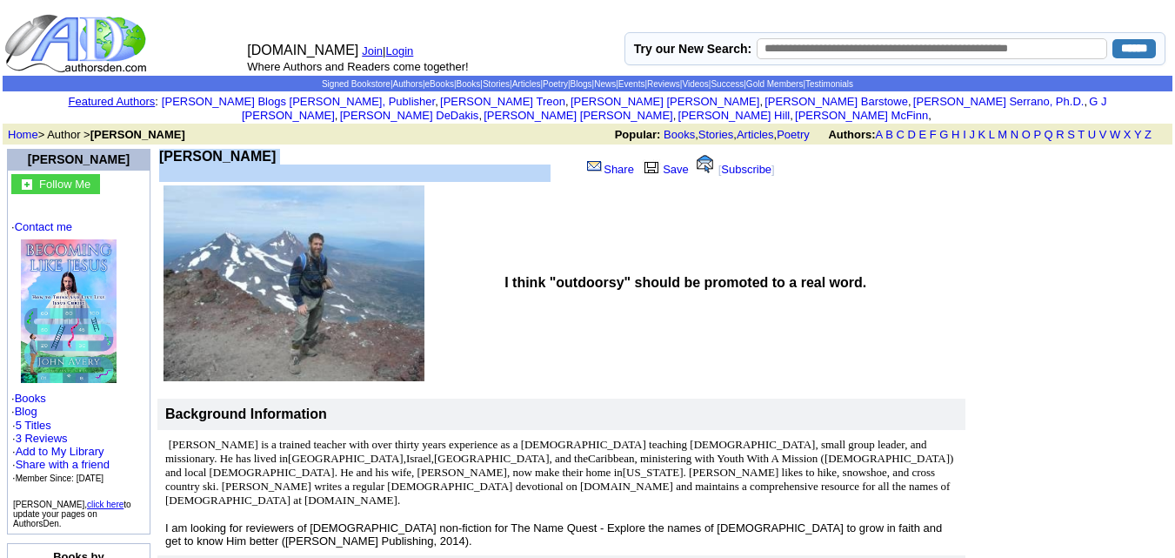
click at [210, 149] on b "John Avery" at bounding box center [217, 156] width 117 height 15
copy td "John Avery"
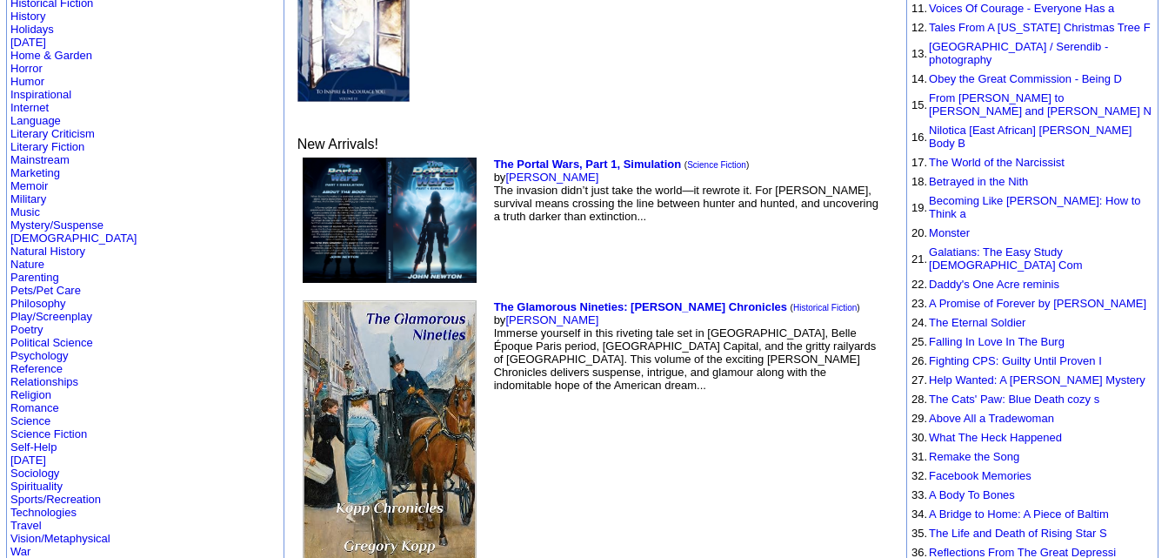
scroll to position [427, 0]
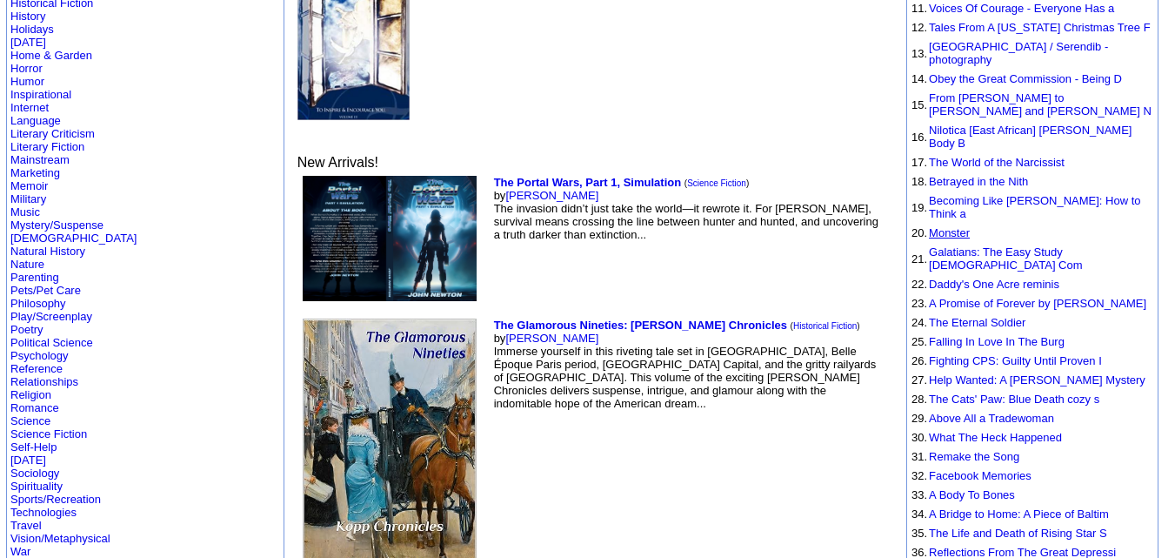
click at [952, 226] on link "Monster" at bounding box center [949, 232] width 41 height 13
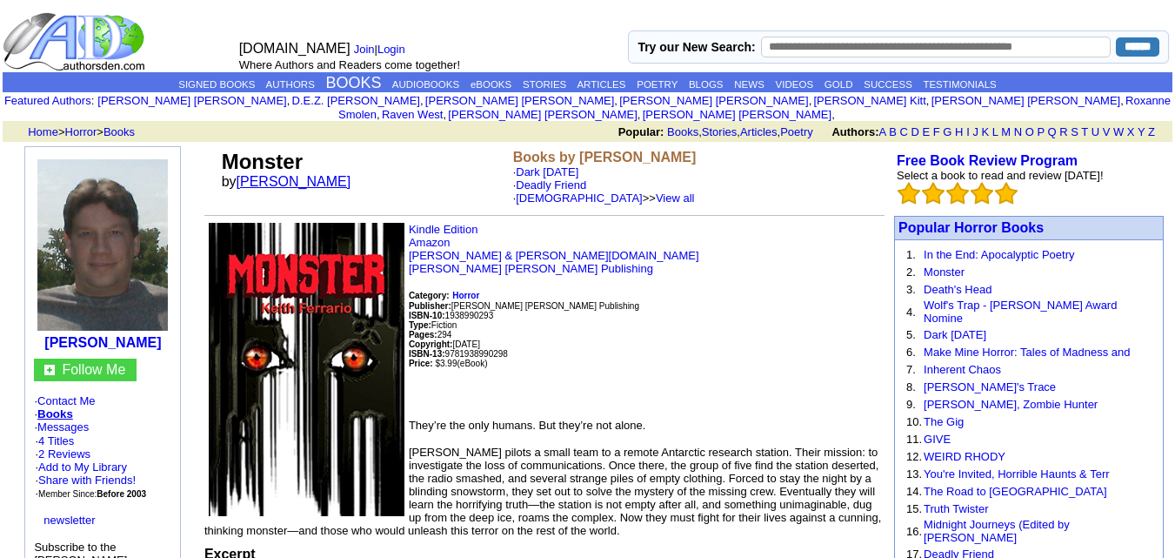
click at [273, 174] on link "[PERSON_NAME]" at bounding box center [294, 181] width 115 height 15
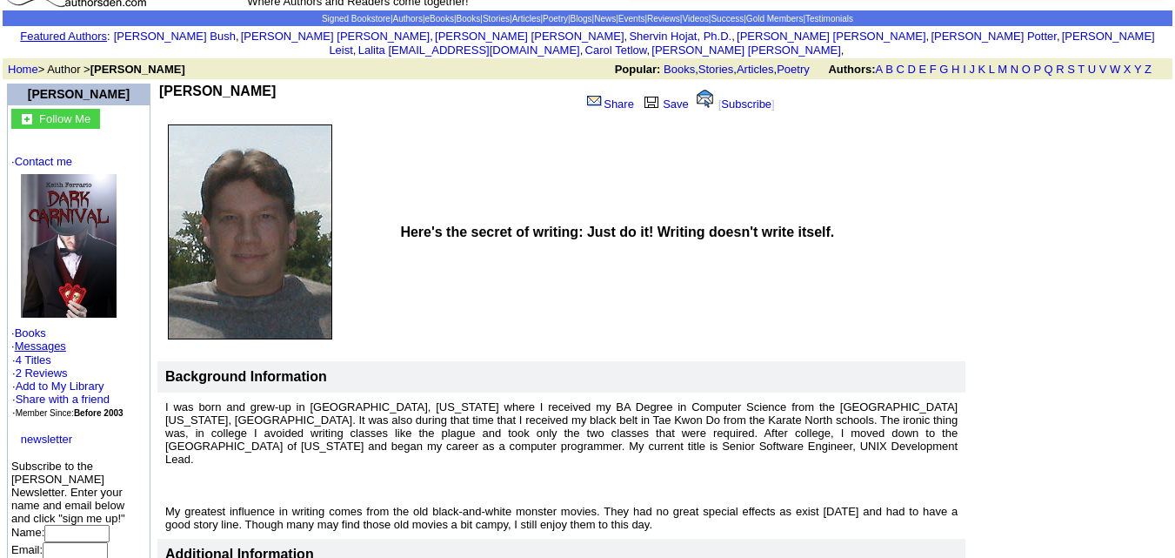
scroll to position [64, 0]
click at [212, 84] on b "[PERSON_NAME]" at bounding box center [217, 91] width 117 height 15
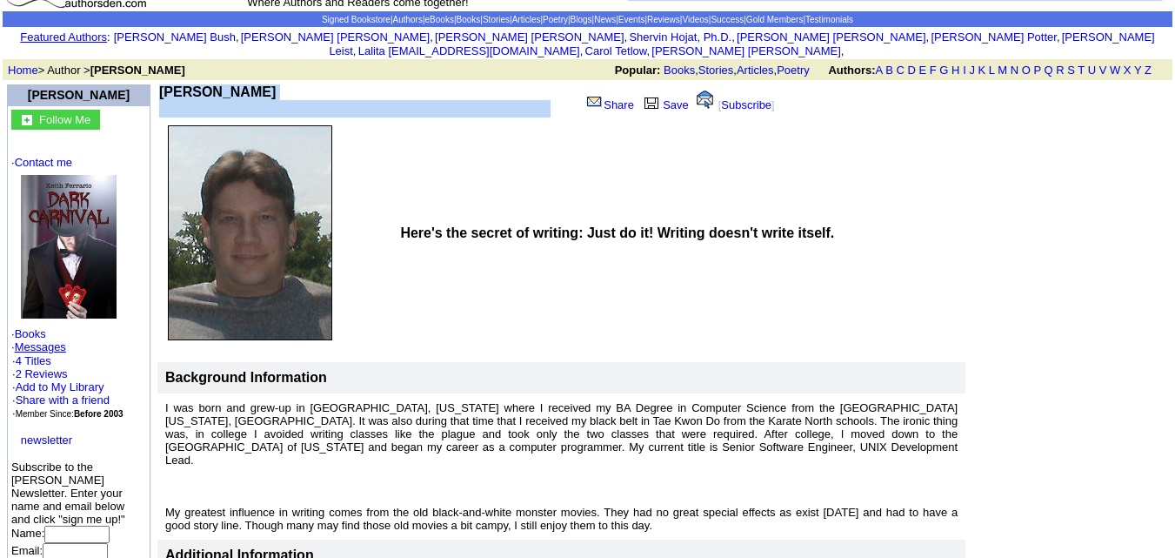
click at [212, 84] on b "[PERSON_NAME]" at bounding box center [217, 91] width 117 height 15
copy td "[PERSON_NAME]"
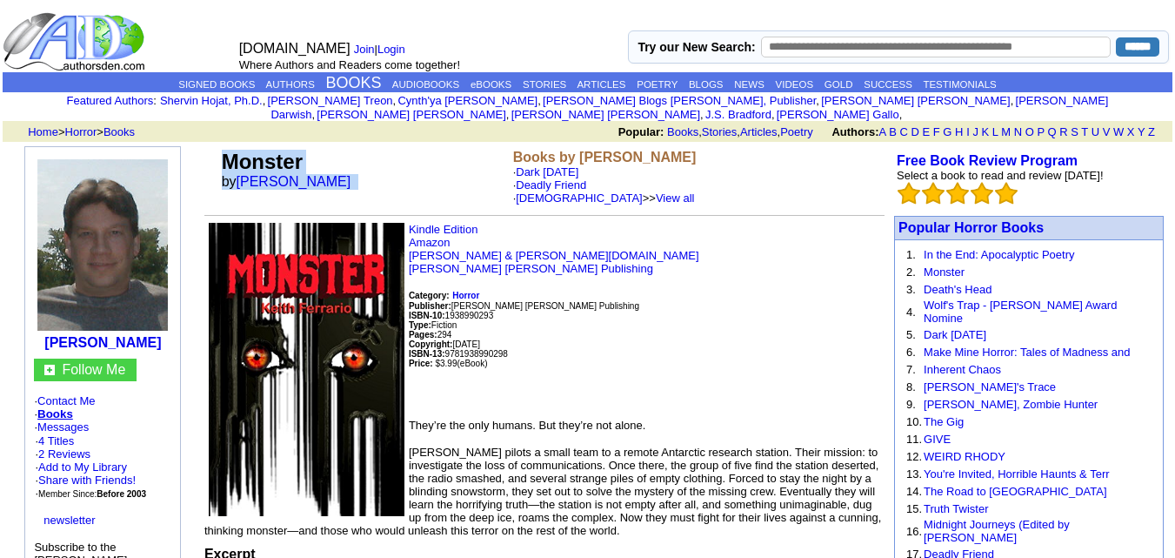
drag, startPoint x: 227, startPoint y: 139, endPoint x: 334, endPoint y: 173, distance: 112.3
click at [334, 173] on td "Monster by Keith Ferrario" at bounding box center [363, 177] width 291 height 62
copy td "Monster by Keith Ferrario"
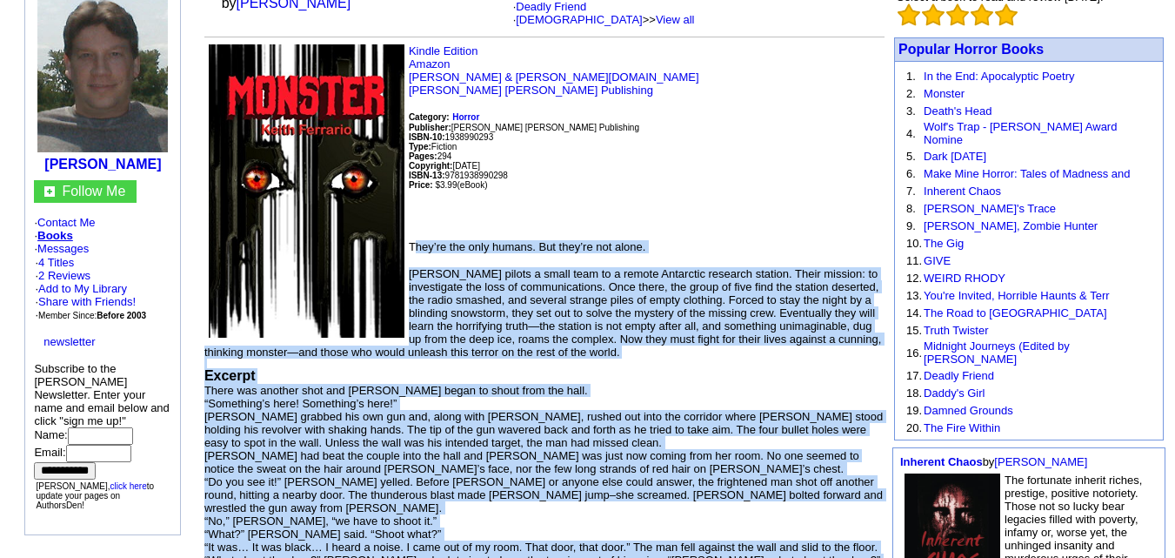
scroll to position [230, 0]
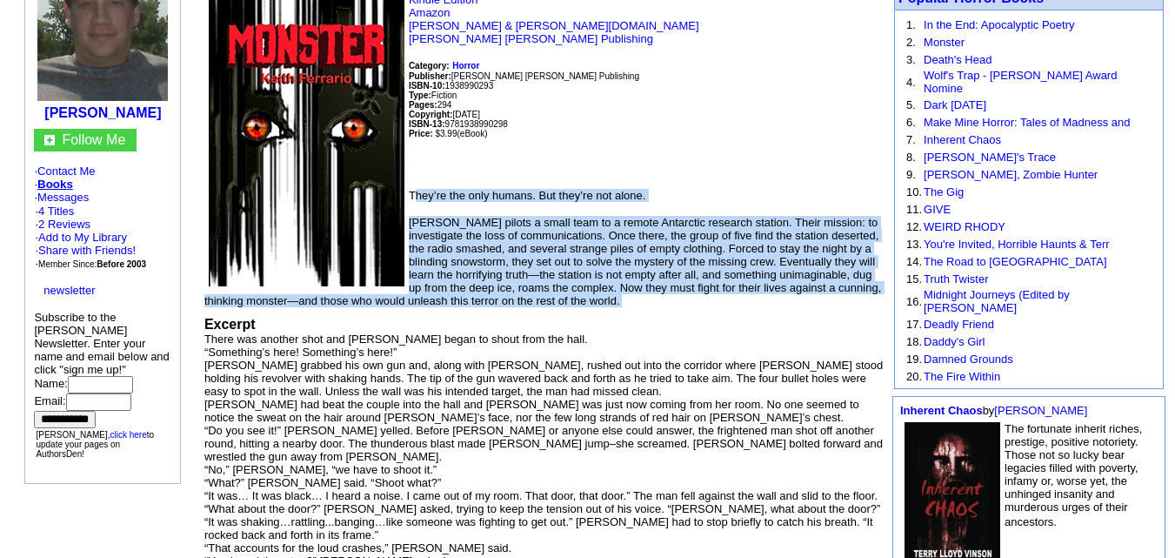
drag, startPoint x: 412, startPoint y: 405, endPoint x: 443, endPoint y: 302, distance: 107.1
click at [443, 302] on td "Kindle Edition Amazon Barnes & Noble.com Gabriel's Horn Publishing Category: Ho…" at bounding box center [544, 332] width 680 height 679
copy td "hey’re the only humans. But they’re not alone. Adam Hayes pilots a small team t…"
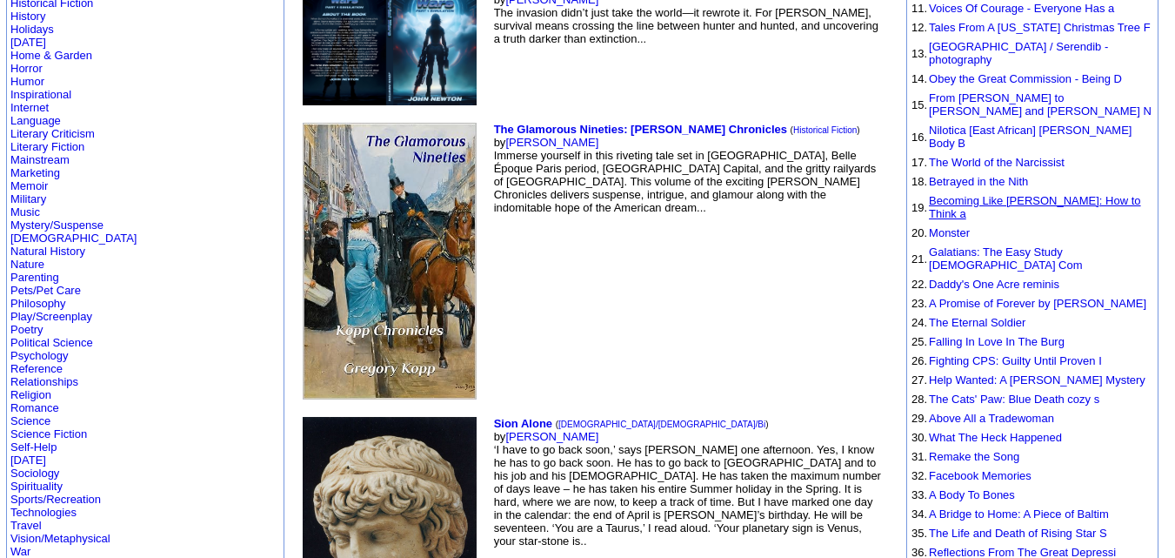
scroll to position [427, 0]
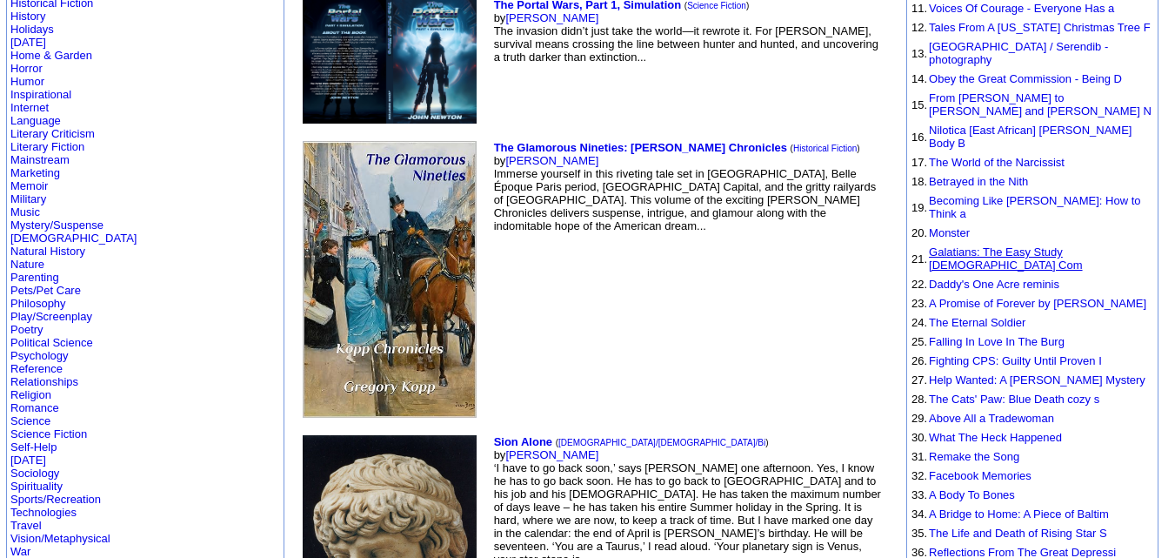
click at [963, 245] on link "Galatians: The Easy Study Bible Com" at bounding box center [1005, 258] width 153 height 26
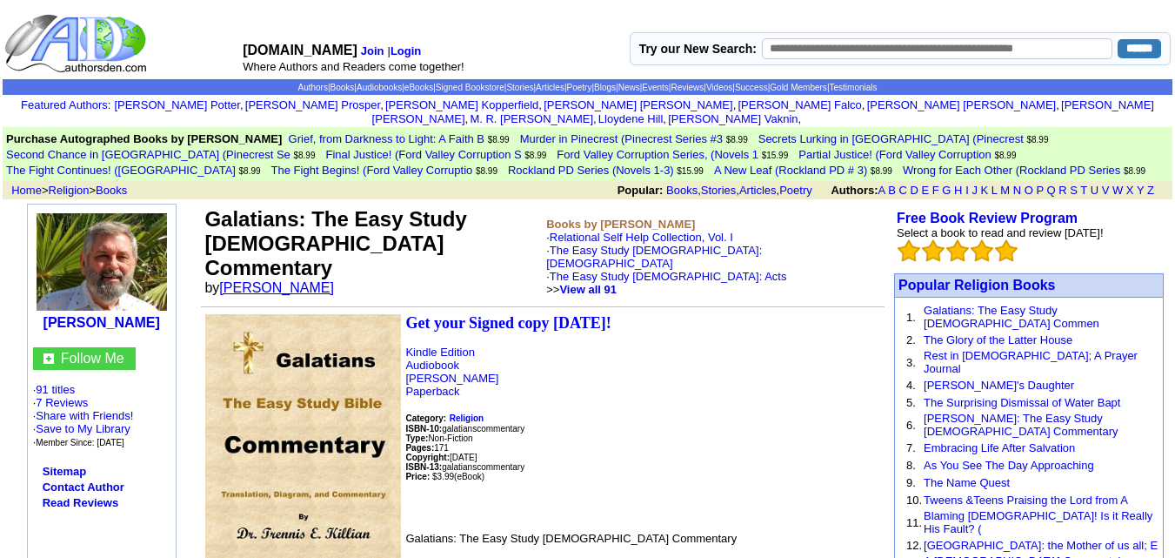
click at [256, 280] on link "[PERSON_NAME]" at bounding box center [276, 287] width 115 height 15
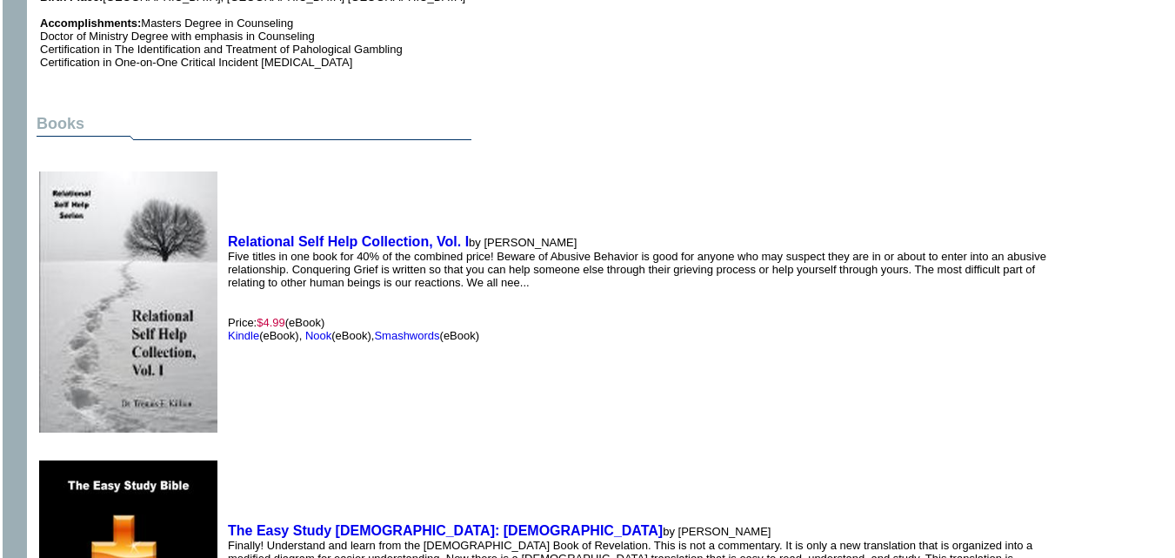
scroll to position [912, 0]
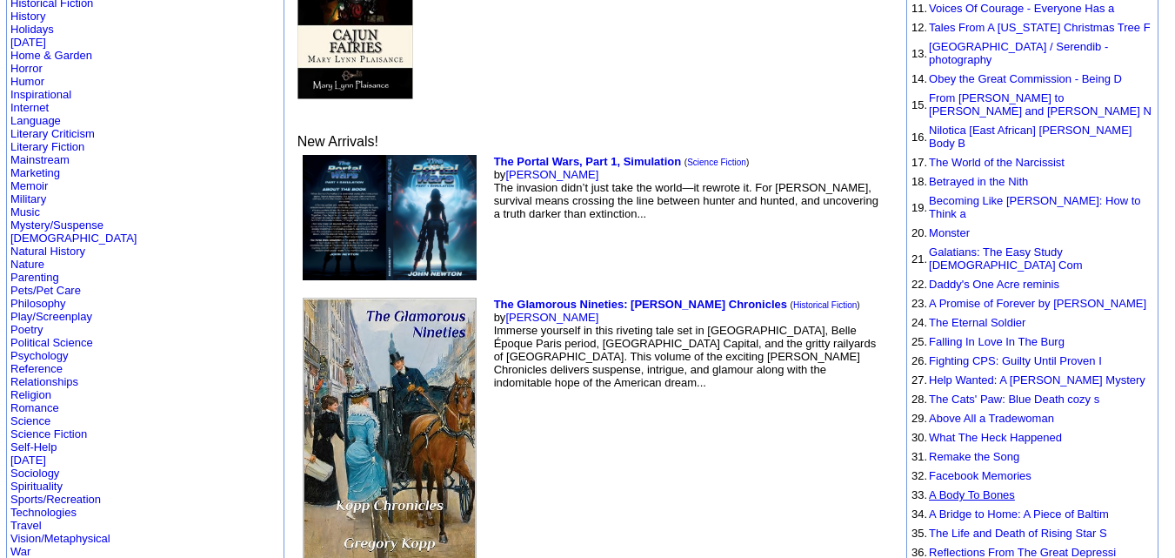
scroll to position [427, 0]
click at [958, 278] on link "Daddy's One Acre reminis" at bounding box center [994, 284] width 131 height 13
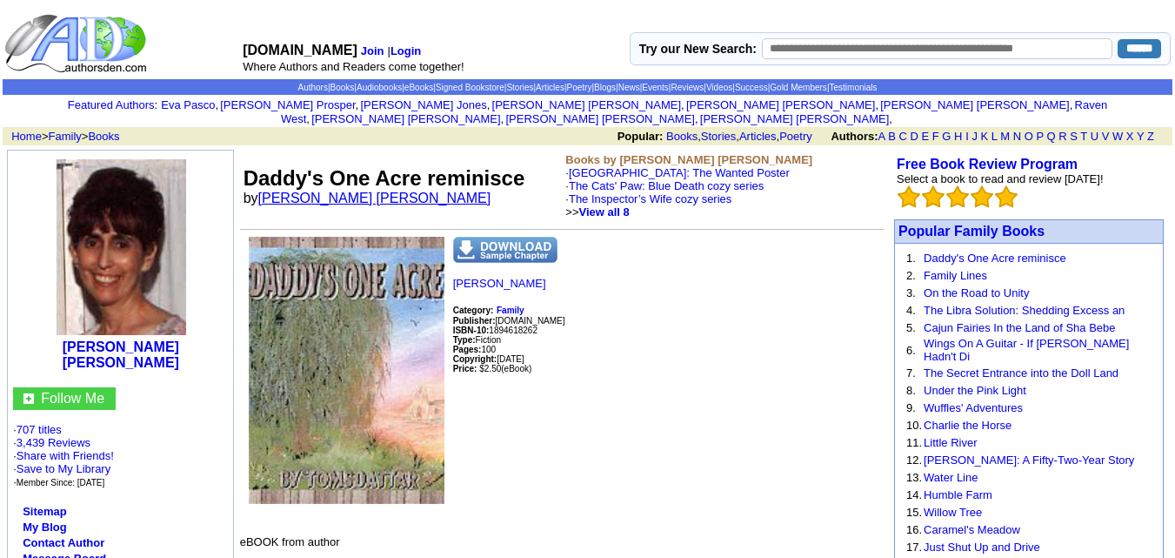
click at [307, 191] on link "[PERSON_NAME] [PERSON_NAME]" at bounding box center [374, 198] width 233 height 15
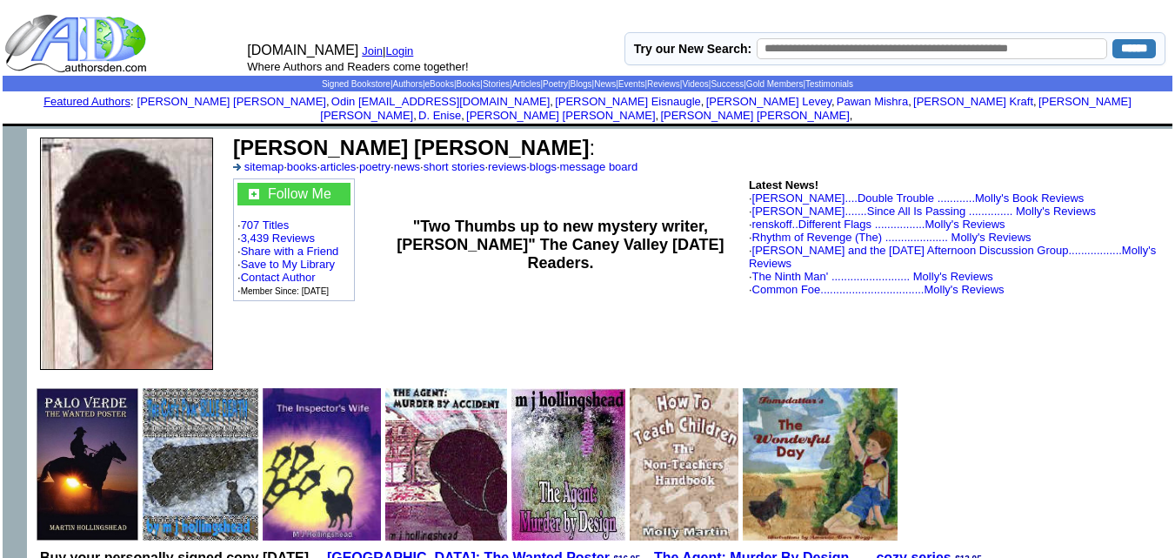
click at [286, 136] on b "[PERSON_NAME] [PERSON_NAME]" at bounding box center [411, 147] width 356 height 23
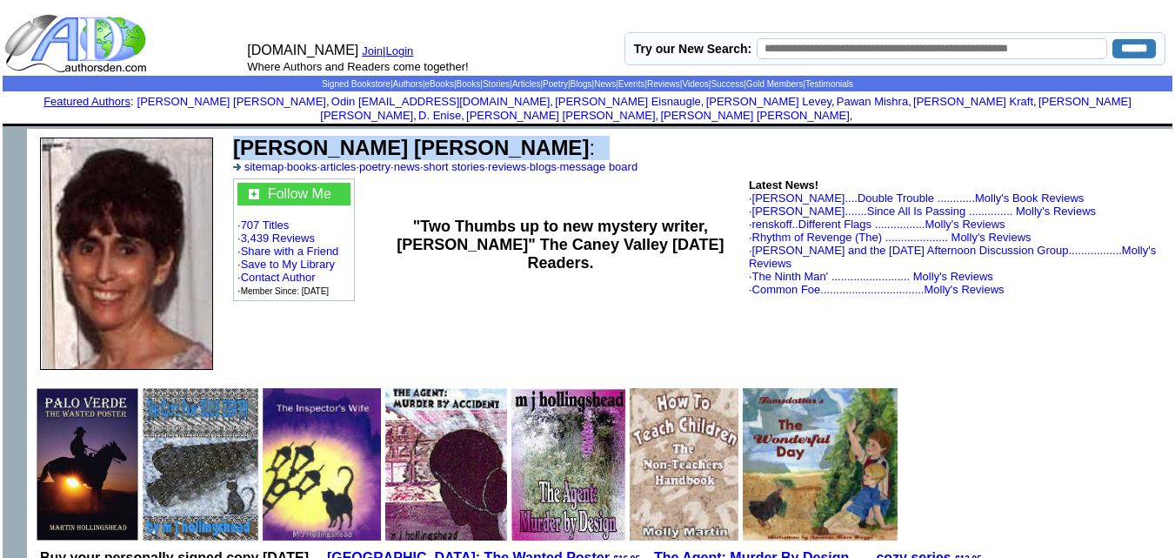
click at [286, 136] on b "m j . hollingshead" at bounding box center [411, 147] width 356 height 23
copy td "m j . hollingshead :"
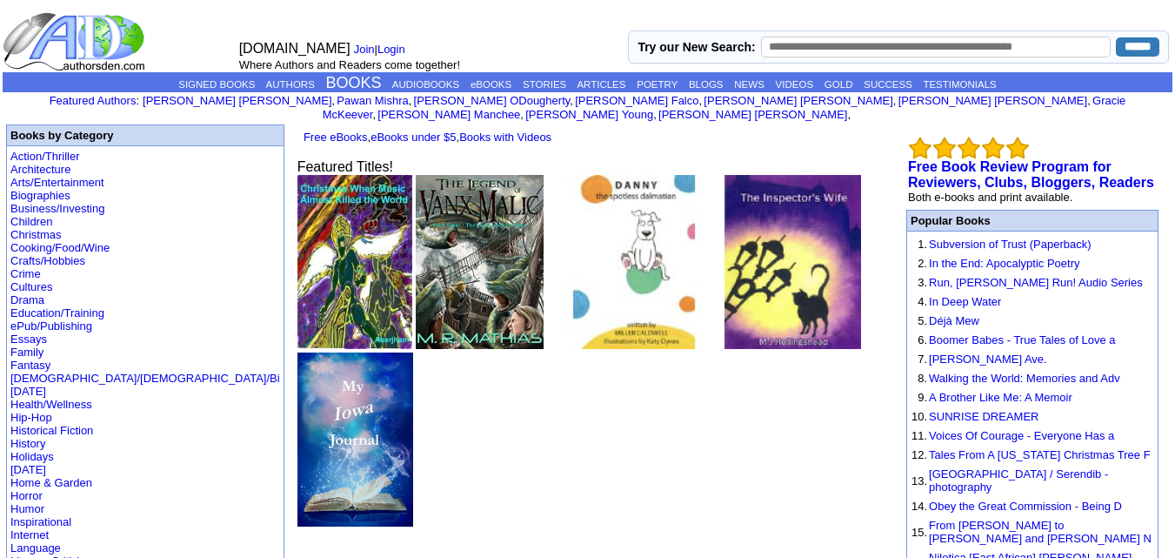
scroll to position [427, 0]
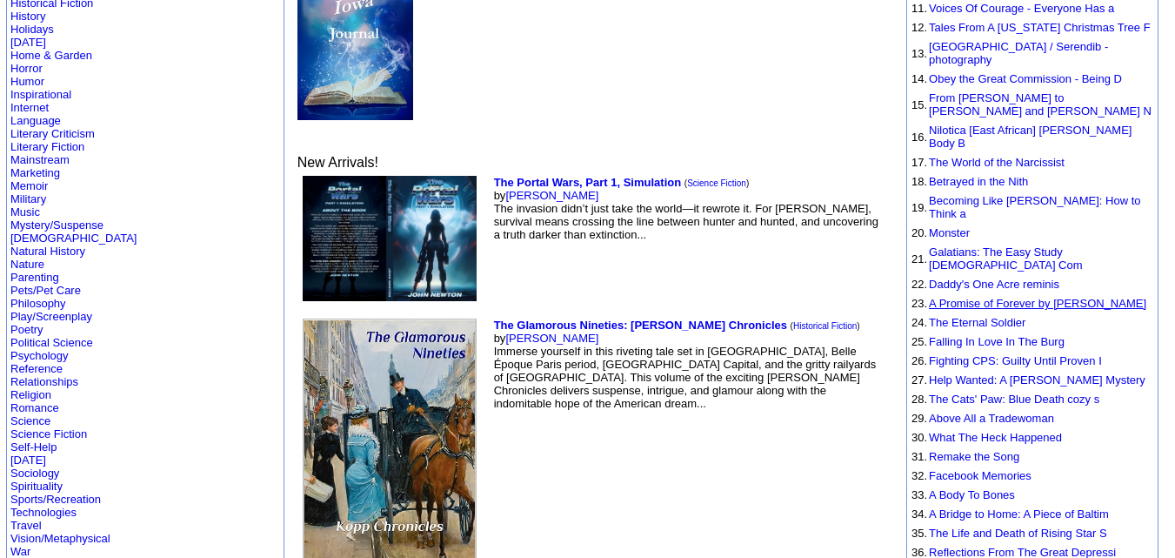
click at [1081, 297] on link "A Promise of Forever by MaryEllen B" at bounding box center [1038, 303] width 218 height 13
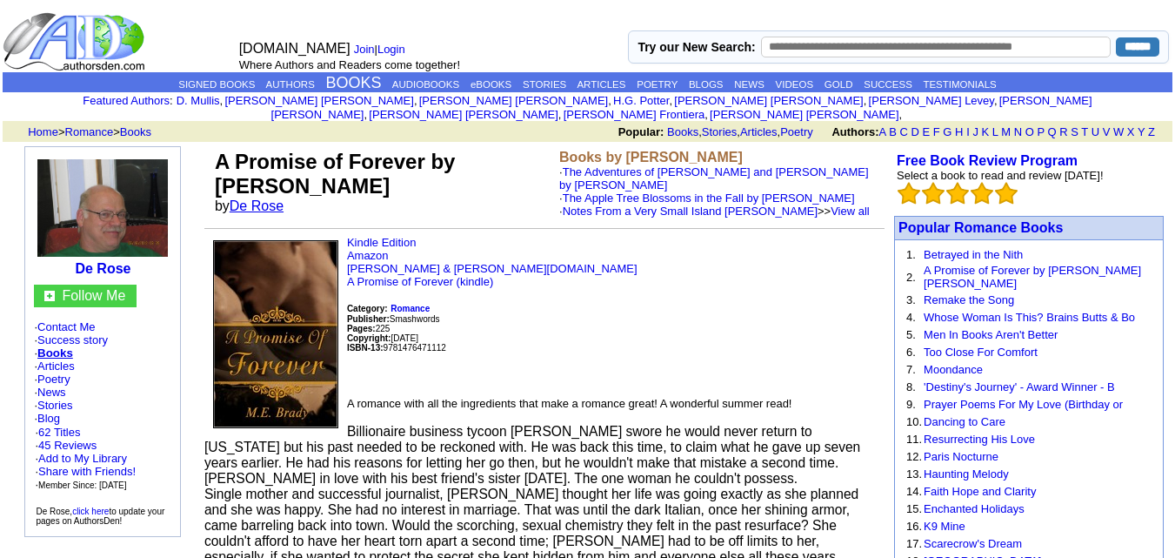
click at [271, 199] on link "De Rose" at bounding box center [257, 205] width 54 height 15
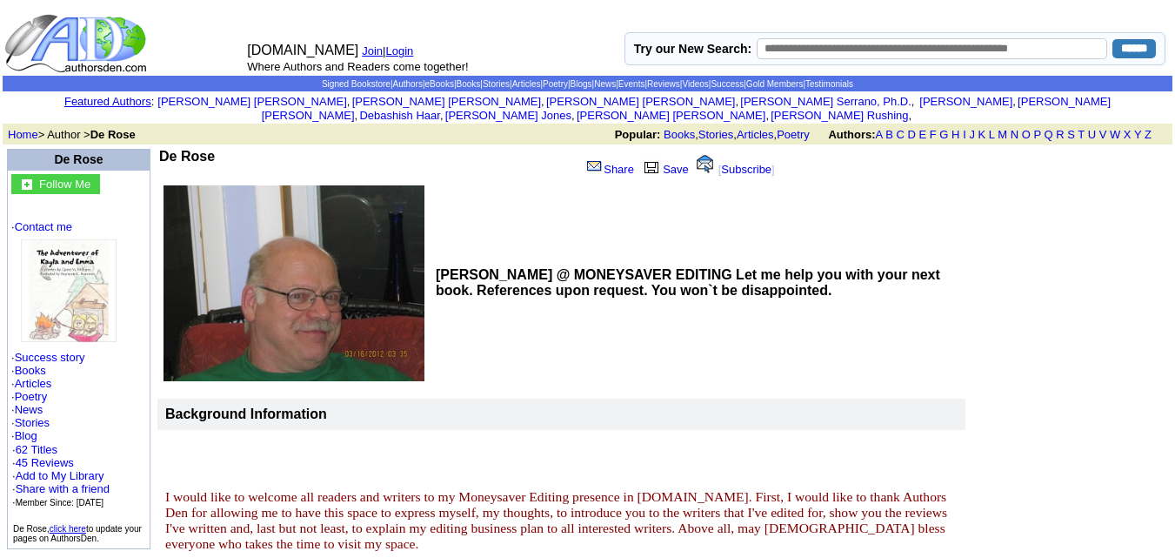
click at [506, 228] on td "DENNIS DE ROSE @ MONEYSAVER EDITING Let me help you with your next book. Refere…" at bounding box center [698, 283] width 535 height 199
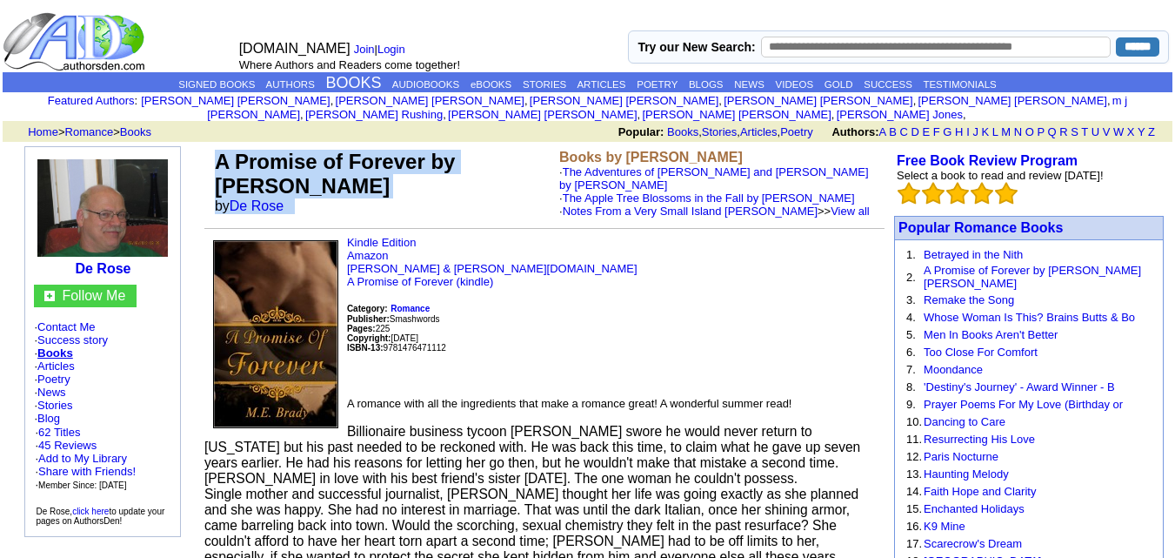
drag, startPoint x: 218, startPoint y: 148, endPoint x: 305, endPoint y: 193, distance: 98.1
click at [305, 193] on td "A Promise of Forever by [PERSON_NAME] by [PERSON_NAME]" at bounding box center [383, 183] width 345 height 75
copy td "A Promise of Forever by [PERSON_NAME] by [PERSON_NAME]"
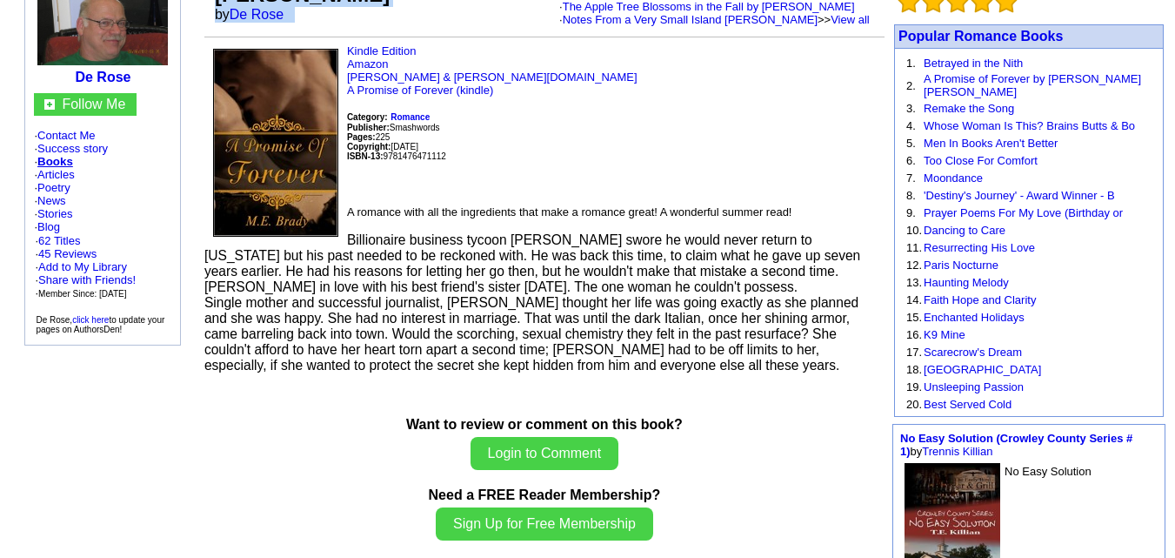
scroll to position [193, 0]
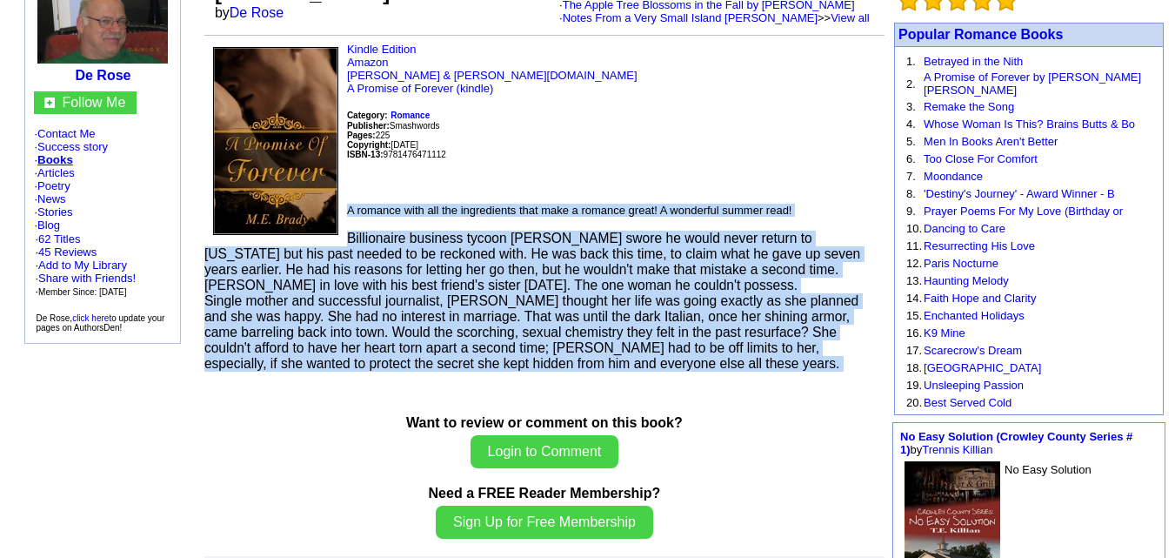
drag, startPoint x: 350, startPoint y: 209, endPoint x: 652, endPoint y: 380, distance: 347.2
click at [652, 380] on td "A Promise of Forever by [PERSON_NAME] by [PERSON_NAME] Books by [PERSON_NAME] ·…" at bounding box center [545, 498] width 686 height 1096
copy td "A romance with all the ingredients that make a romance great! A wonderful summe…"
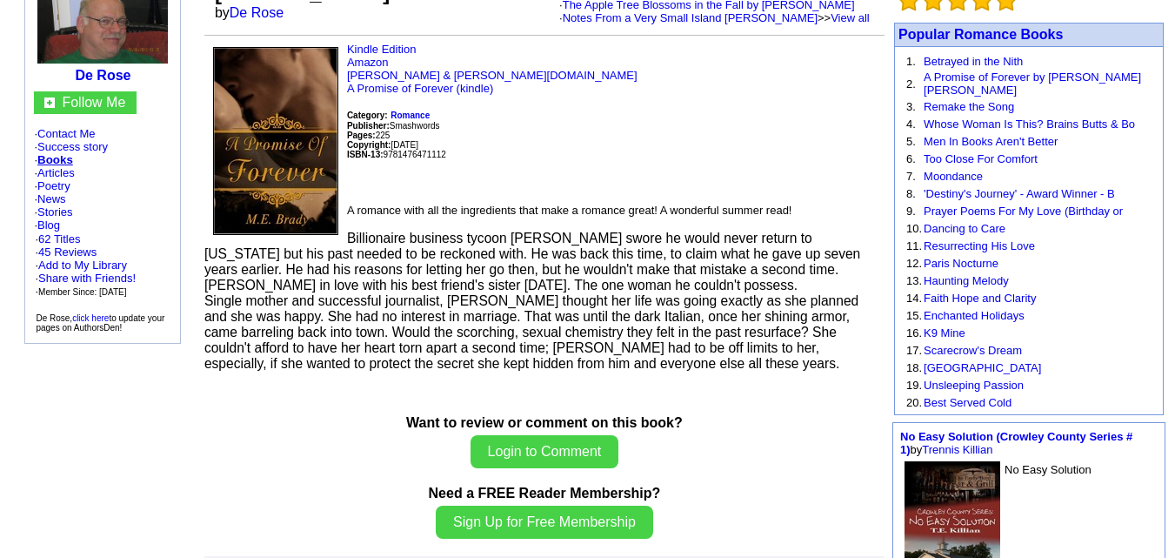
click at [476, 142] on p "Kindle Edition Amazon [PERSON_NAME] & [PERSON_NAME][DOMAIN_NAME] A Promise of F…" at bounding box center [544, 116] width 680 height 147
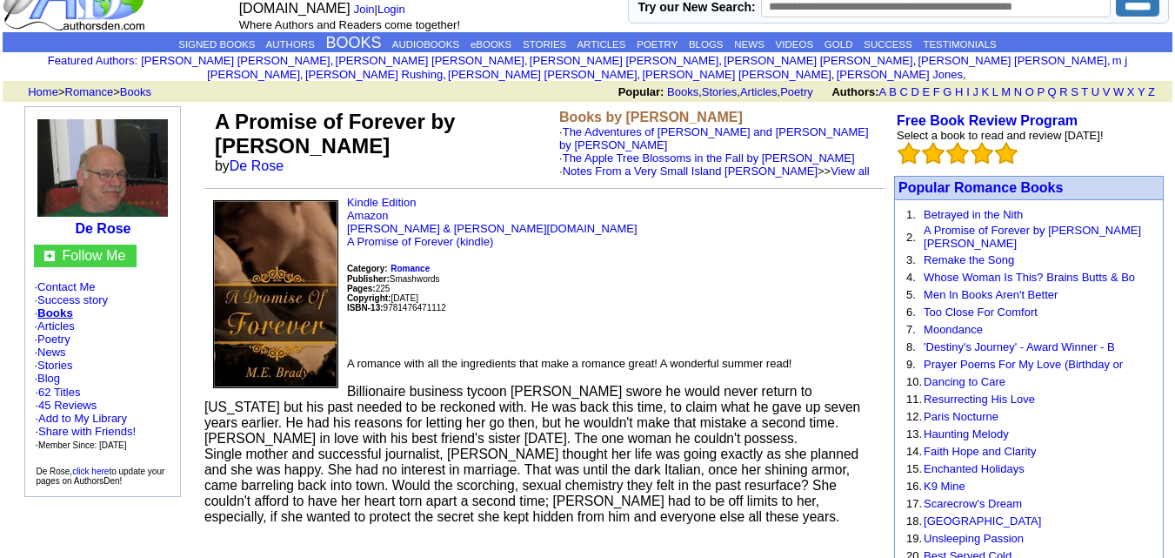
scroll to position [42, 0]
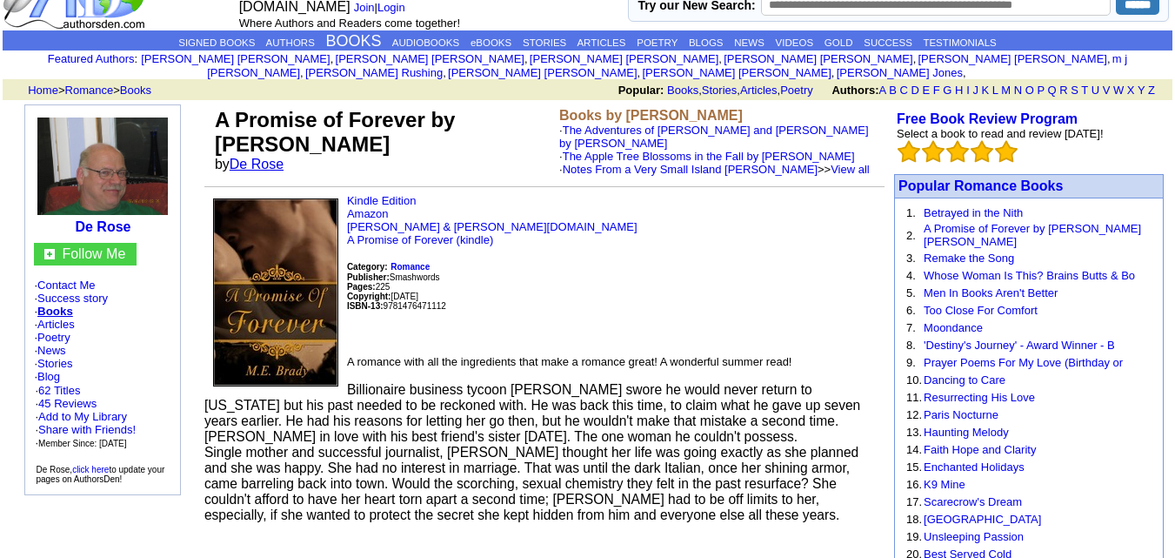
click at [274, 157] on link "De Rose" at bounding box center [257, 164] width 54 height 15
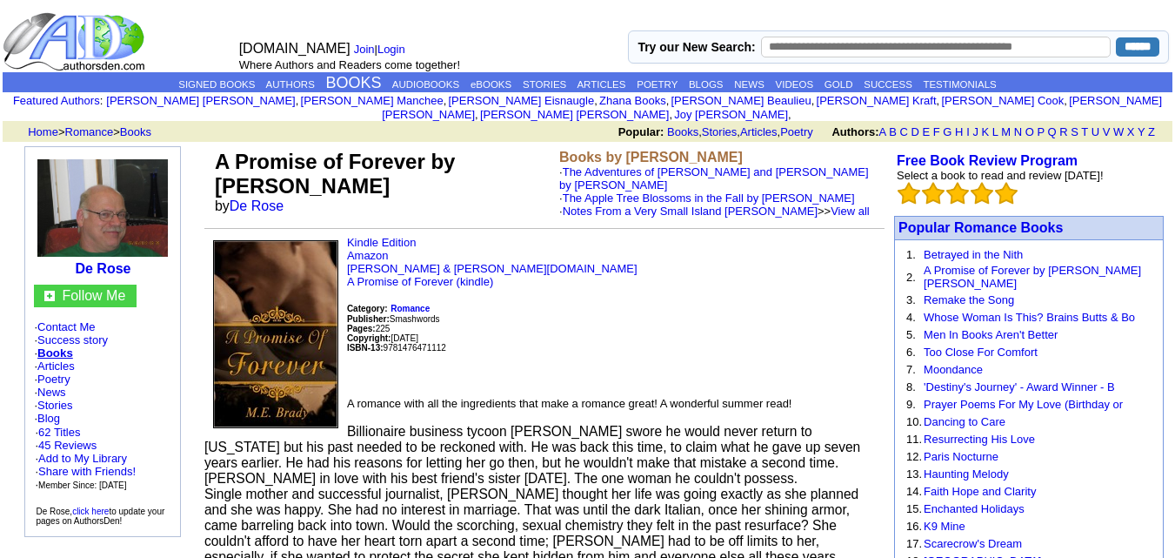
scroll to position [42, 0]
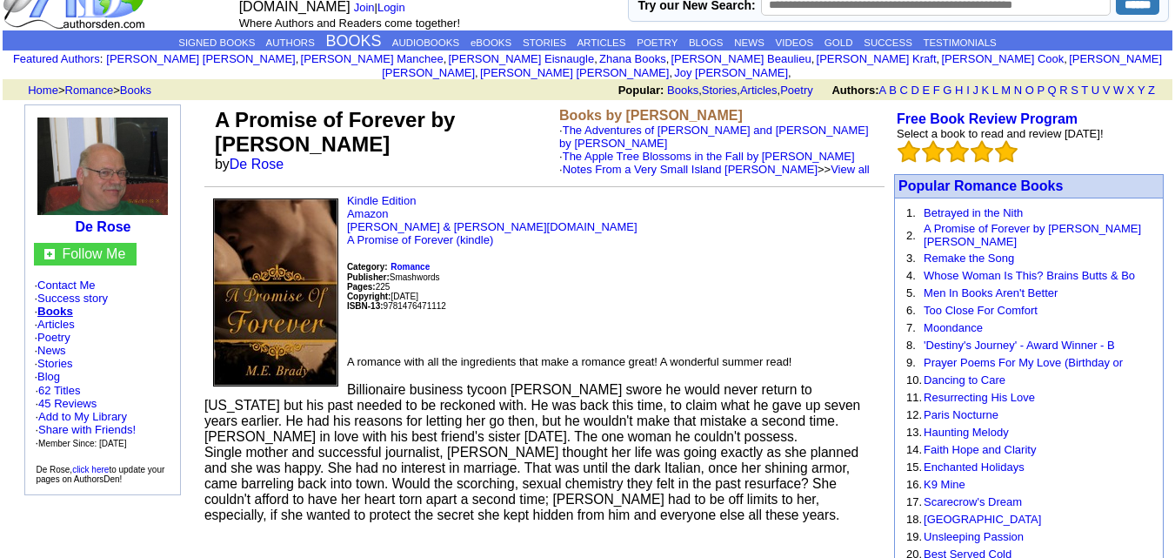
click at [278, 320] on img at bounding box center [275, 292] width 125 height 188
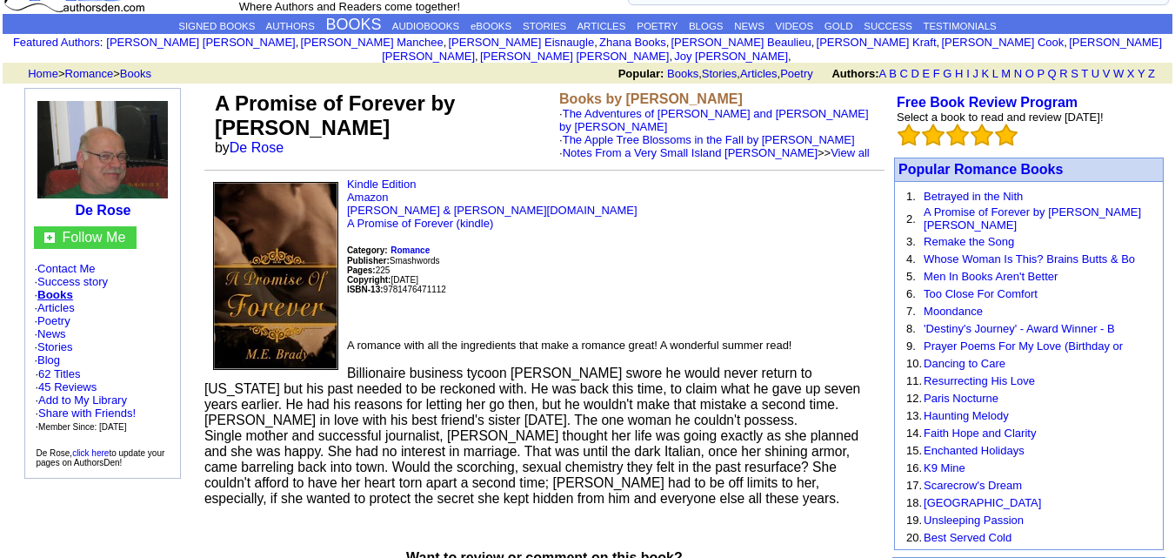
scroll to position [60, 0]
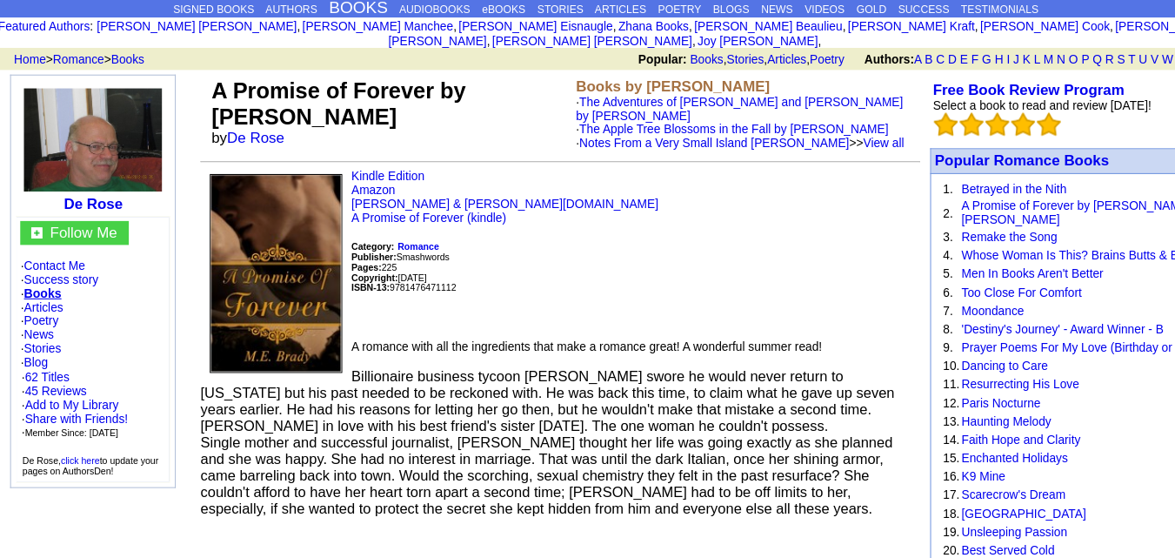
drag, startPoint x: 231, startPoint y: 133, endPoint x: 239, endPoint y: 176, distance: 43.3
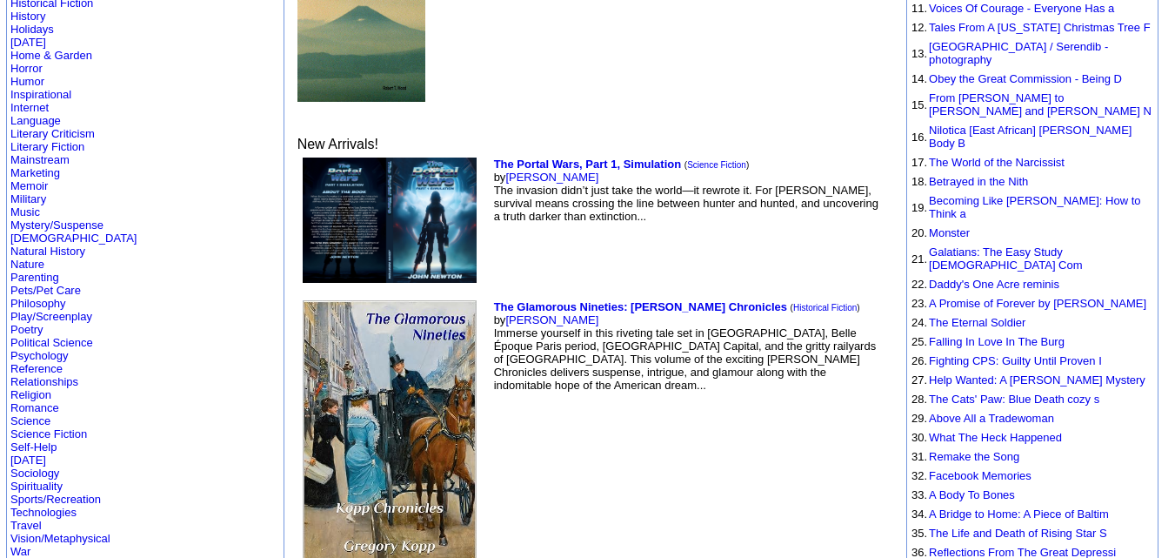
scroll to position [427, 0]
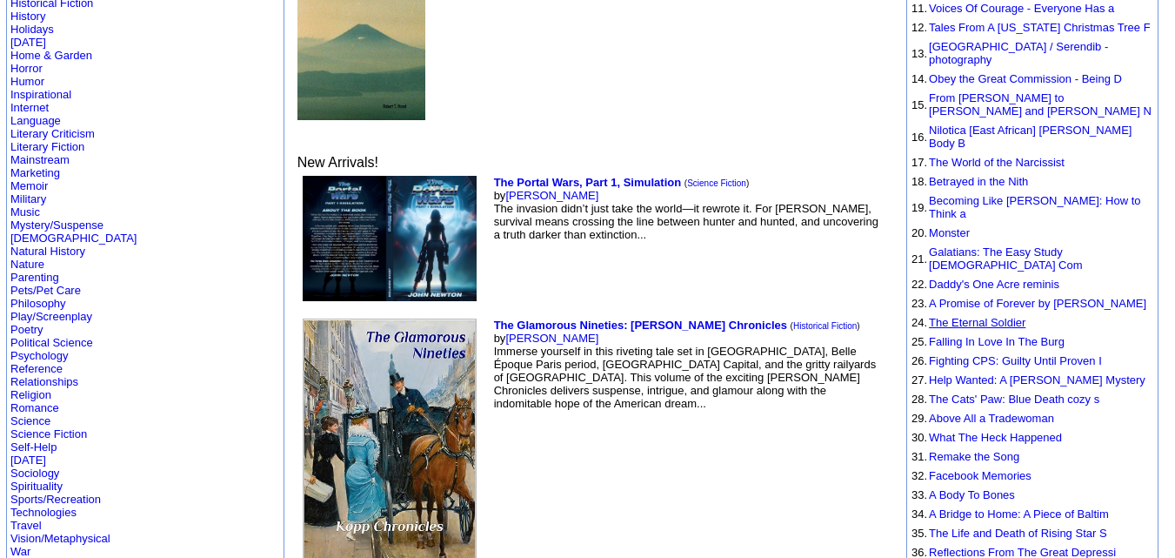
click at [972, 316] on link "The Eternal Soldier" at bounding box center [977, 322] width 97 height 13
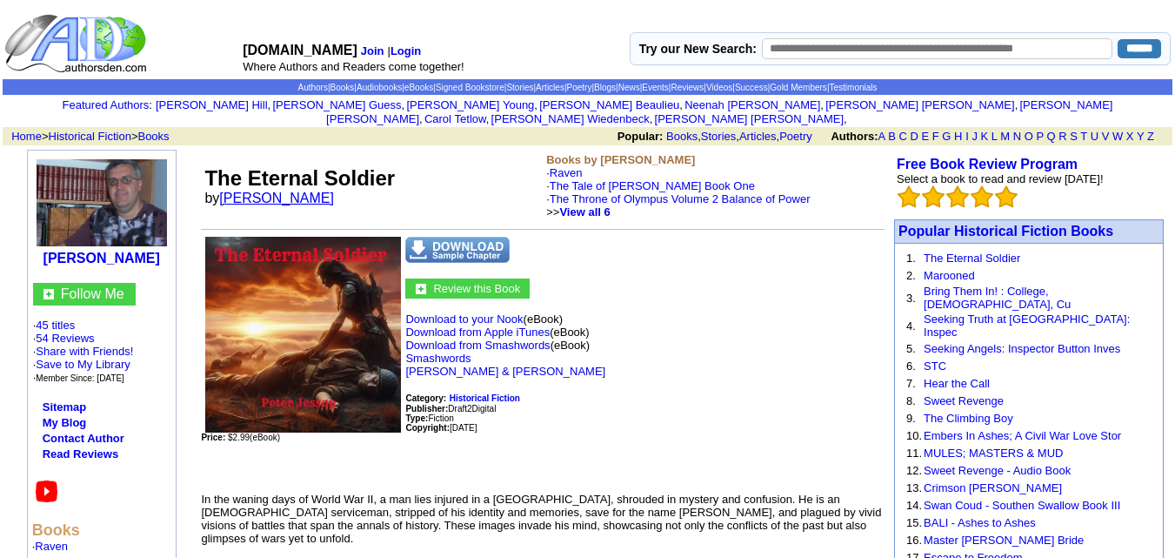
click at [274, 191] on link "[PERSON_NAME]" at bounding box center [276, 198] width 115 height 15
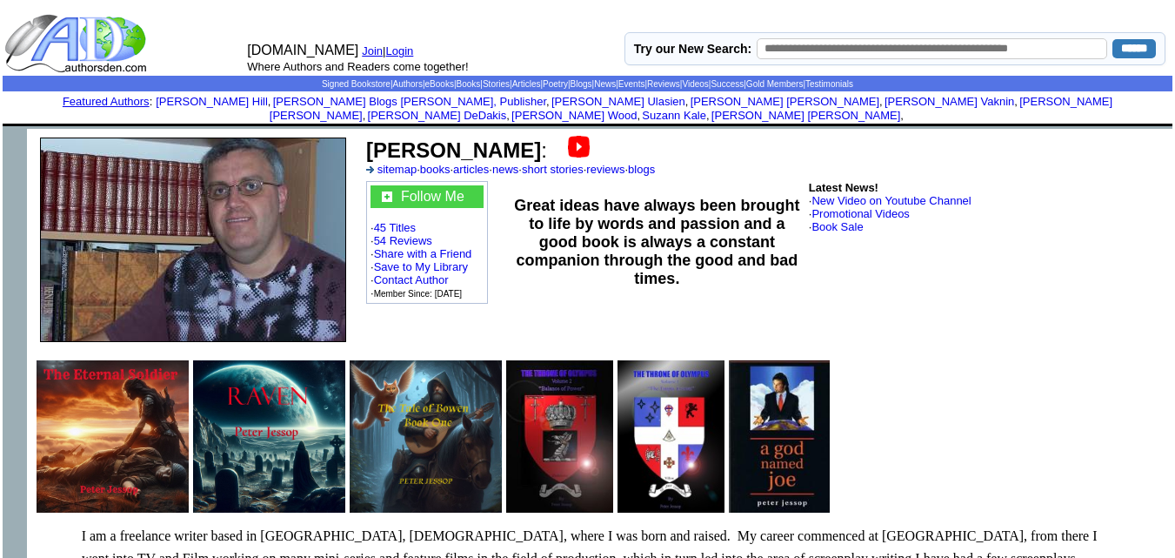
click at [409, 143] on b "[PERSON_NAME]" at bounding box center [453, 149] width 175 height 23
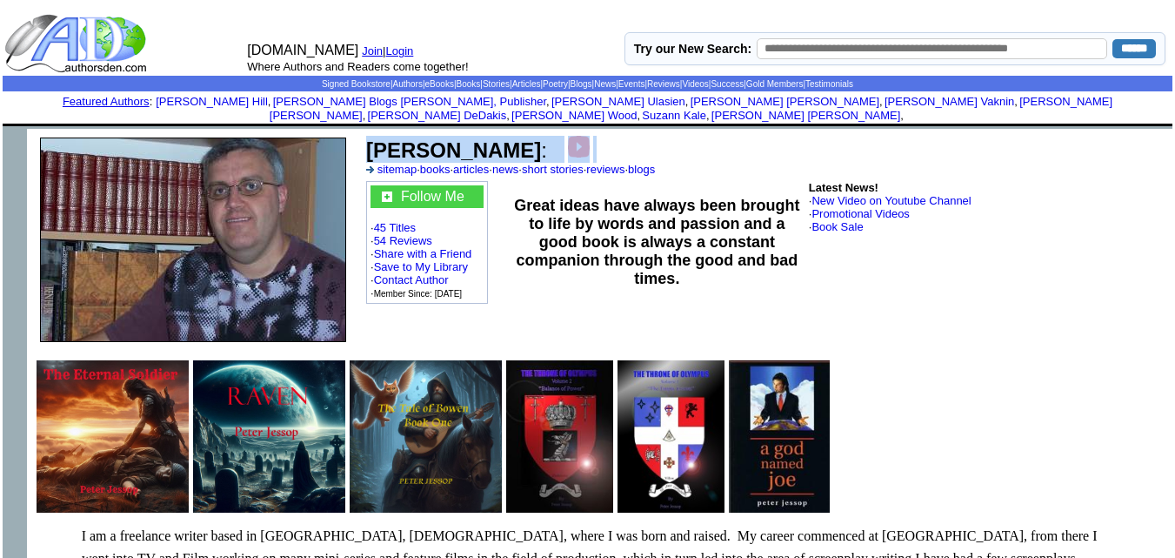
copy td "[PERSON_NAME] :"
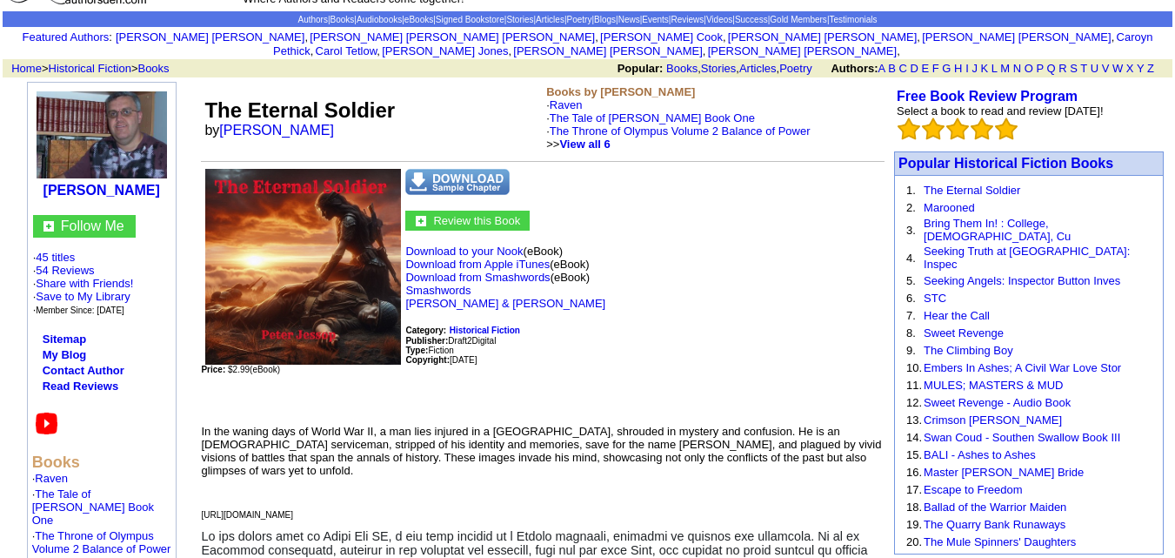
scroll to position [69, 0]
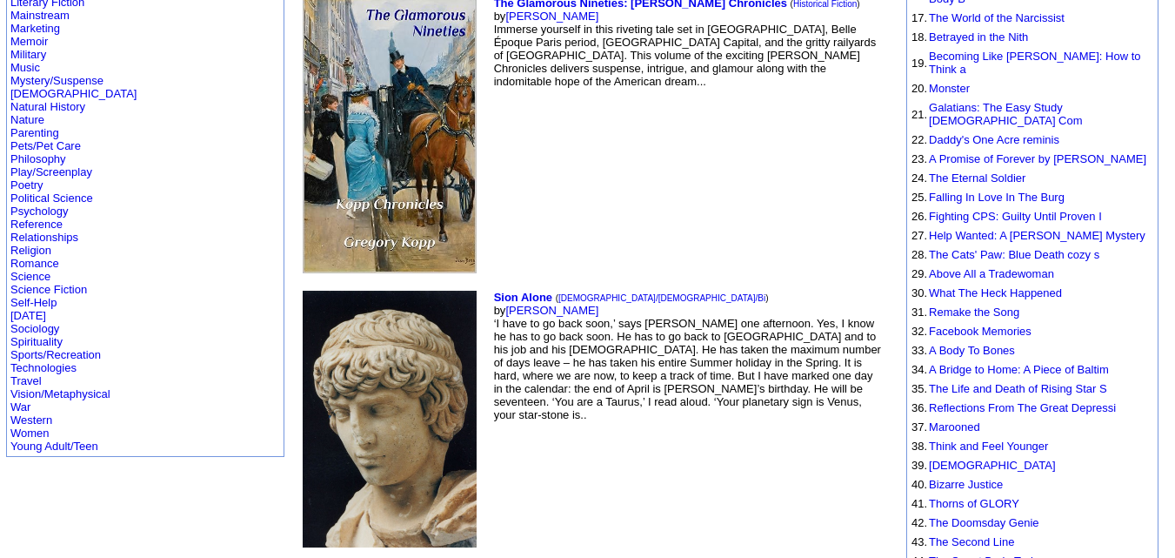
scroll to position [573, 0]
click at [960, 190] on link "Falling In Love In The Burg" at bounding box center [997, 196] width 136 height 13
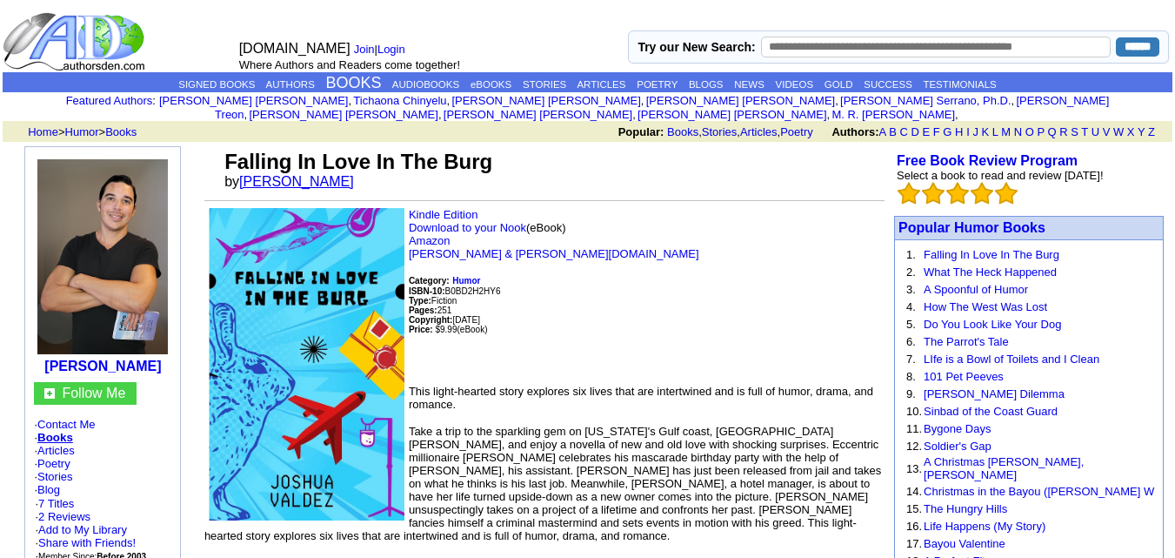
click at [296, 174] on link "Joshua Valdez" at bounding box center [296, 181] width 115 height 15
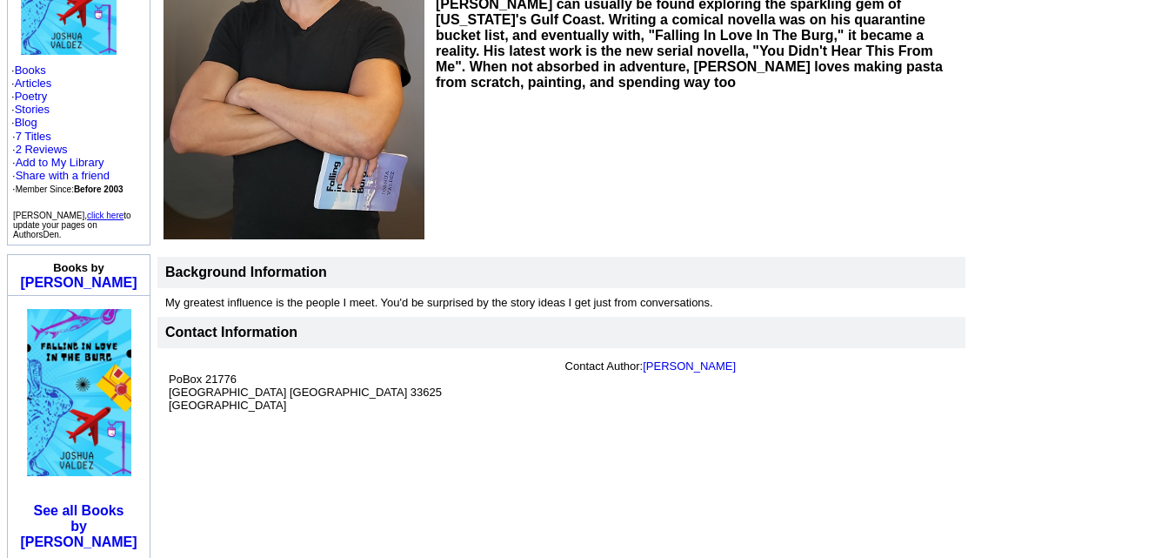
scroll to position [338, 0]
